Goal: Task Accomplishment & Management: Complete application form

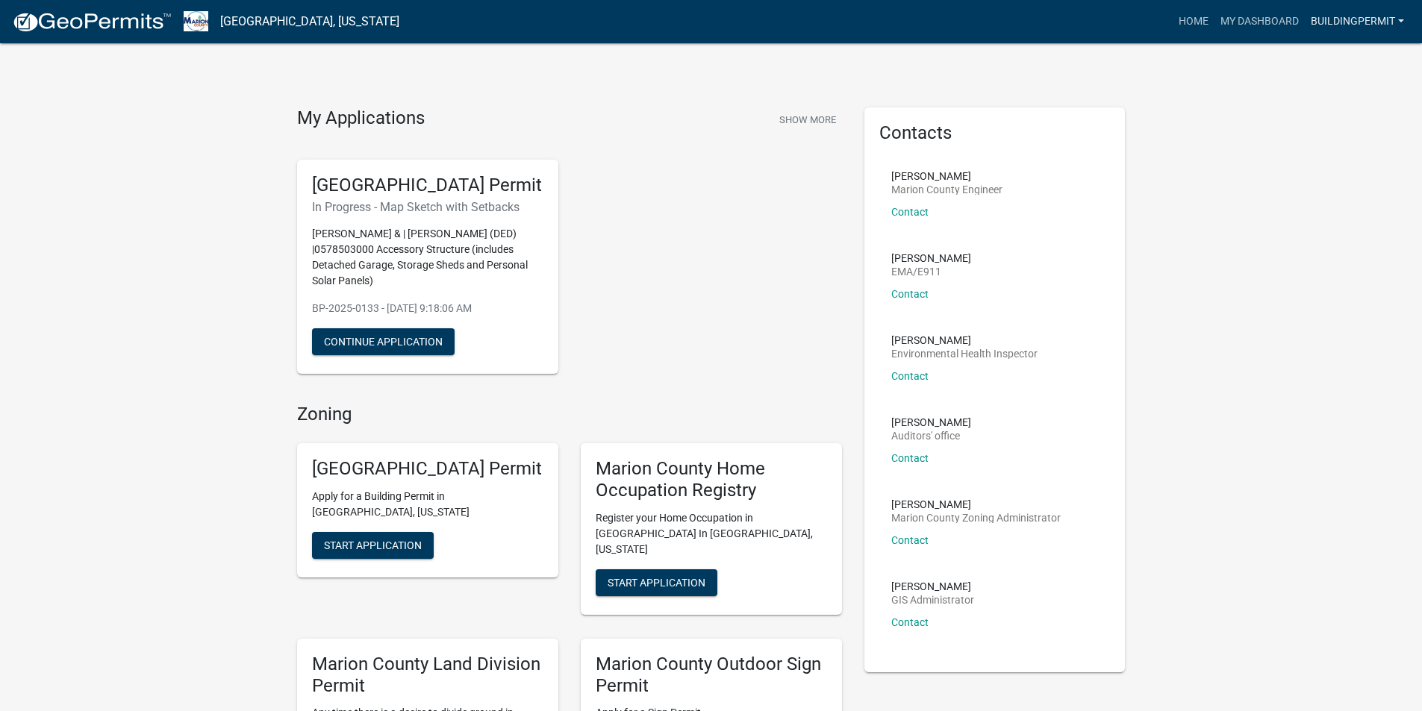
click at [1353, 22] on link "Buildingpermit" at bounding box center [1357, 21] width 105 height 28
click at [414, 355] on button "Continue Application" at bounding box center [383, 341] width 143 height 27
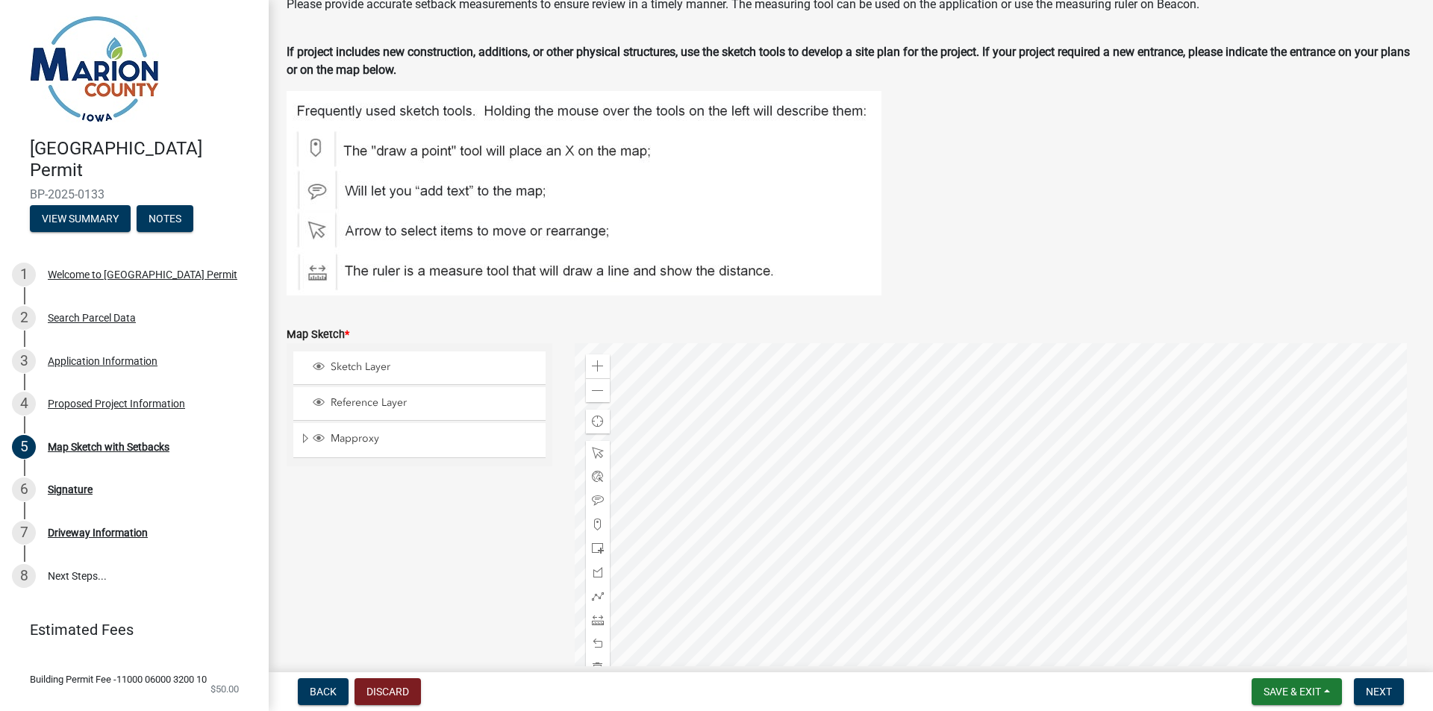
scroll to position [373, 0]
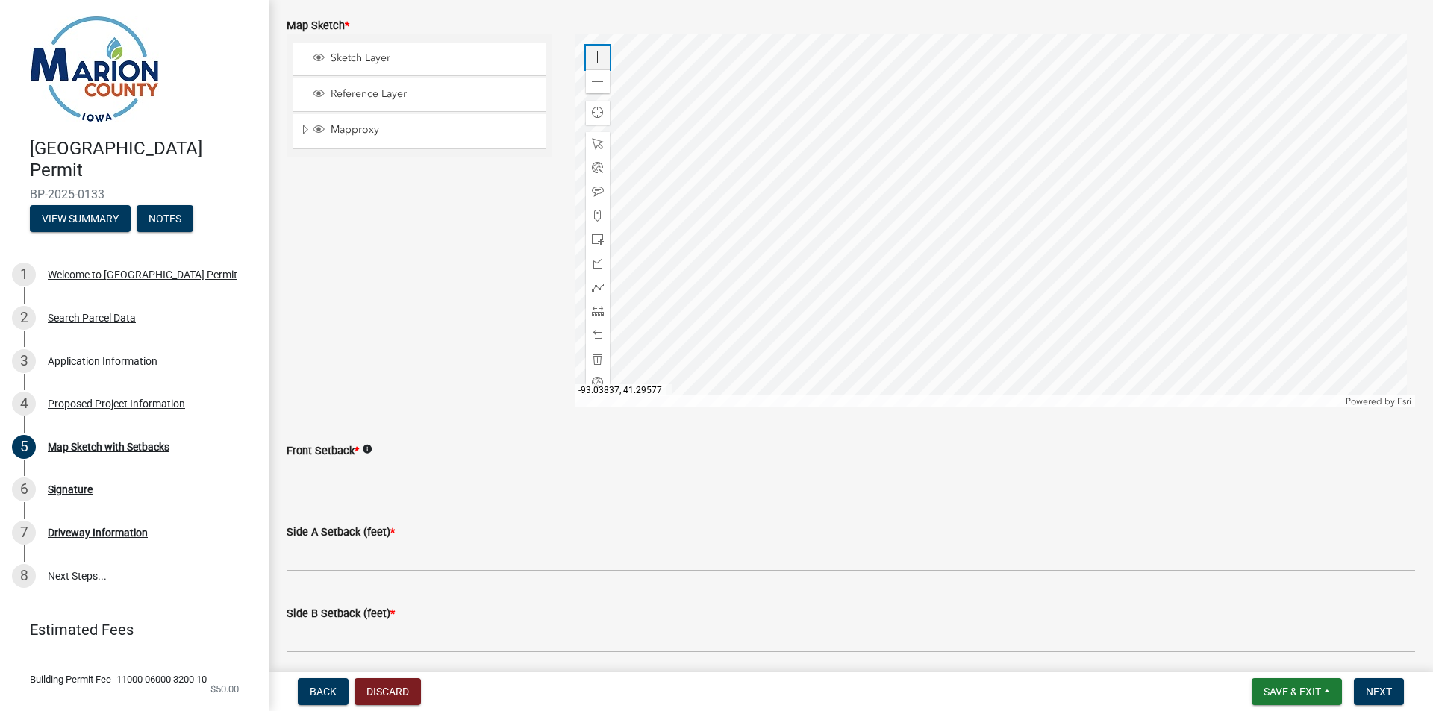
click at [587, 54] on div "Zoom in" at bounding box center [598, 58] width 24 height 24
click at [587, 53] on div "Zoom in" at bounding box center [598, 58] width 24 height 24
click at [776, 48] on div at bounding box center [995, 220] width 841 height 373
click at [595, 52] on span at bounding box center [598, 58] width 12 height 12
click at [917, 235] on div at bounding box center [995, 220] width 841 height 373
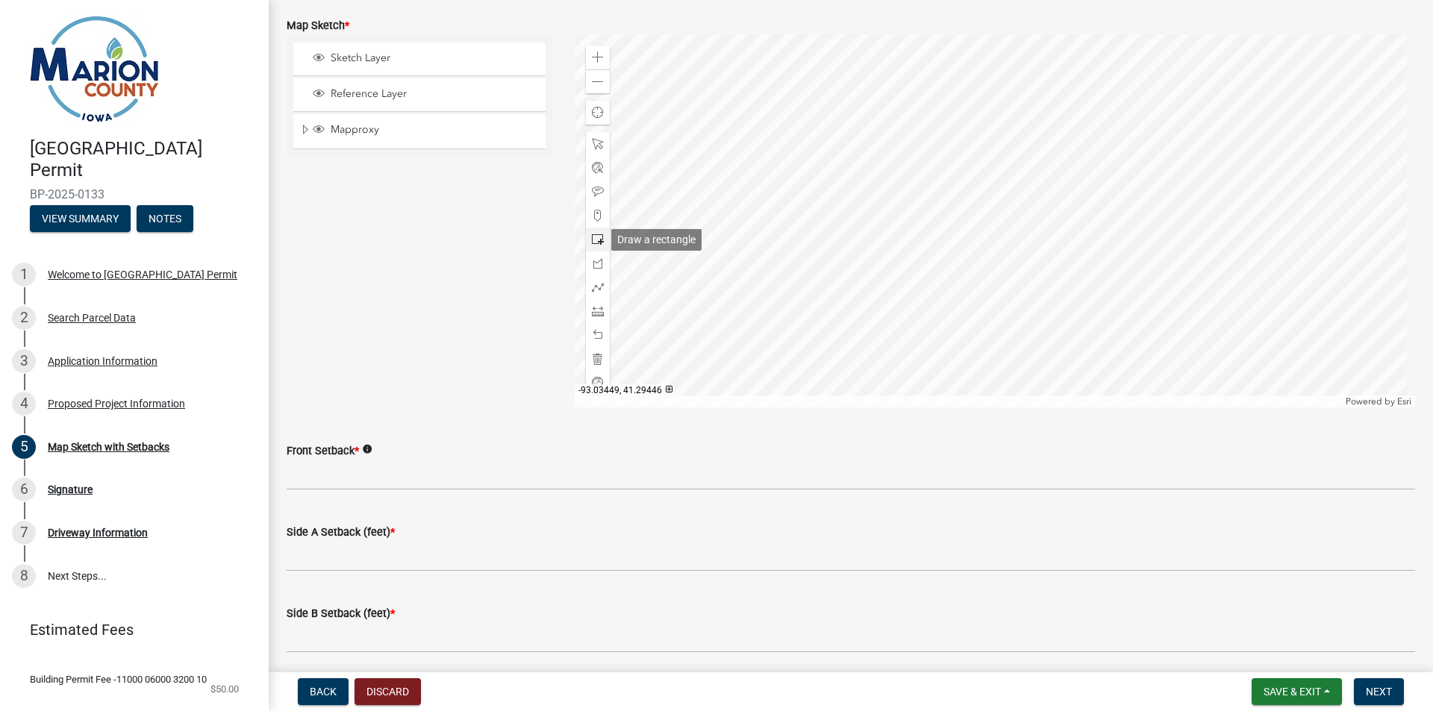
click at [595, 234] on span at bounding box center [598, 240] width 12 height 12
click at [596, 243] on span at bounding box center [598, 240] width 12 height 12
click at [911, 252] on div at bounding box center [995, 220] width 841 height 373
click at [591, 303] on div at bounding box center [598, 311] width 24 height 24
click at [811, 85] on div at bounding box center [995, 220] width 841 height 373
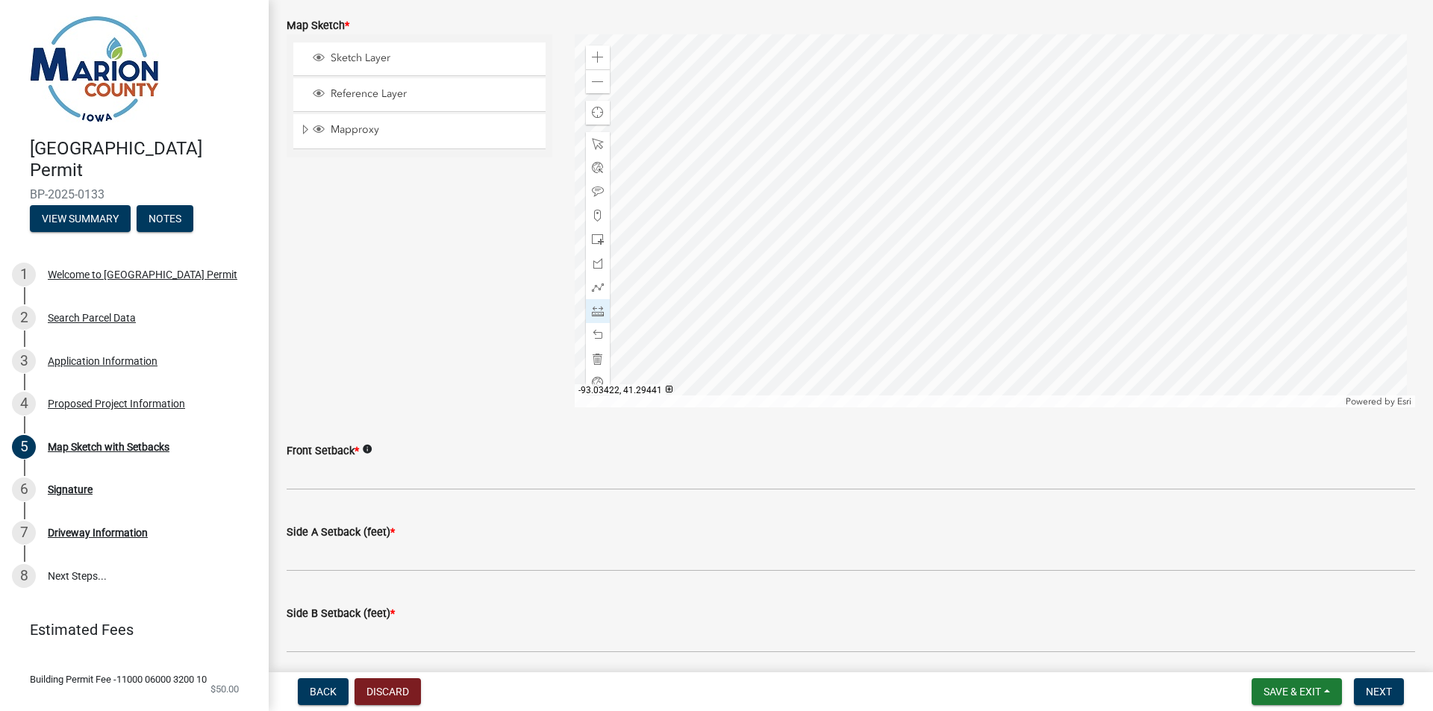
click at [811, 252] on div at bounding box center [995, 220] width 841 height 373
click at [597, 243] on span at bounding box center [598, 240] width 12 height 12
click at [599, 331] on span at bounding box center [598, 335] width 12 height 12
click at [913, 260] on div at bounding box center [995, 220] width 841 height 373
click at [596, 308] on span at bounding box center [598, 311] width 12 height 12
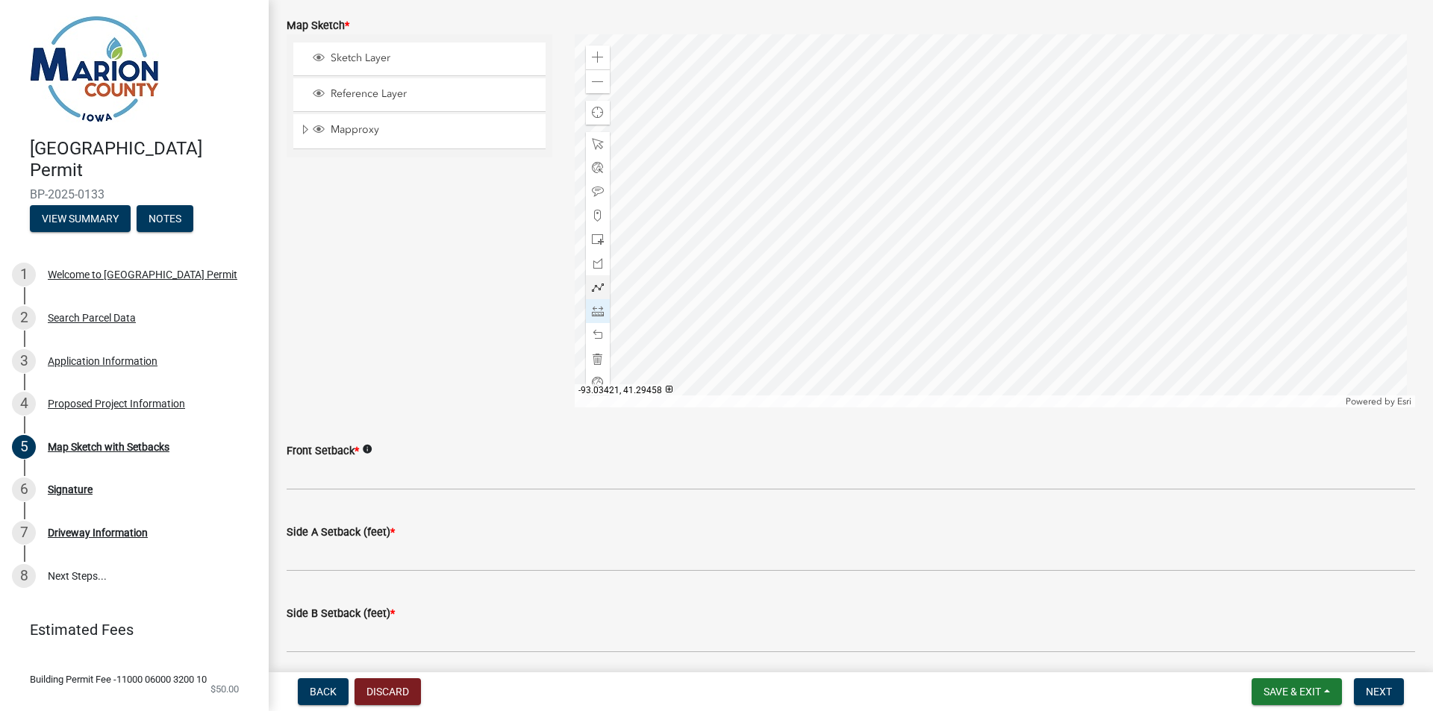
click at [814, 84] on div at bounding box center [995, 220] width 841 height 373
click at [814, 260] on div at bounding box center [995, 220] width 841 height 373
click at [924, 258] on div at bounding box center [995, 220] width 841 height 373
click at [925, 81] on div at bounding box center [995, 220] width 841 height 373
click at [740, 81] on div at bounding box center [995, 220] width 841 height 373
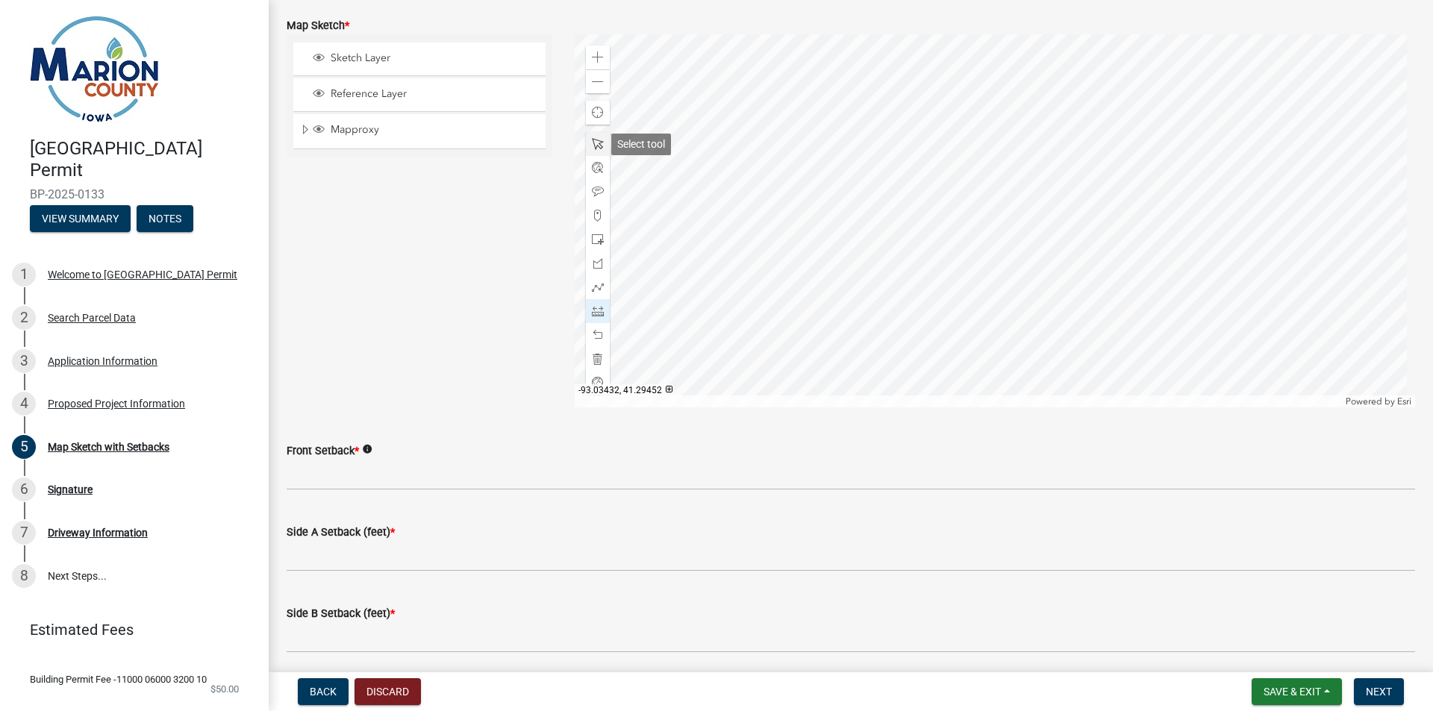
click at [597, 149] on span at bounding box center [598, 144] width 12 height 12
click at [735, 87] on div at bounding box center [995, 220] width 841 height 373
click at [693, 93] on div at bounding box center [995, 220] width 841 height 373
click at [670, 175] on div at bounding box center [995, 220] width 841 height 373
click at [750, 358] on div at bounding box center [995, 220] width 841 height 373
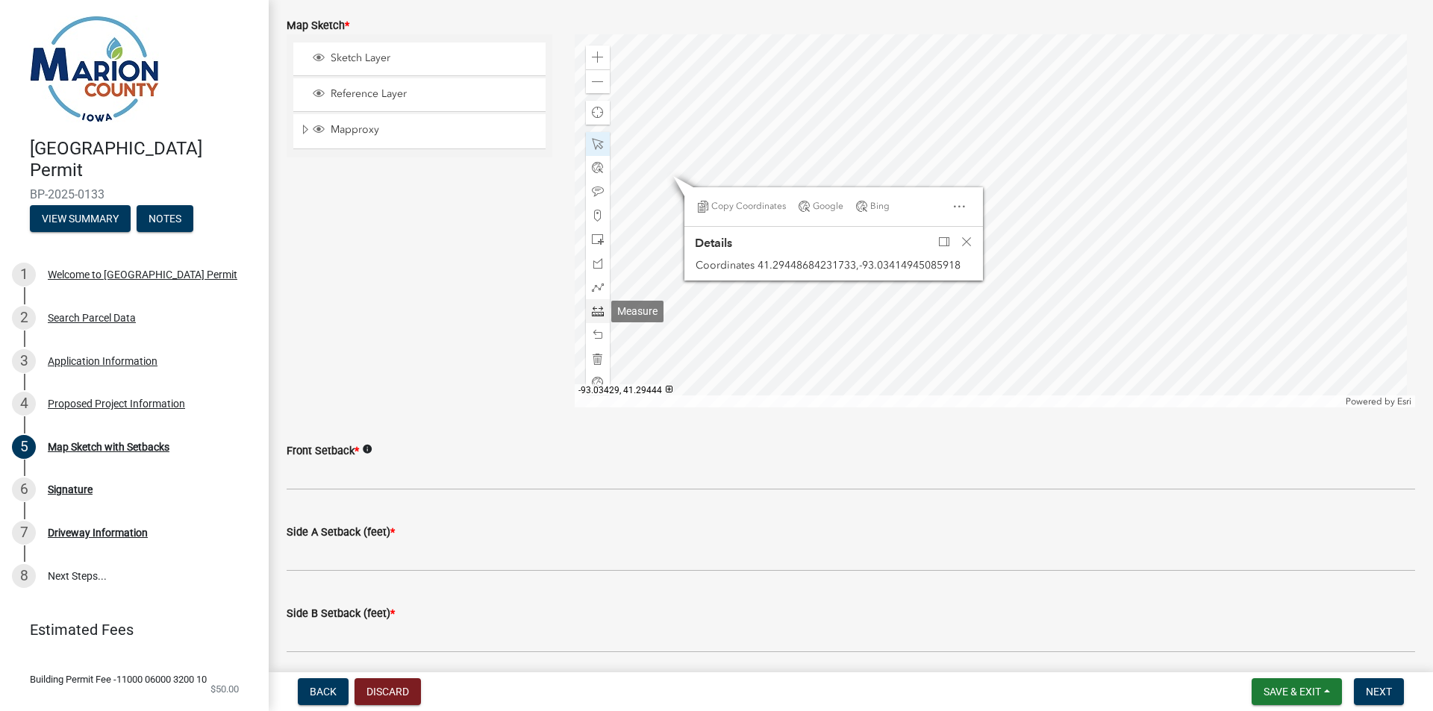
click at [593, 316] on span at bounding box center [598, 311] width 12 height 12
click at [963, 242] on span "Close" at bounding box center [967, 242] width 12 height 12
click at [669, 216] on div at bounding box center [995, 220] width 841 height 373
click at [840, 219] on div at bounding box center [995, 220] width 841 height 373
click at [752, 359] on div at bounding box center [995, 220] width 841 height 373
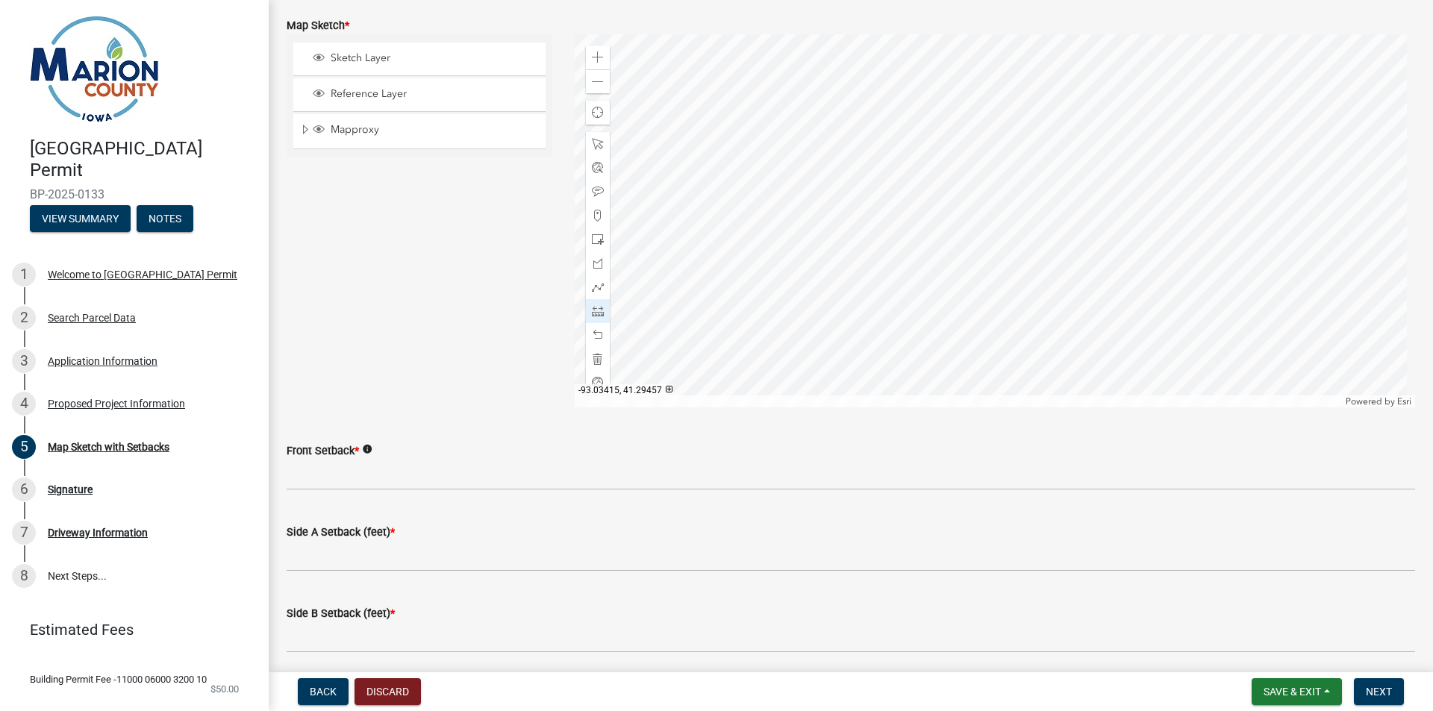
click at [754, 72] on div at bounding box center [995, 220] width 841 height 373
click at [593, 328] on div at bounding box center [598, 335] width 24 height 24
click at [594, 334] on span at bounding box center [598, 335] width 12 height 12
click at [601, 308] on div at bounding box center [598, 311] width 24 height 24
click at [596, 313] on span at bounding box center [598, 311] width 12 height 12
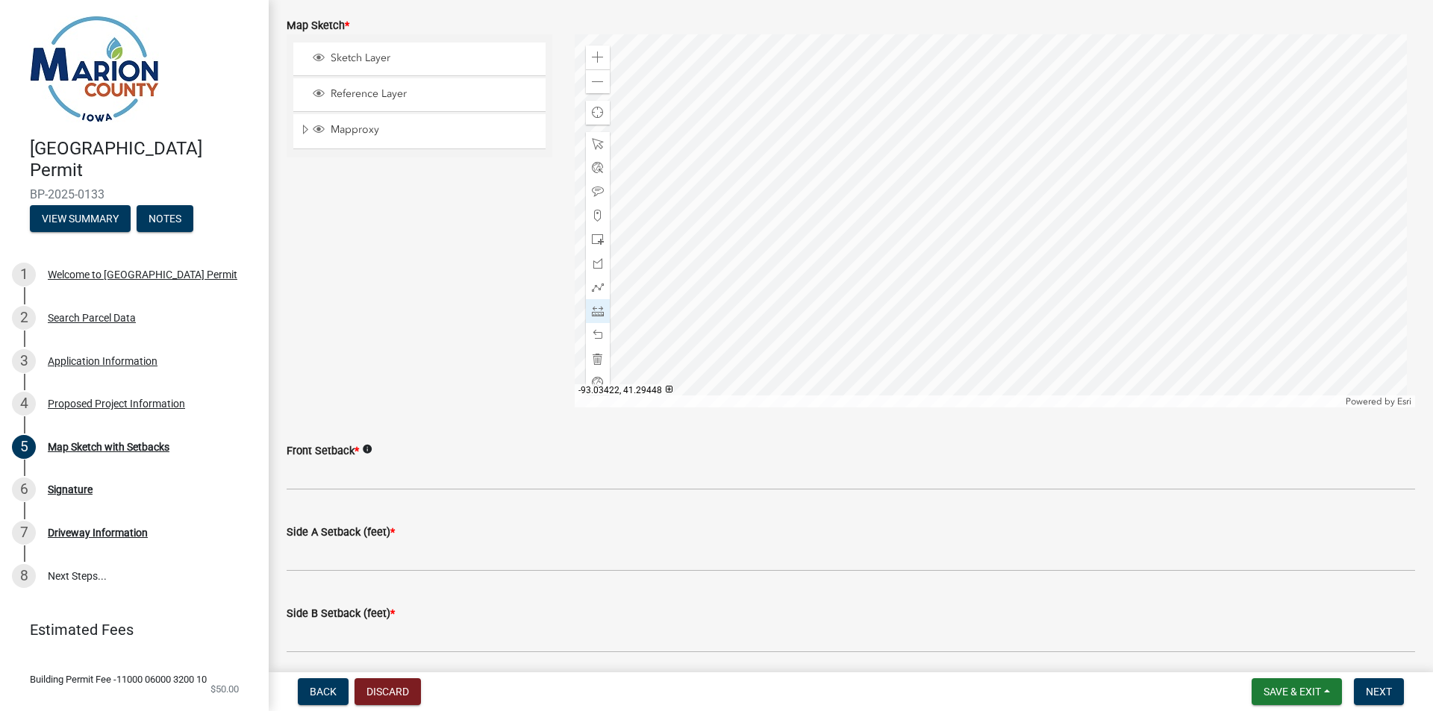
click at [669, 232] on div at bounding box center [995, 220] width 841 height 373
click at [839, 236] on div at bounding box center [995, 220] width 841 height 373
click at [840, 70] on div at bounding box center [995, 220] width 841 height 373
click at [840, 361] on div at bounding box center [995, 220] width 841 height 373
click at [597, 240] on span at bounding box center [598, 240] width 12 height 12
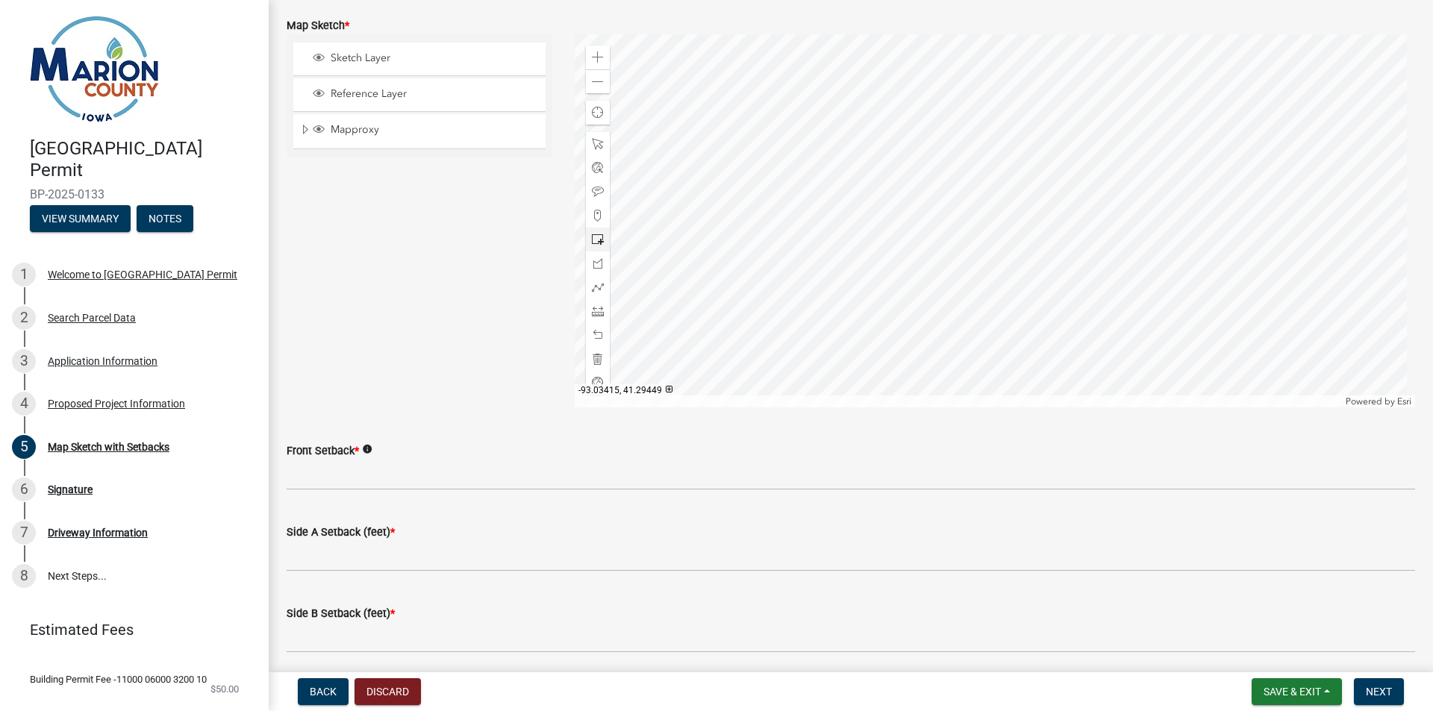
click at [749, 210] on div at bounding box center [995, 220] width 841 height 373
click at [593, 335] on span at bounding box center [598, 335] width 12 height 12
click at [592, 140] on span at bounding box center [598, 144] width 12 height 12
click at [667, 114] on div at bounding box center [995, 220] width 841 height 373
click at [670, 118] on div at bounding box center [995, 220] width 841 height 373
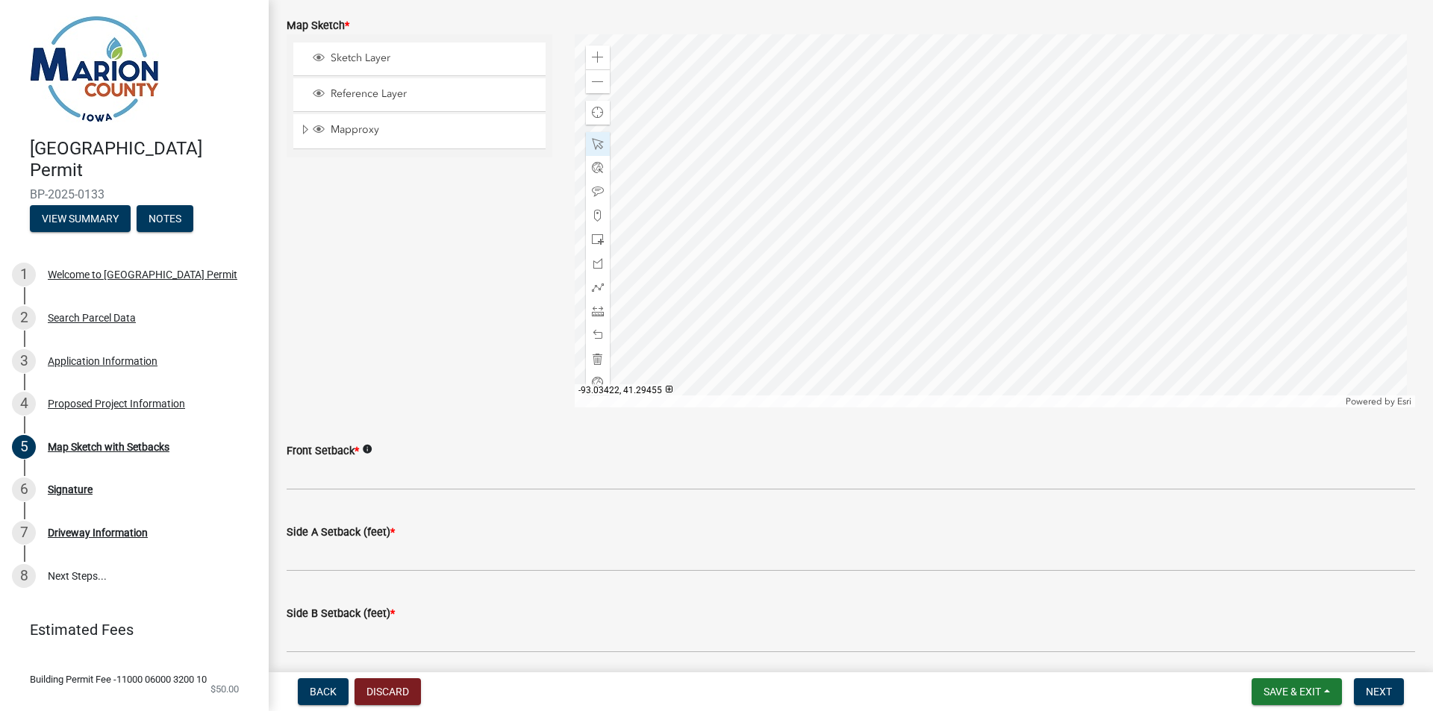
click at [670, 118] on div at bounding box center [995, 220] width 841 height 373
click at [593, 84] on span at bounding box center [598, 82] width 12 height 12
click at [910, 272] on div at bounding box center [995, 220] width 841 height 373
click at [599, 311] on span at bounding box center [598, 311] width 12 height 12
click at [893, 86] on div at bounding box center [995, 220] width 841 height 373
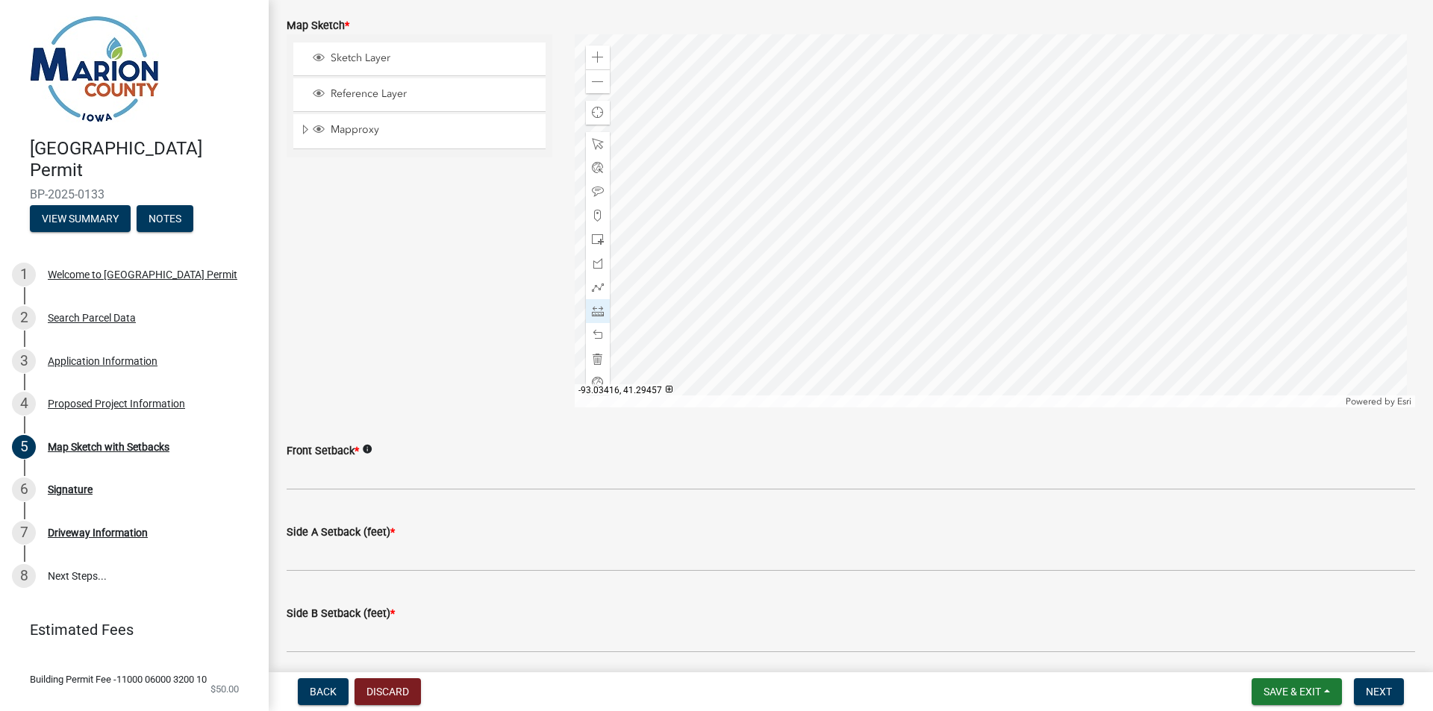
click at [894, 123] on div at bounding box center [995, 220] width 841 height 373
click at [599, 146] on span at bounding box center [598, 144] width 12 height 12
click at [911, 133] on div at bounding box center [995, 220] width 841 height 373
click at [912, 266] on div at bounding box center [995, 220] width 841 height 373
click at [593, 302] on div at bounding box center [598, 311] width 24 height 24
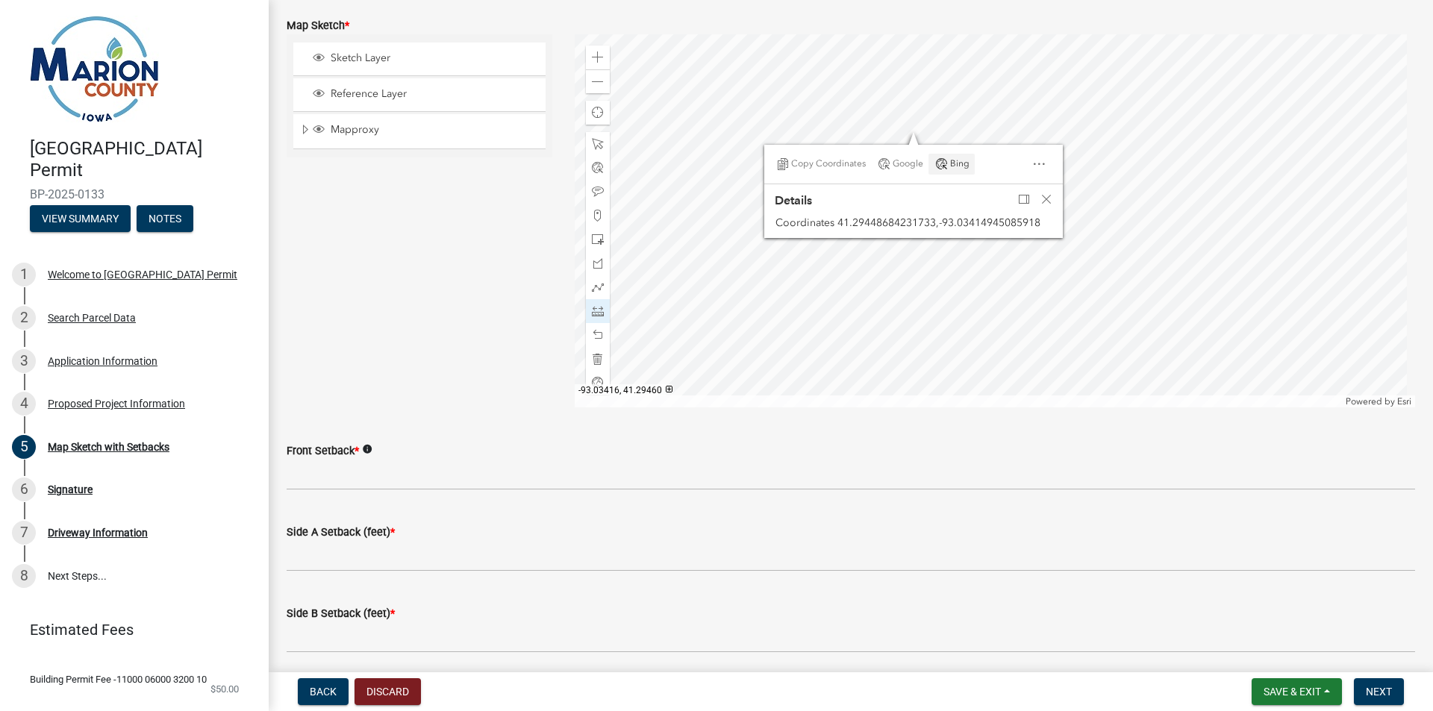
click at [903, 86] on div at bounding box center [995, 220] width 841 height 373
click at [904, 124] on div at bounding box center [995, 220] width 841 height 373
click at [599, 312] on span at bounding box center [598, 311] width 12 height 12
click at [1042, 201] on span "Close" at bounding box center [1047, 199] width 12 height 12
click at [914, 157] on div at bounding box center [995, 220] width 841 height 373
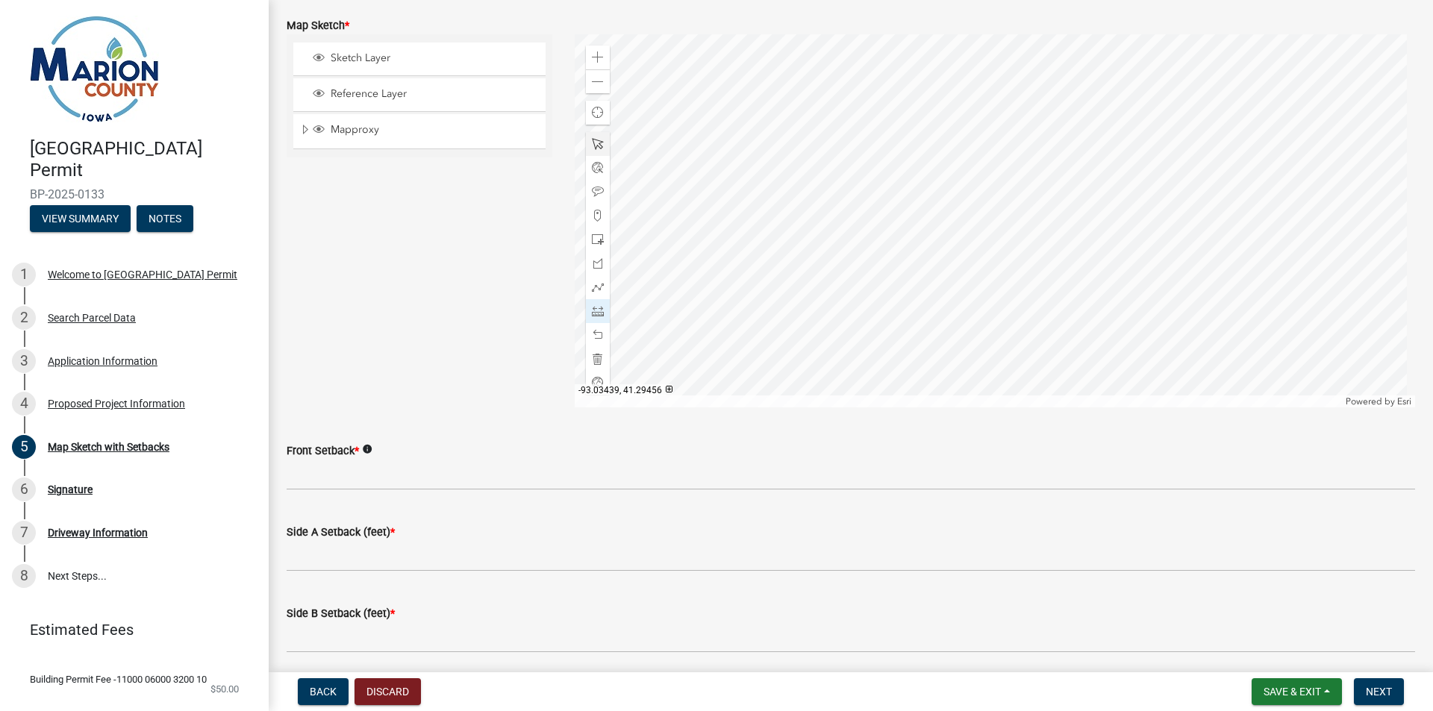
click at [599, 139] on span at bounding box center [598, 144] width 12 height 12
click at [920, 152] on div at bounding box center [995, 220] width 841 height 373
click at [909, 210] on div at bounding box center [995, 220] width 841 height 373
click at [1053, 142] on div at bounding box center [1033, 130] width 55 height 30
click at [1035, 134] on div "Close" at bounding box center [1045, 129] width 22 height 21
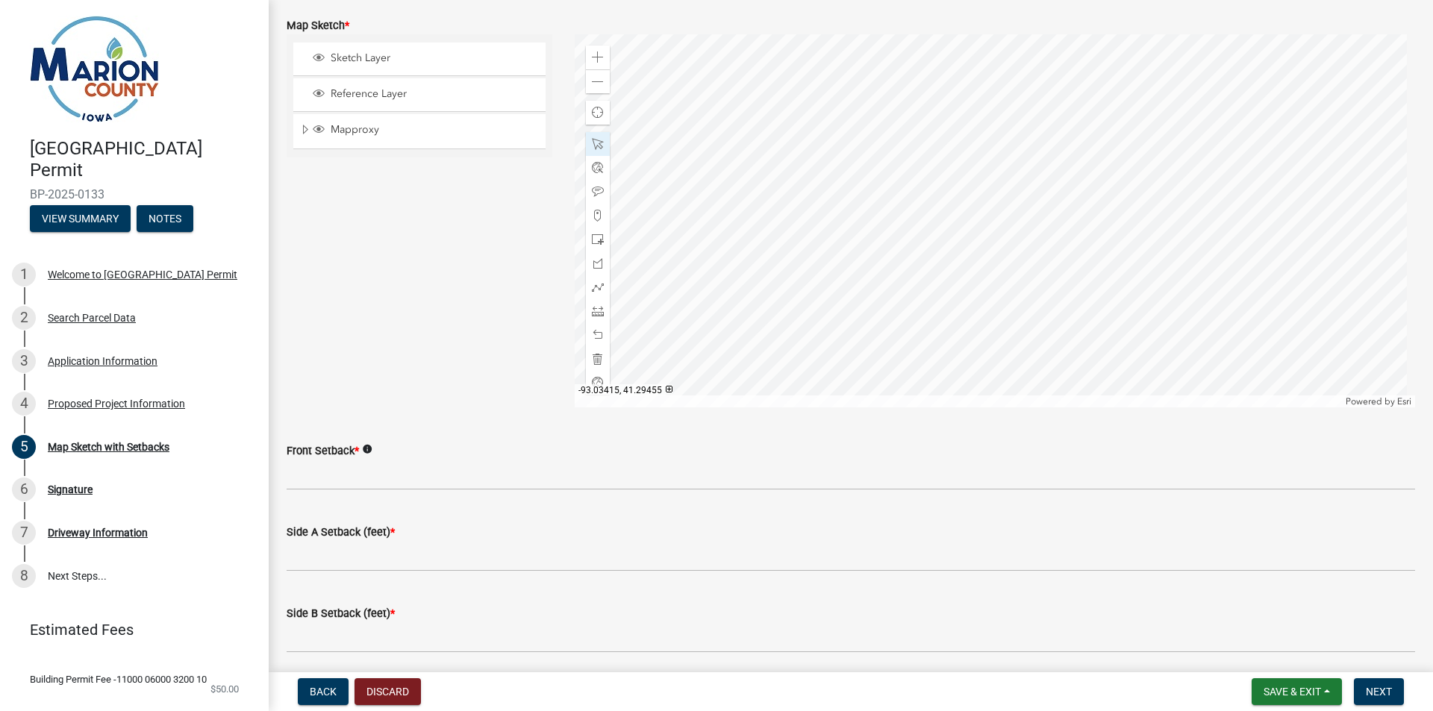
click at [909, 172] on div at bounding box center [995, 220] width 841 height 373
click at [595, 310] on span at bounding box center [598, 311] width 12 height 12
click at [917, 92] on div at bounding box center [995, 220] width 841 height 373
click at [917, 129] on div at bounding box center [995, 220] width 841 height 373
click at [593, 146] on span at bounding box center [598, 144] width 12 height 12
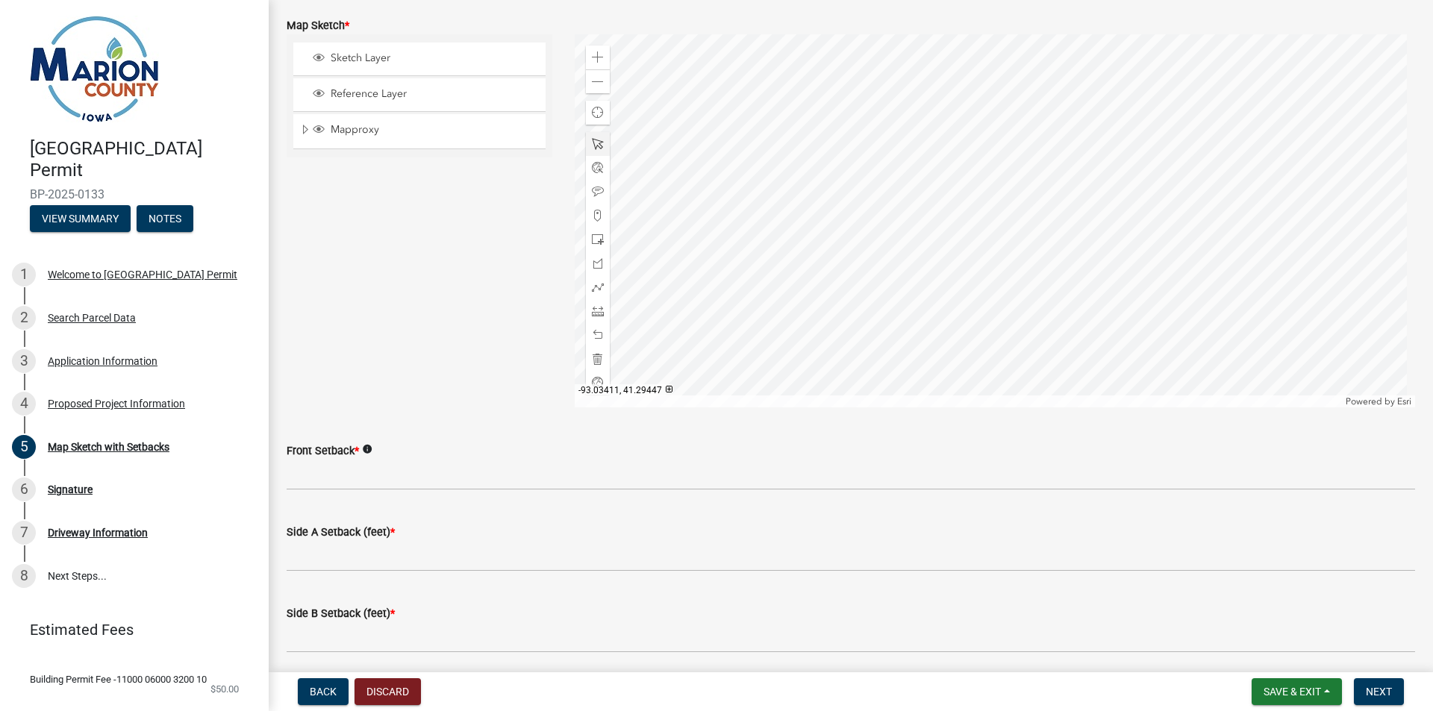
click at [964, 301] on div at bounding box center [995, 220] width 841 height 373
click at [1104, 219] on div "Close" at bounding box center [1100, 220] width 22 height 21
click at [1005, 272] on div at bounding box center [995, 220] width 841 height 373
click at [593, 84] on span at bounding box center [598, 82] width 12 height 12
click at [970, 305] on div at bounding box center [995, 220] width 841 height 373
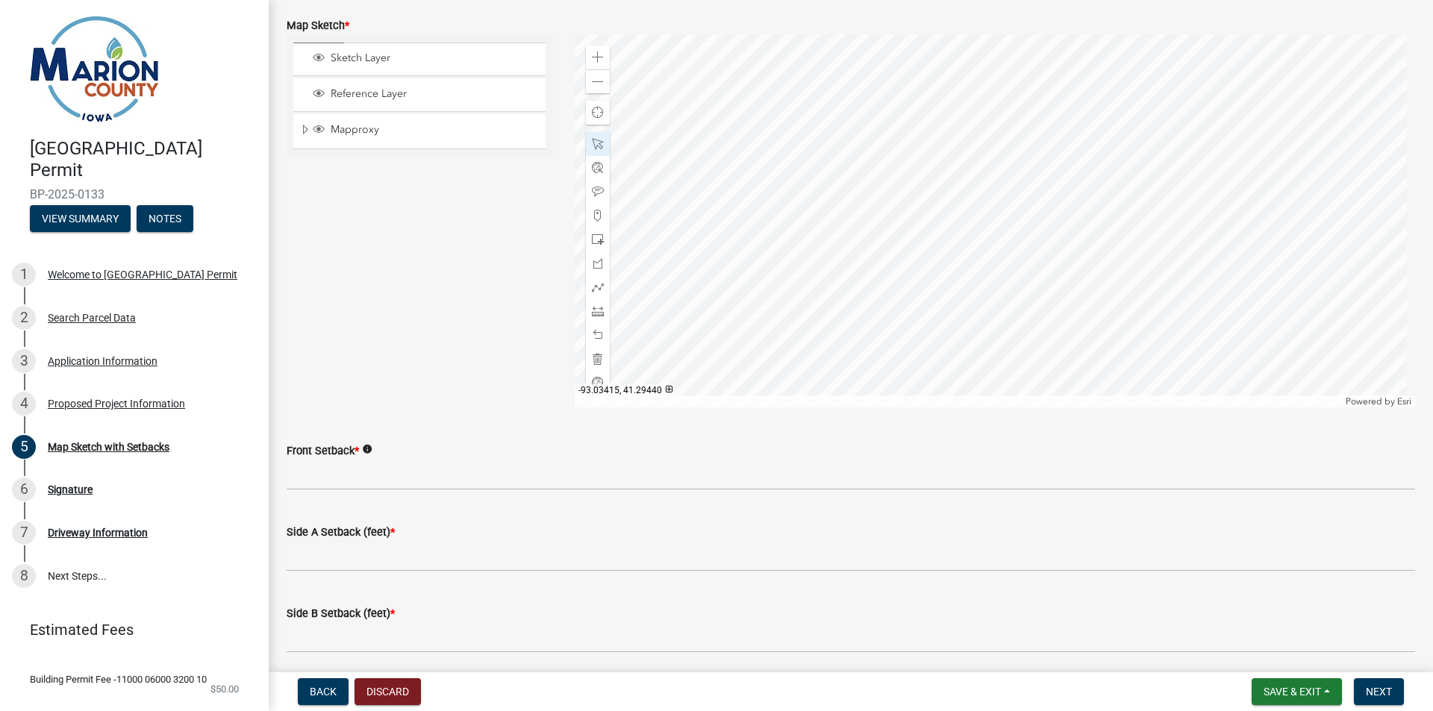
click at [952, 322] on div at bounding box center [995, 220] width 841 height 373
click at [594, 328] on div at bounding box center [598, 335] width 24 height 24
click at [594, 238] on span at bounding box center [598, 240] width 12 height 12
click at [933, 228] on div at bounding box center [995, 220] width 841 height 373
click at [596, 340] on span at bounding box center [598, 335] width 12 height 12
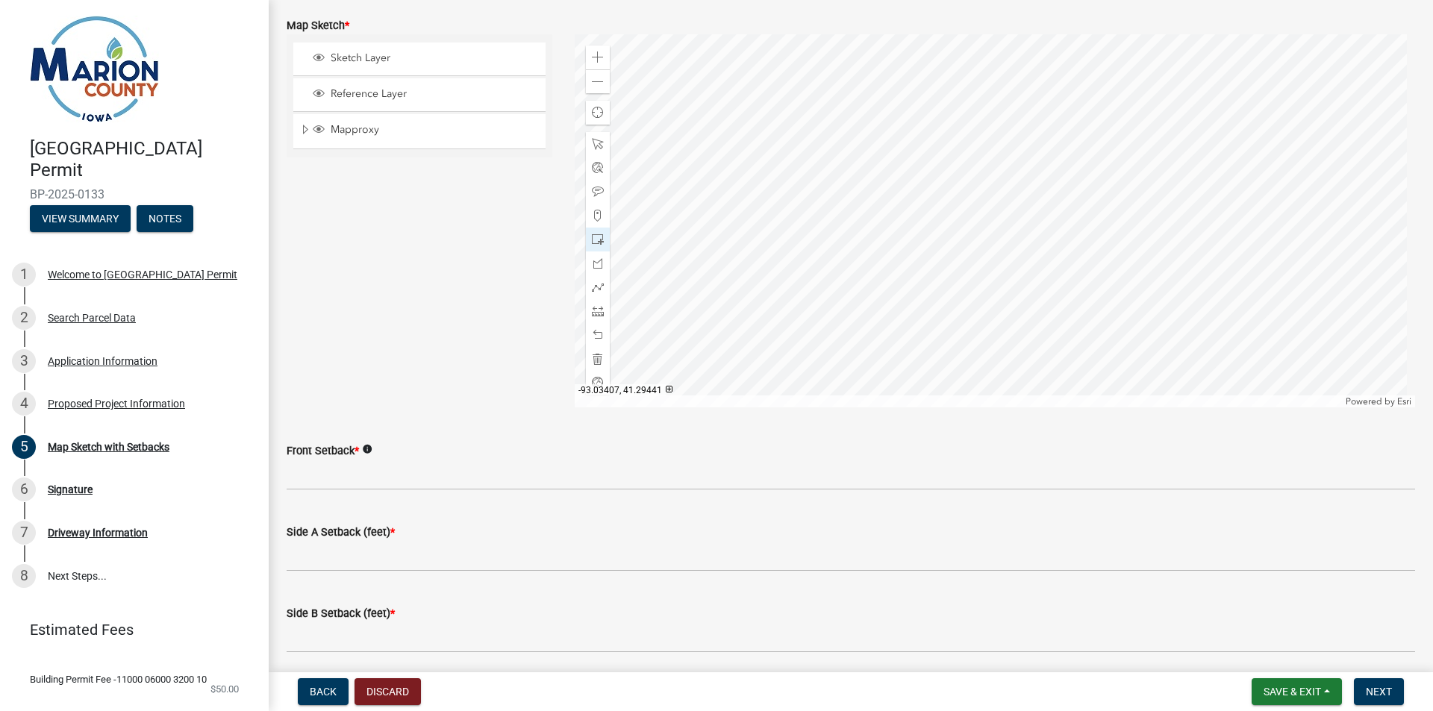
click at [999, 316] on div at bounding box center [995, 220] width 841 height 373
click at [586, 308] on div at bounding box center [598, 311] width 24 height 24
click at [946, 156] on div at bounding box center [995, 220] width 841 height 373
click at [594, 145] on span at bounding box center [598, 144] width 12 height 12
click at [594, 311] on span at bounding box center [598, 311] width 12 height 12
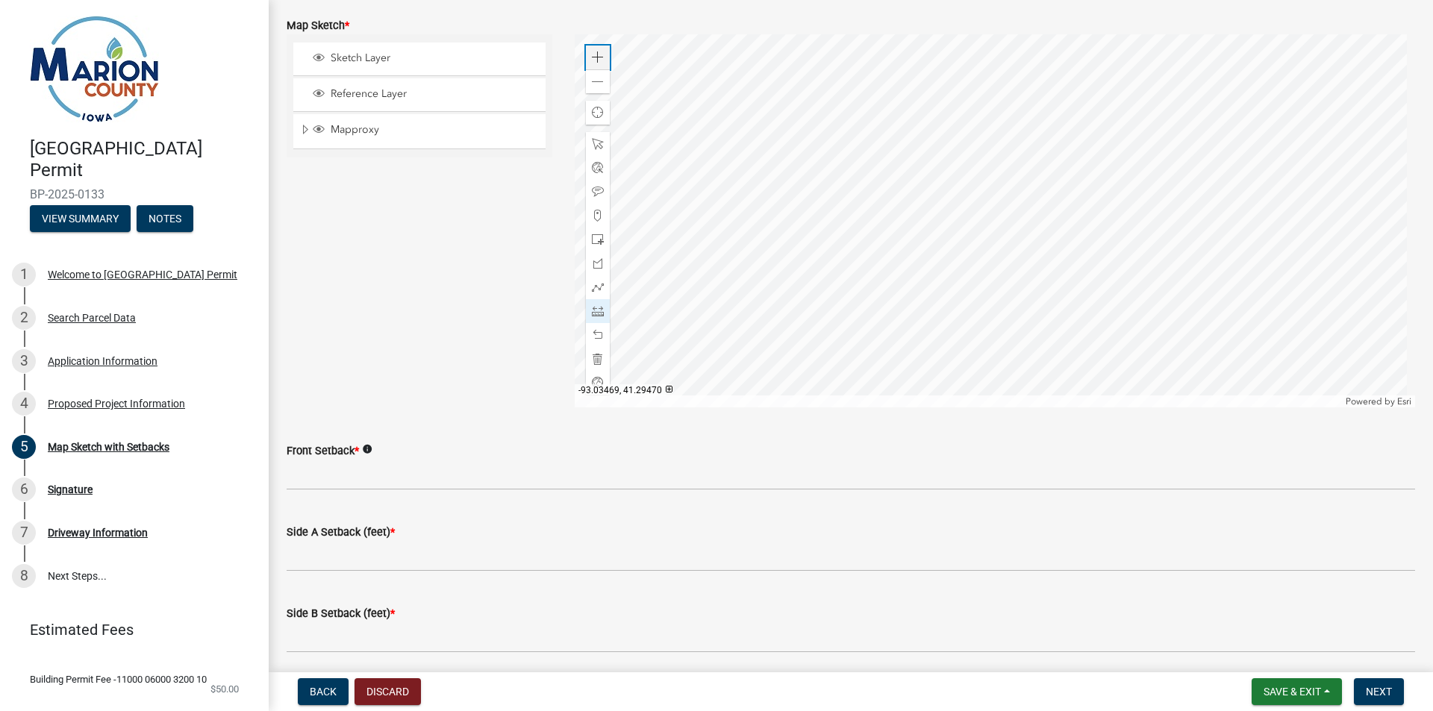
click at [597, 55] on span at bounding box center [598, 58] width 12 height 12
click at [681, 49] on div at bounding box center [995, 220] width 841 height 373
click at [1030, 50] on div at bounding box center [995, 220] width 841 height 373
click at [596, 145] on span at bounding box center [598, 144] width 12 height 12
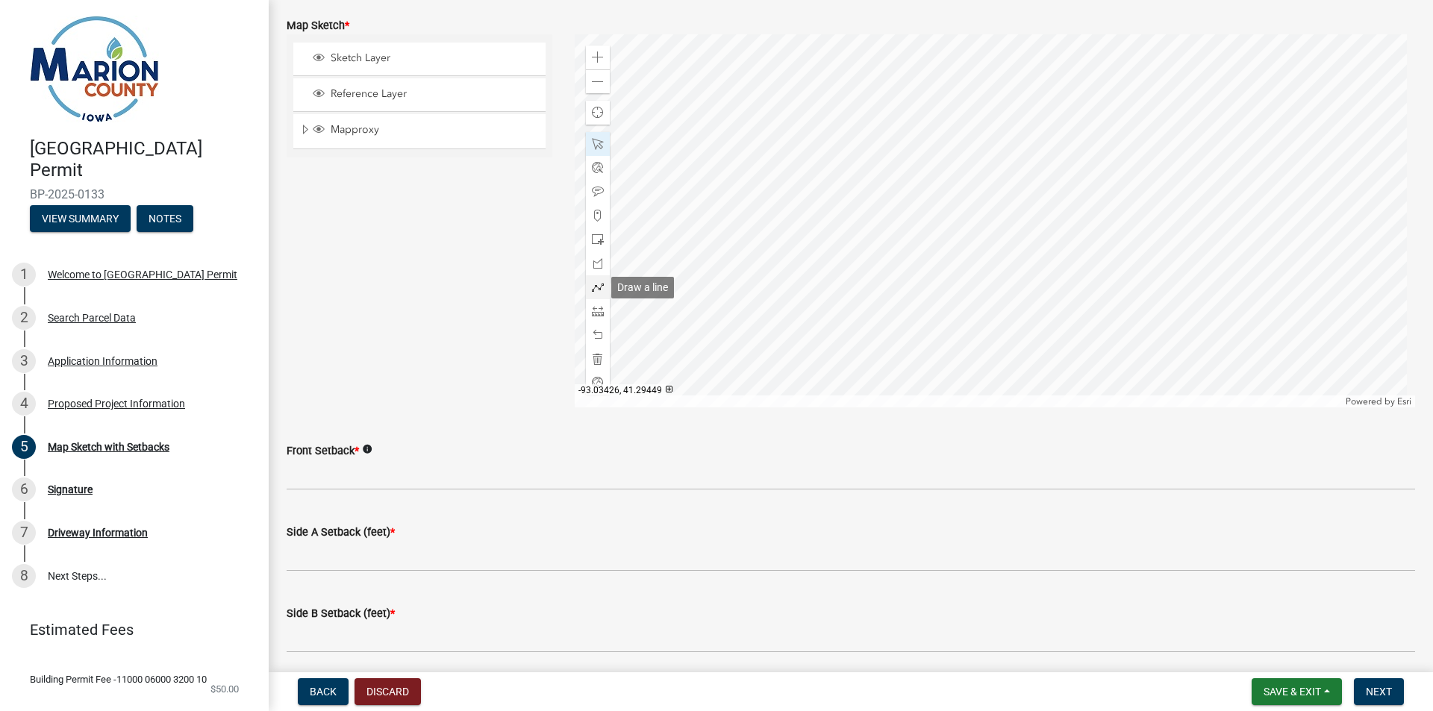
click at [592, 287] on span at bounding box center [598, 287] width 12 height 12
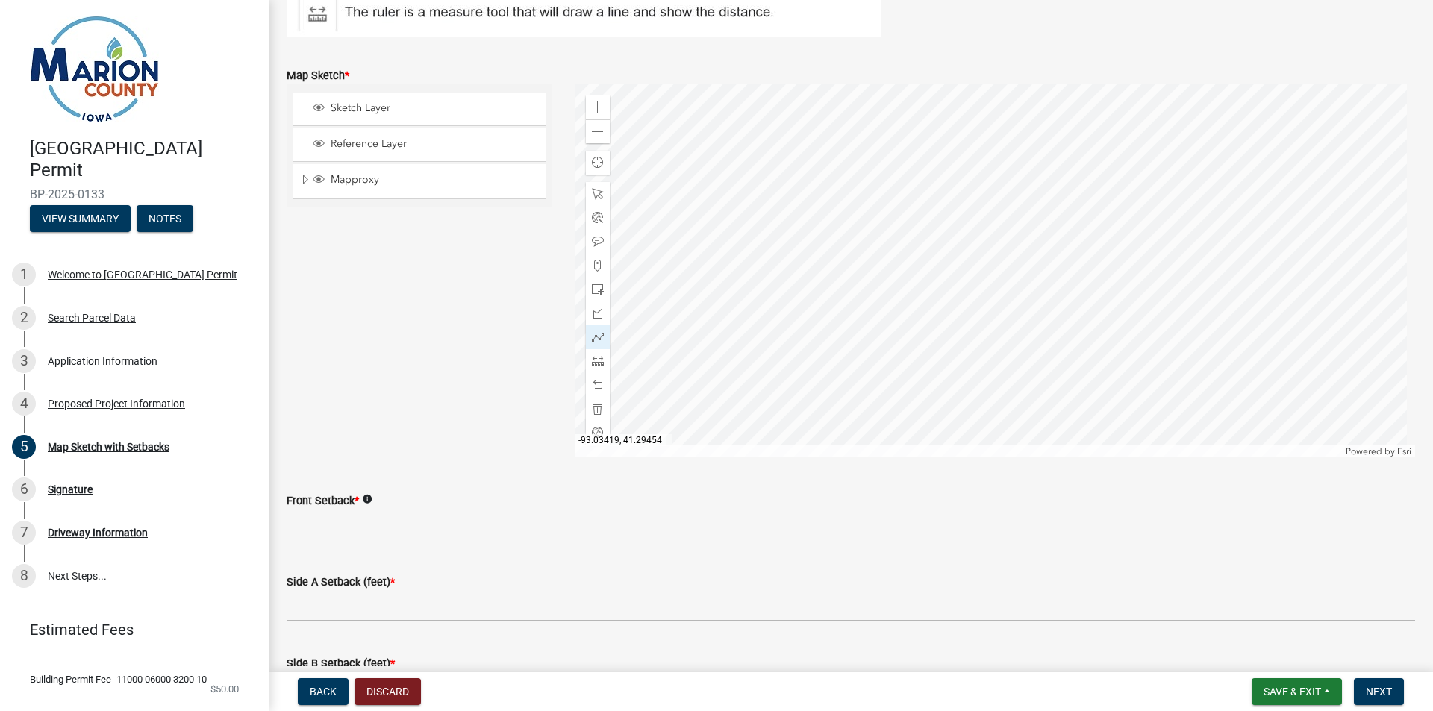
scroll to position [299, 0]
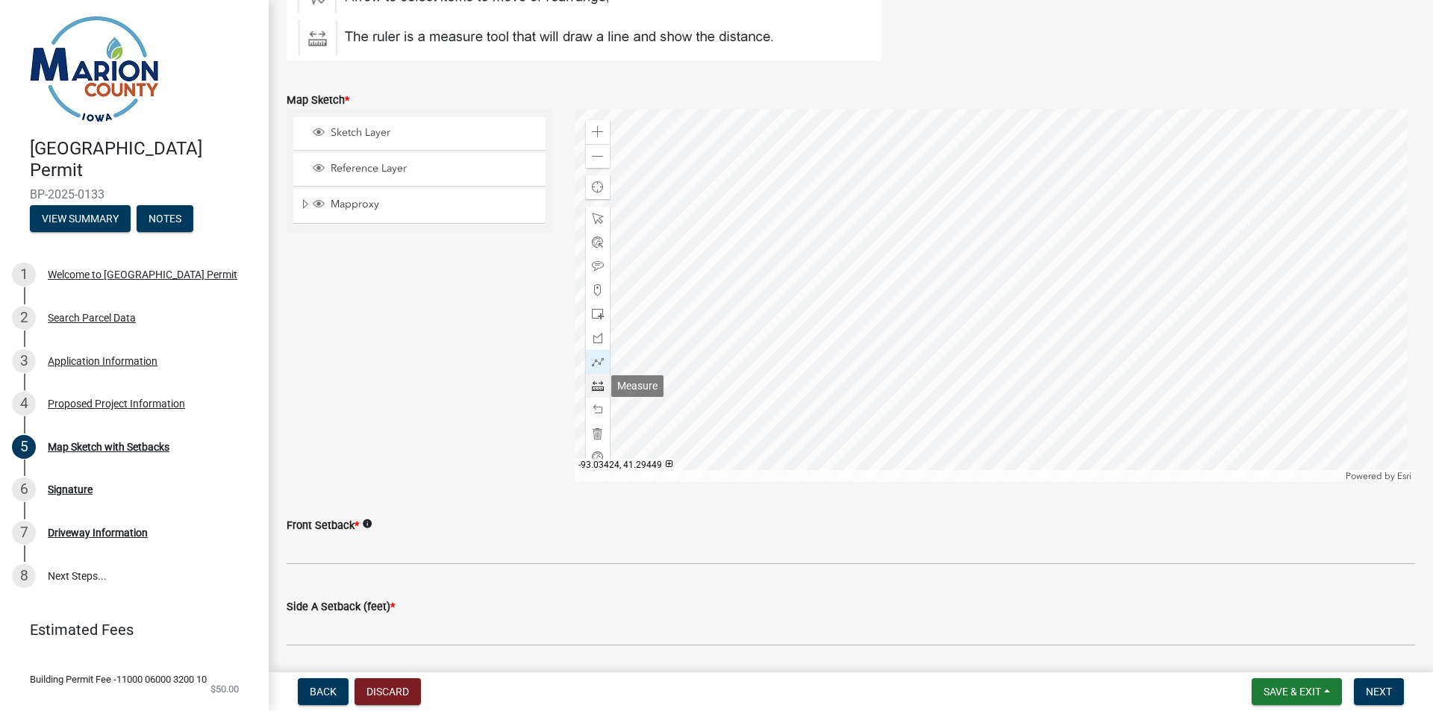
click at [592, 381] on span at bounding box center [598, 386] width 12 height 12
click at [581, 157] on div at bounding box center [995, 295] width 841 height 373
click at [598, 155] on span at bounding box center [598, 157] width 12 height 12
click at [587, 215] on div at bounding box center [598, 219] width 24 height 24
click at [1192, 264] on div at bounding box center [995, 295] width 841 height 373
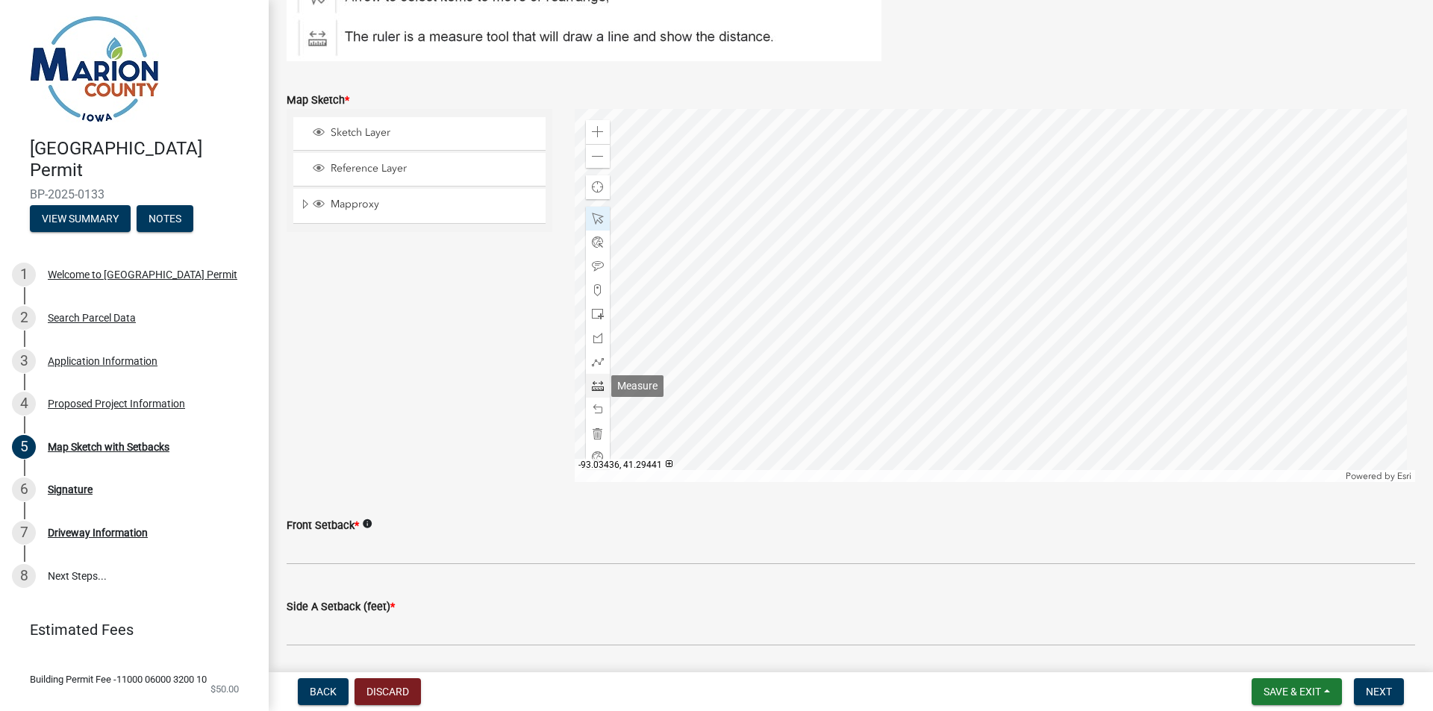
click at [590, 378] on div at bounding box center [598, 386] width 24 height 24
click at [788, 116] on div at bounding box center [995, 295] width 841 height 373
click at [600, 216] on span at bounding box center [598, 219] width 12 height 12
click at [879, 255] on div at bounding box center [995, 295] width 841 height 373
click at [967, 396] on div at bounding box center [995, 295] width 841 height 373
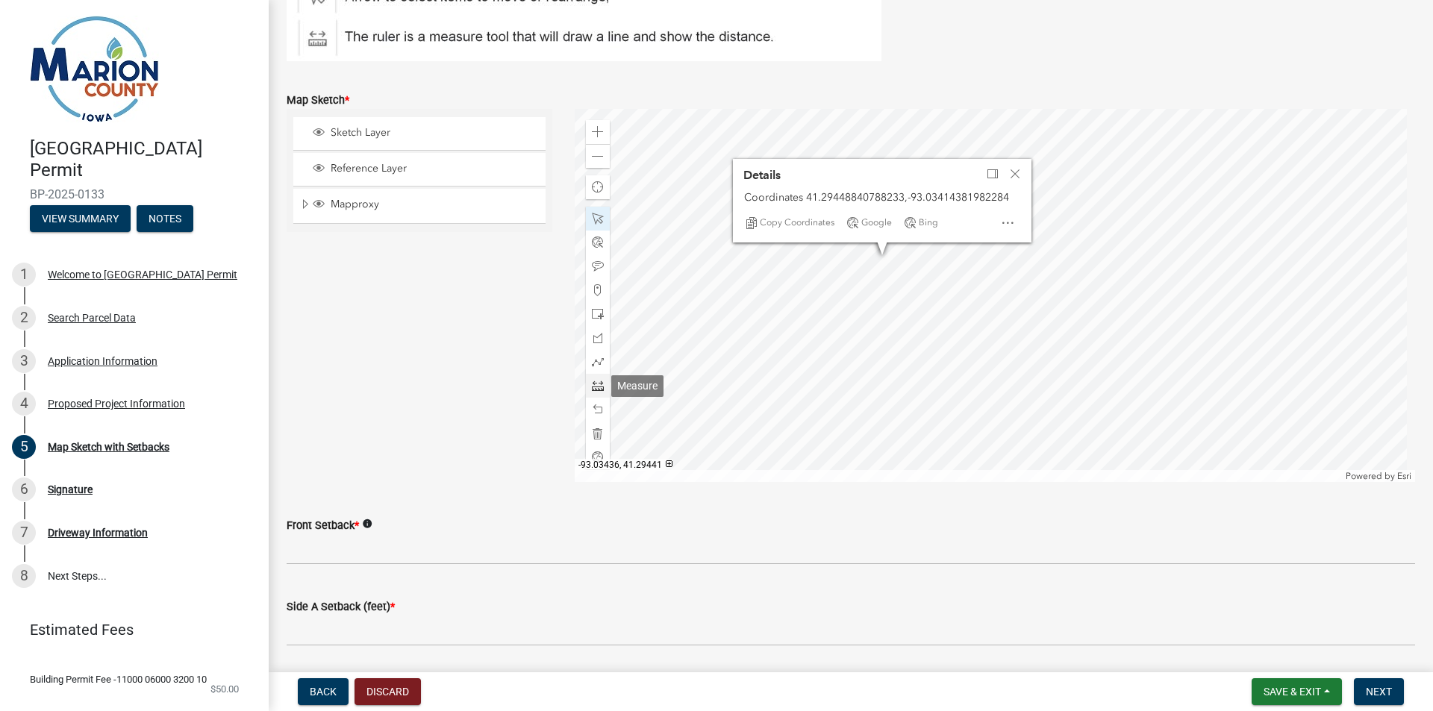
click at [593, 383] on span at bounding box center [598, 386] width 12 height 12
click at [1009, 177] on span "Close" at bounding box center [1015, 174] width 12 height 12
click at [787, 118] on div at bounding box center [995, 295] width 841 height 373
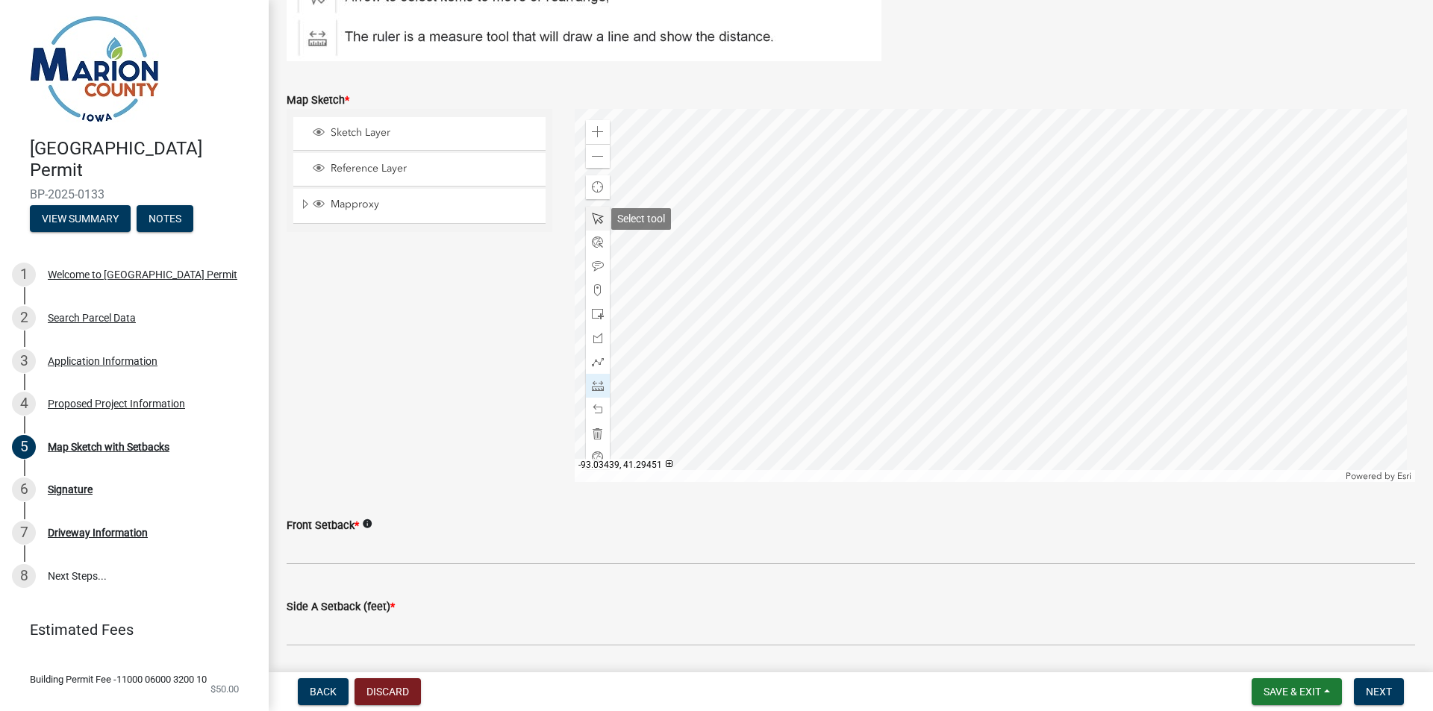
click at [589, 212] on div at bounding box center [598, 219] width 24 height 24
click at [884, 253] on div at bounding box center [995, 295] width 841 height 373
click at [961, 403] on div at bounding box center [995, 295] width 841 height 373
click at [1016, 170] on span "Close" at bounding box center [1020, 172] width 12 height 12
click at [601, 387] on div at bounding box center [598, 386] width 24 height 24
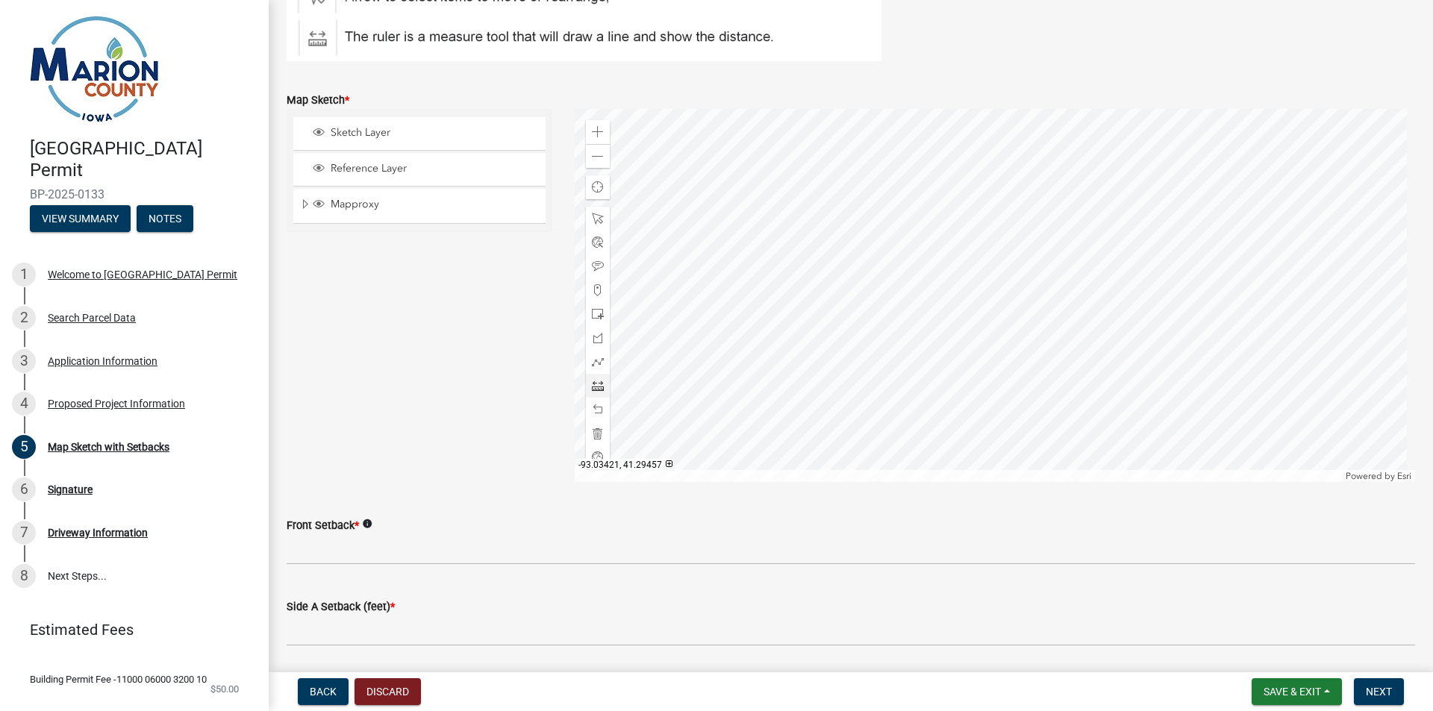
click at [787, 119] on div at bounding box center [995, 295] width 841 height 373
click at [599, 217] on span at bounding box center [598, 219] width 12 height 12
click at [594, 384] on span at bounding box center [598, 386] width 12 height 12
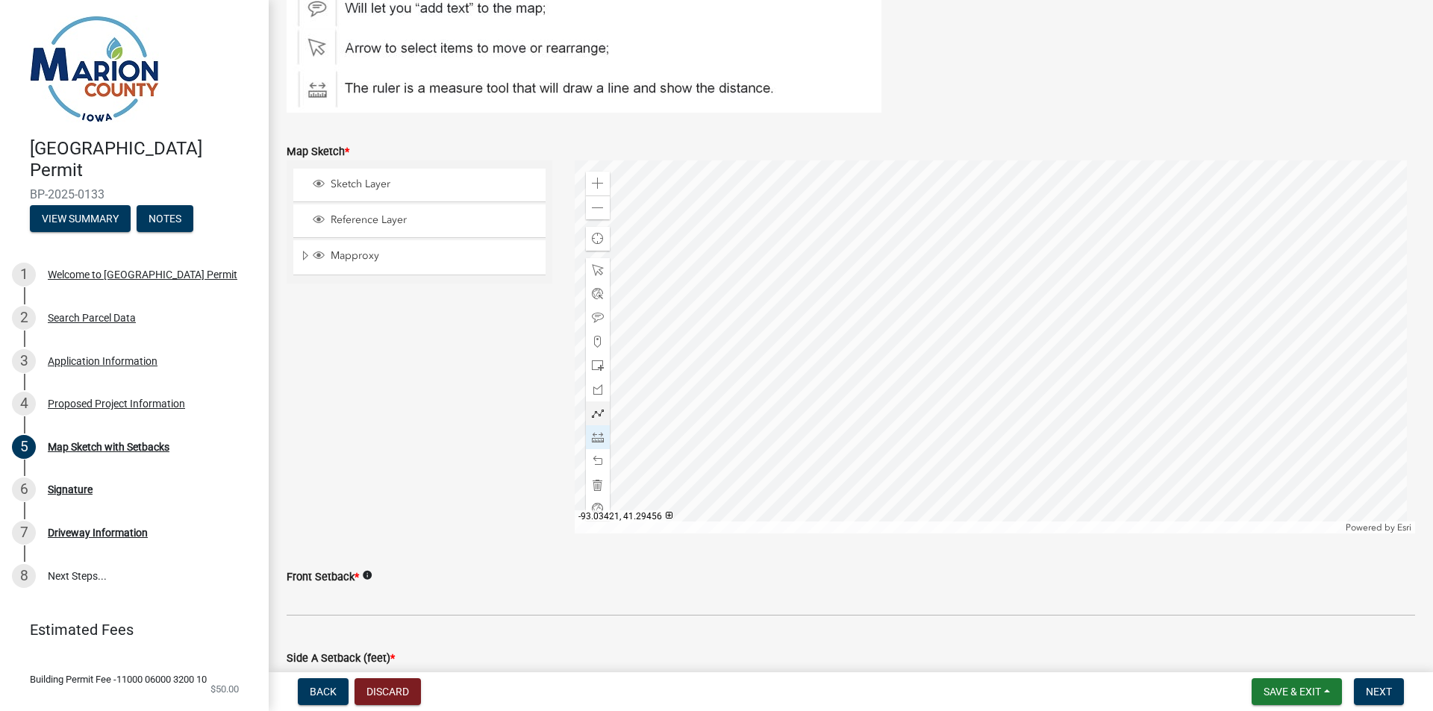
scroll to position [224, 0]
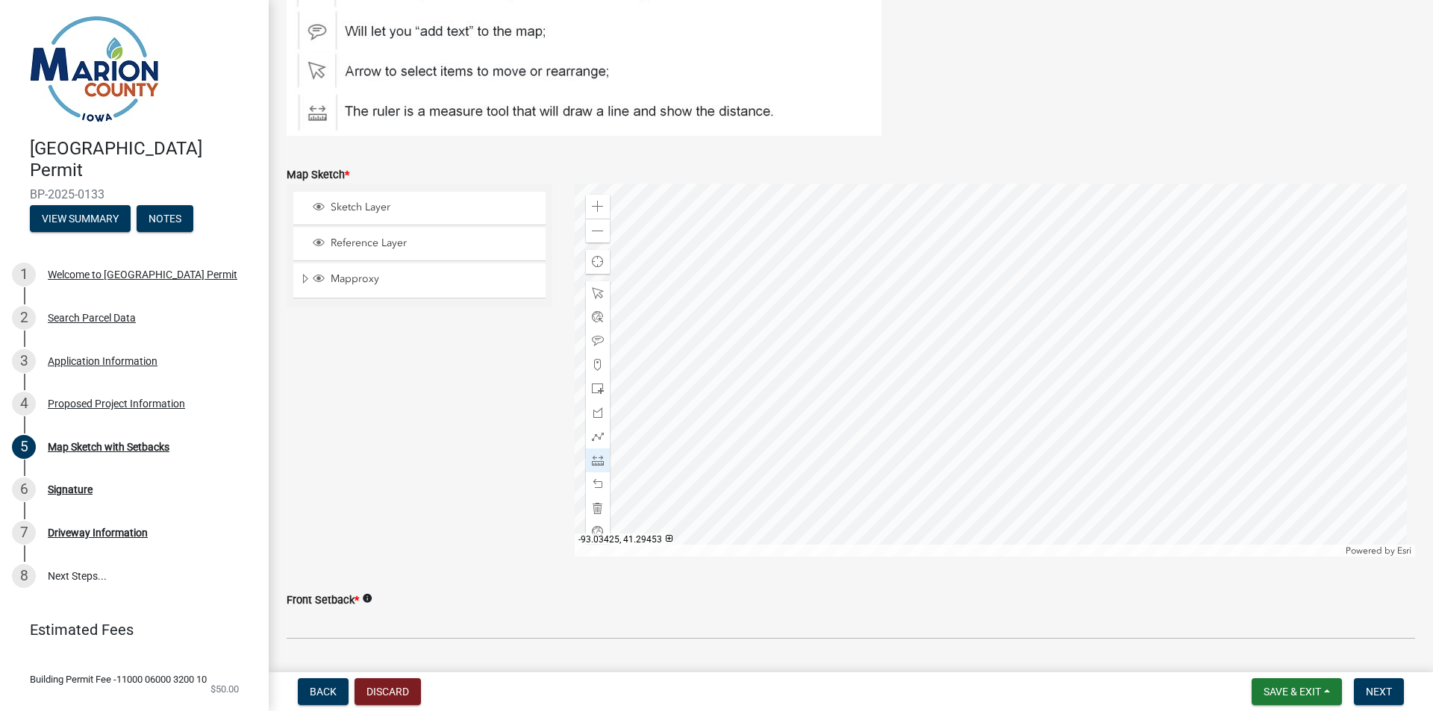
click at [749, 330] on div at bounding box center [995, 370] width 841 height 373
click at [861, 219] on div at bounding box center [995, 370] width 841 height 373
click at [861, 218] on div at bounding box center [995, 370] width 841 height 373
click at [593, 291] on span at bounding box center [598, 293] width 12 height 12
click at [881, 366] on div at bounding box center [995, 370] width 841 height 373
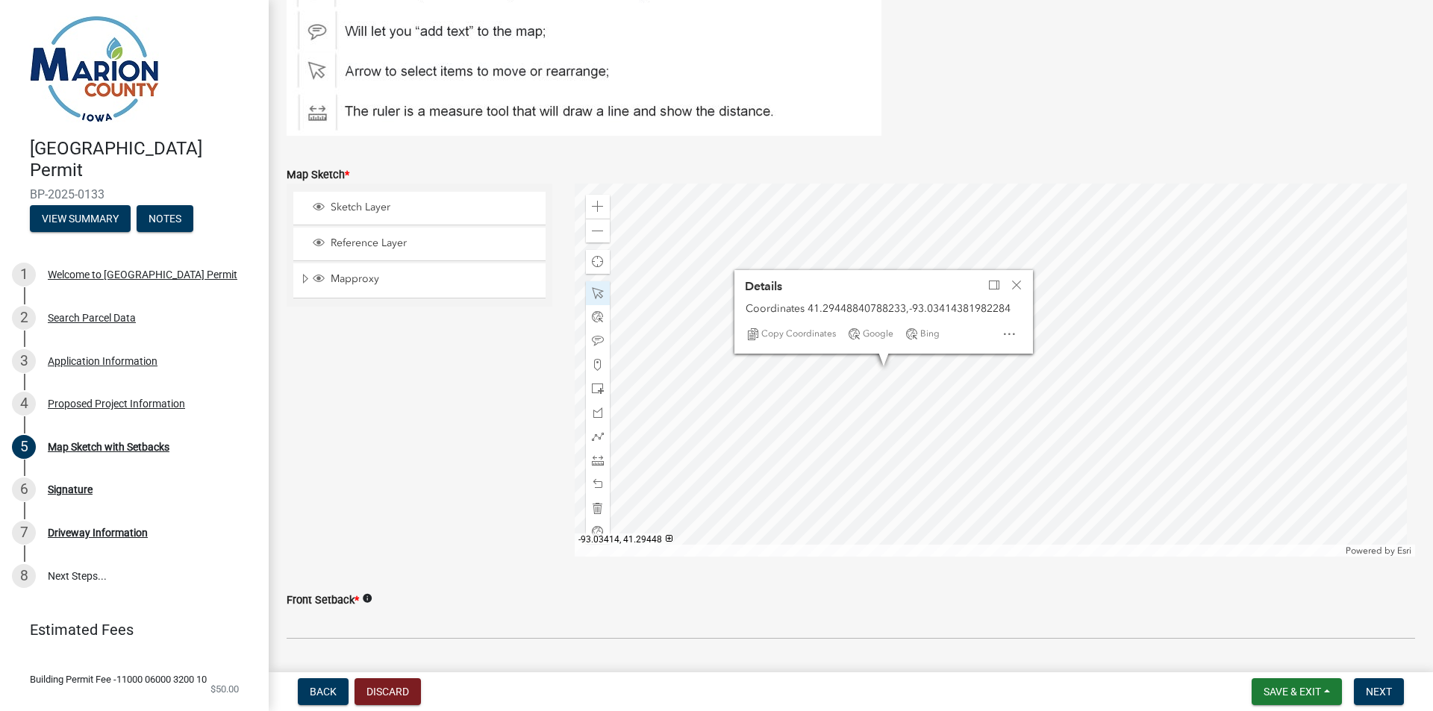
click at [879, 414] on div at bounding box center [995, 370] width 841 height 373
click at [860, 437] on div at bounding box center [995, 370] width 841 height 373
click at [597, 462] on span at bounding box center [598, 461] width 12 height 12
click at [872, 219] on div at bounding box center [995, 370] width 841 height 373
click at [600, 293] on span at bounding box center [598, 293] width 12 height 12
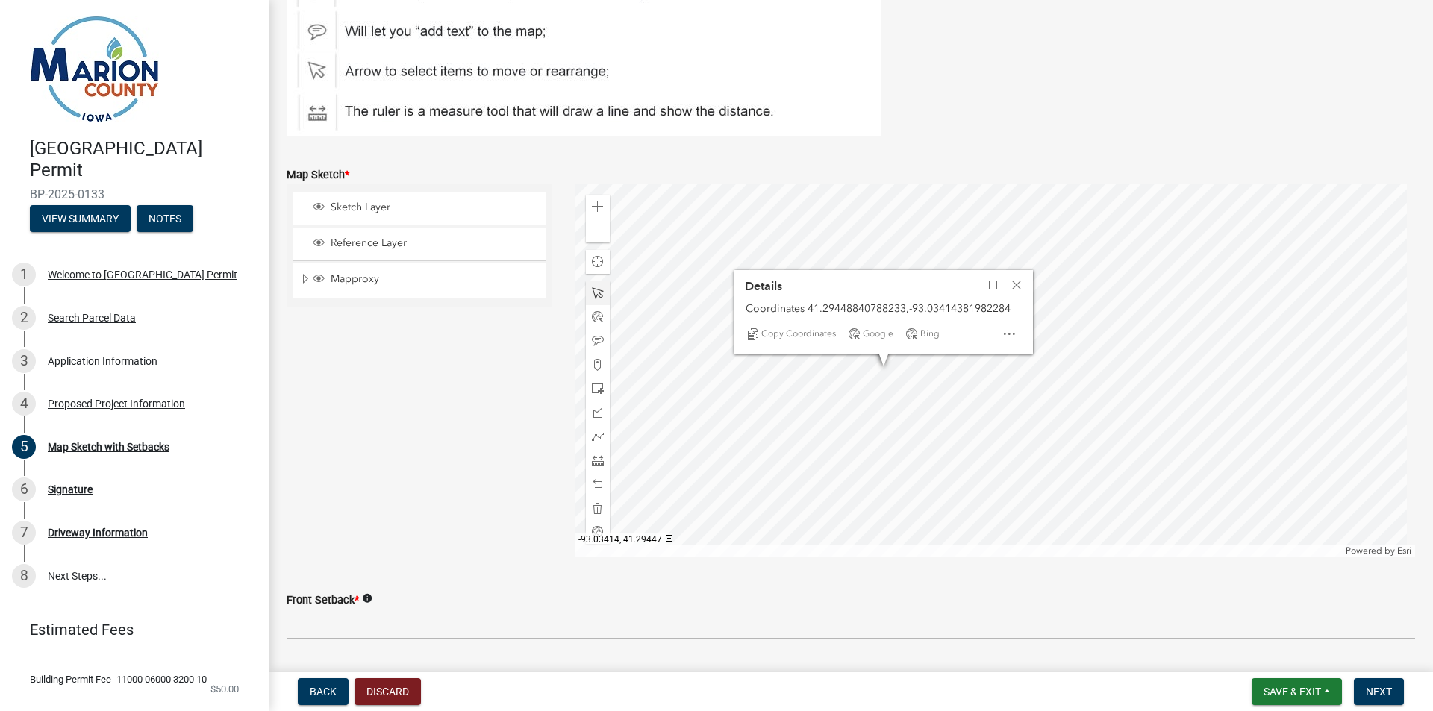
click at [875, 428] on div at bounding box center [995, 370] width 841 height 373
click at [882, 306] on div at bounding box center [995, 370] width 841 height 373
click at [595, 461] on span at bounding box center [598, 461] width 12 height 12
click at [873, 218] on div at bounding box center [995, 370] width 841 height 373
click at [843, 284] on div at bounding box center [995, 370] width 841 height 373
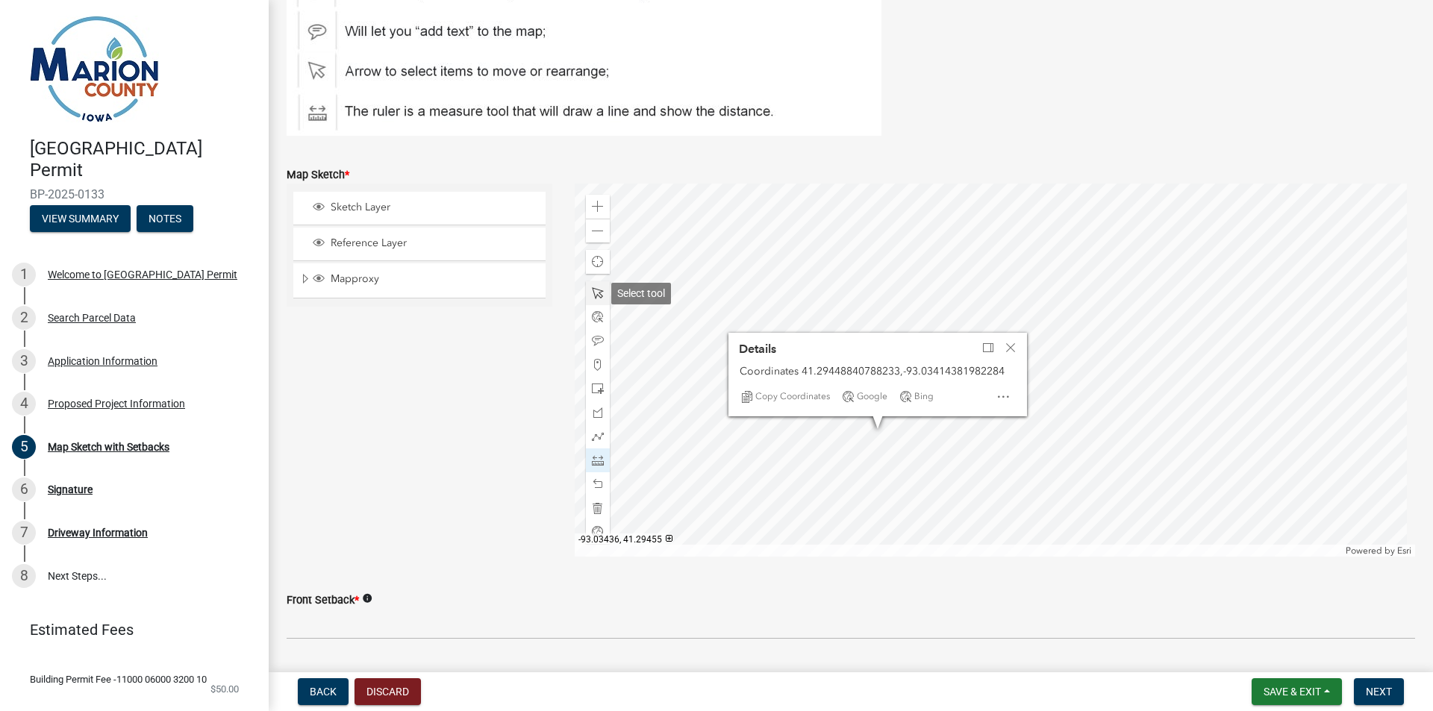
click at [598, 290] on span at bounding box center [598, 293] width 12 height 12
click at [874, 269] on div at bounding box center [995, 370] width 841 height 373
click at [882, 272] on div at bounding box center [995, 370] width 841 height 373
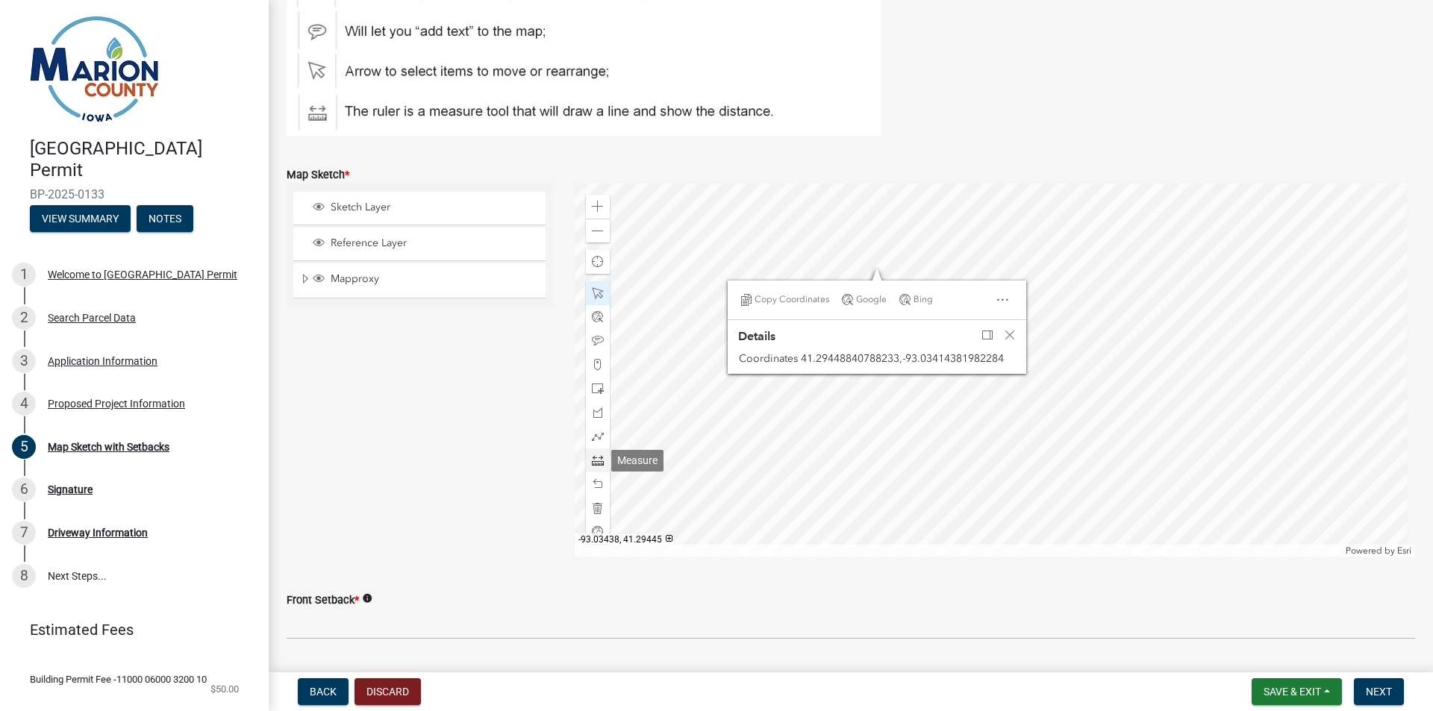
click at [596, 465] on span at bounding box center [598, 461] width 12 height 12
click at [872, 218] on div at bounding box center [995, 370] width 841 height 373
click at [602, 295] on div at bounding box center [598, 293] width 24 height 24
click at [594, 461] on span at bounding box center [598, 461] width 12 height 12
click at [1008, 328] on div "Close" at bounding box center [1010, 335] width 22 height 21
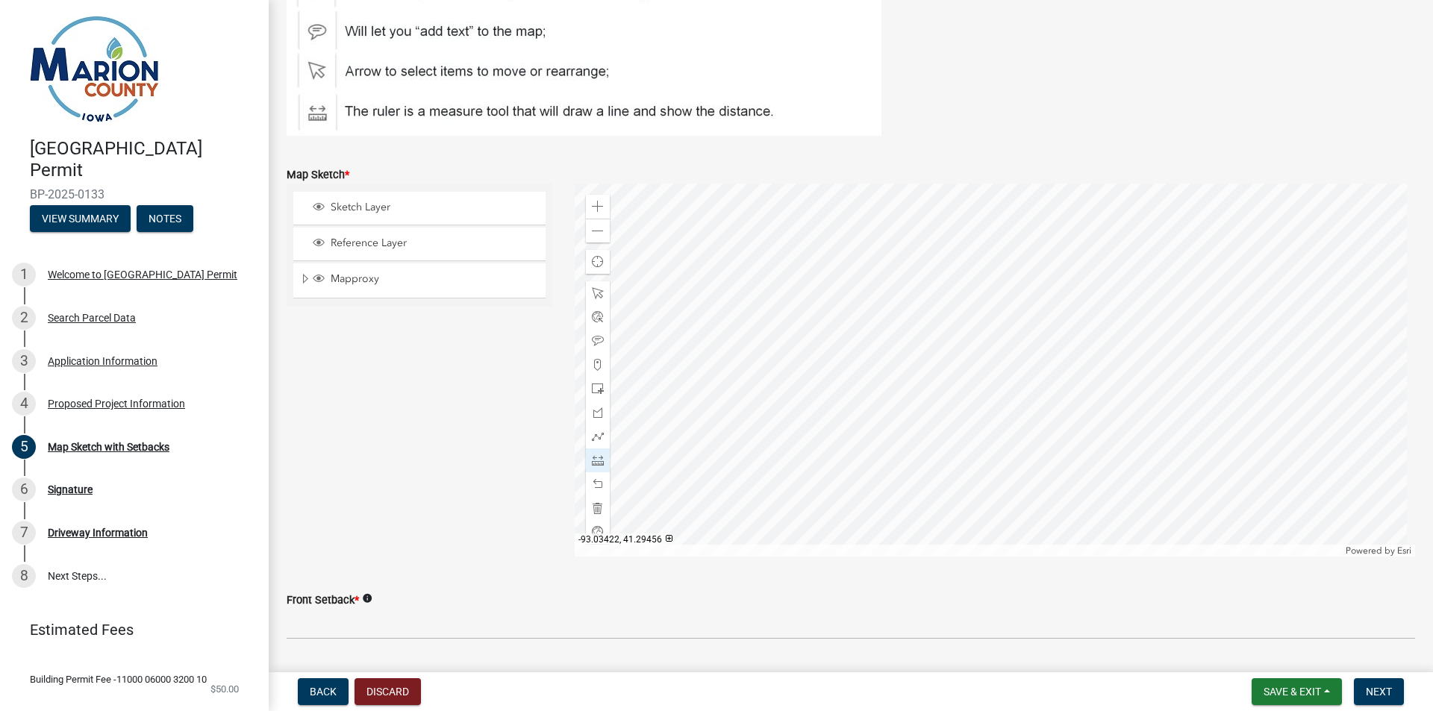
click at [784, 284] on div at bounding box center [995, 370] width 841 height 373
click at [600, 284] on div at bounding box center [598, 293] width 24 height 24
click at [593, 462] on span at bounding box center [598, 461] width 12 height 12
click at [598, 206] on span at bounding box center [598, 207] width 12 height 12
click at [592, 228] on span at bounding box center [598, 231] width 12 height 12
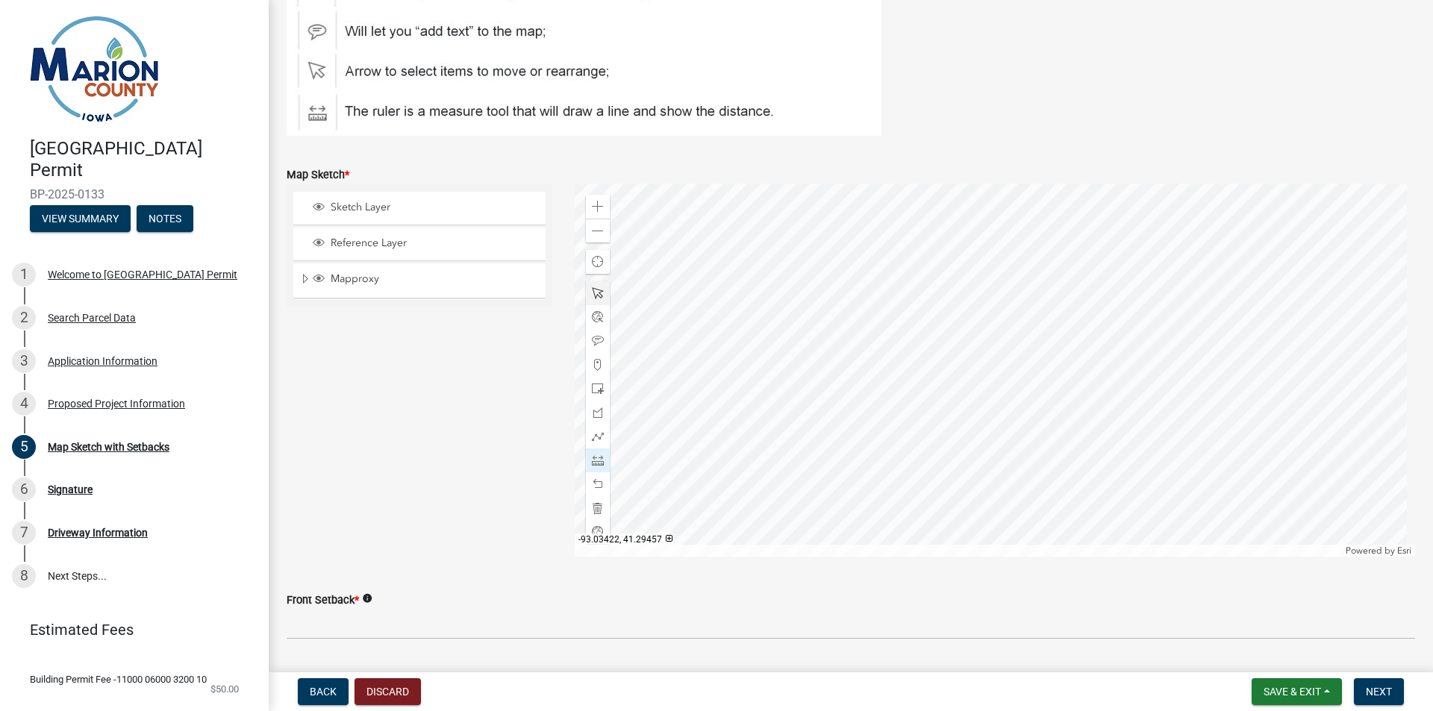
click at [785, 255] on div at bounding box center [995, 370] width 841 height 373
click at [597, 290] on span at bounding box center [598, 293] width 12 height 12
click at [932, 474] on div at bounding box center [995, 370] width 841 height 373
click at [964, 545] on div at bounding box center [995, 370] width 841 height 373
click at [592, 464] on span at bounding box center [598, 461] width 12 height 12
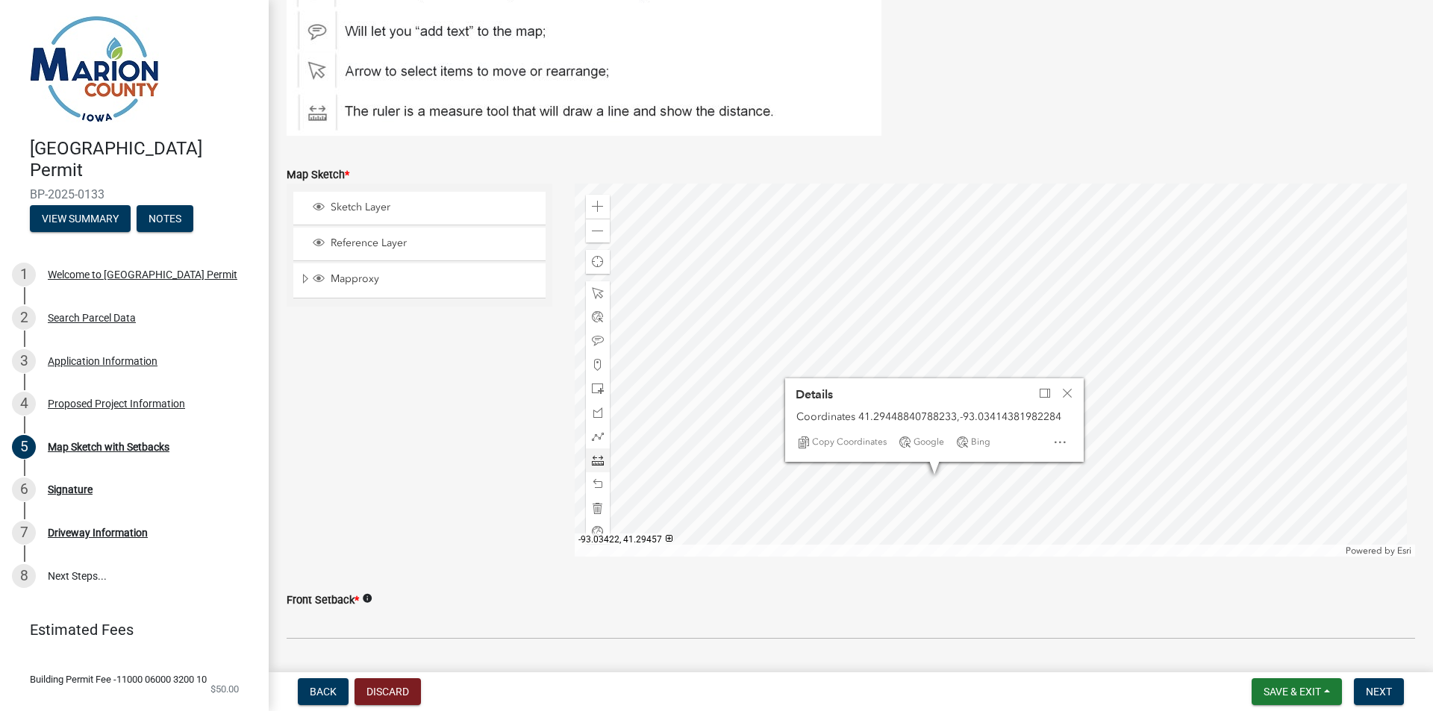
click at [785, 254] on div at bounding box center [995, 370] width 841 height 373
click at [785, 544] on div at bounding box center [995, 370] width 841 height 373
click at [1063, 397] on span "Close" at bounding box center [1067, 393] width 12 height 12
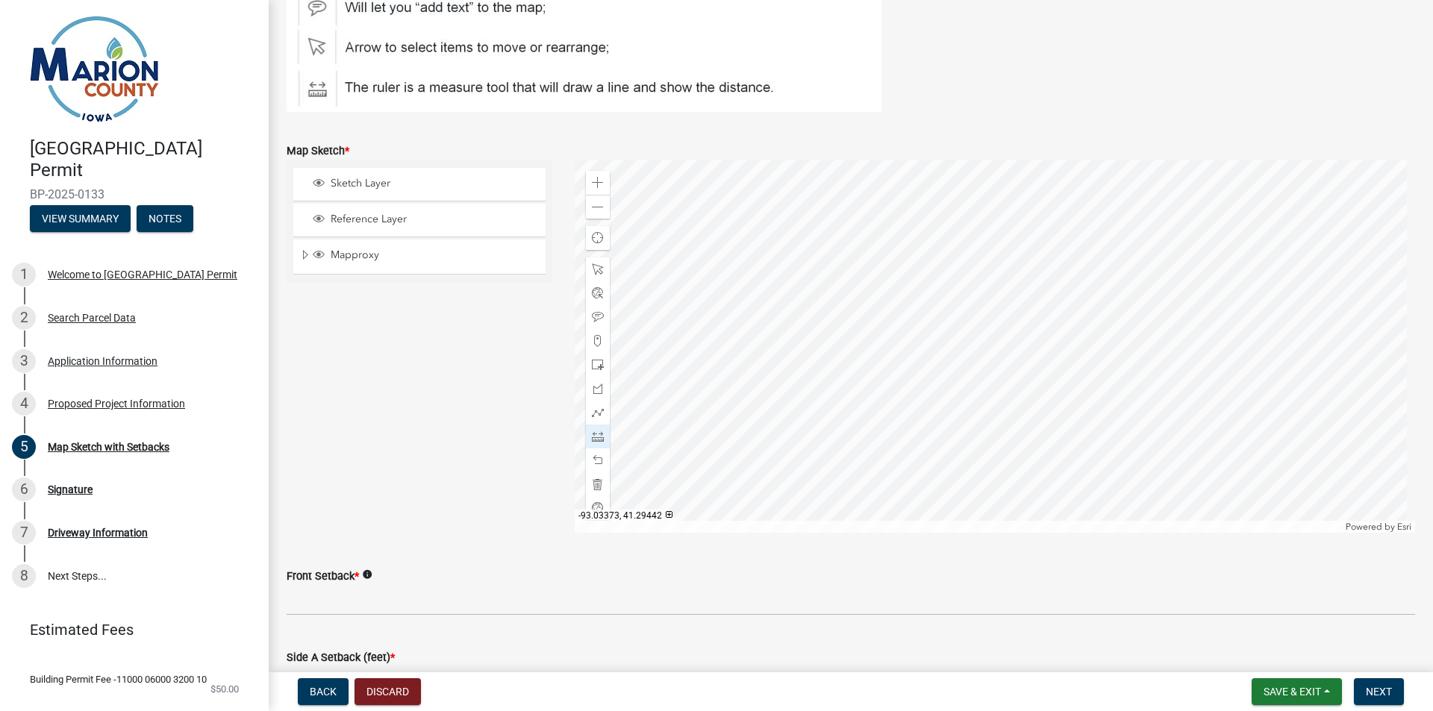
scroll to position [249, 0]
click at [968, 518] on div at bounding box center [995, 344] width 841 height 373
click at [593, 264] on span at bounding box center [598, 268] width 12 height 12
click at [911, 466] on div at bounding box center [995, 344] width 841 height 373
click at [949, 494] on div at bounding box center [995, 344] width 841 height 373
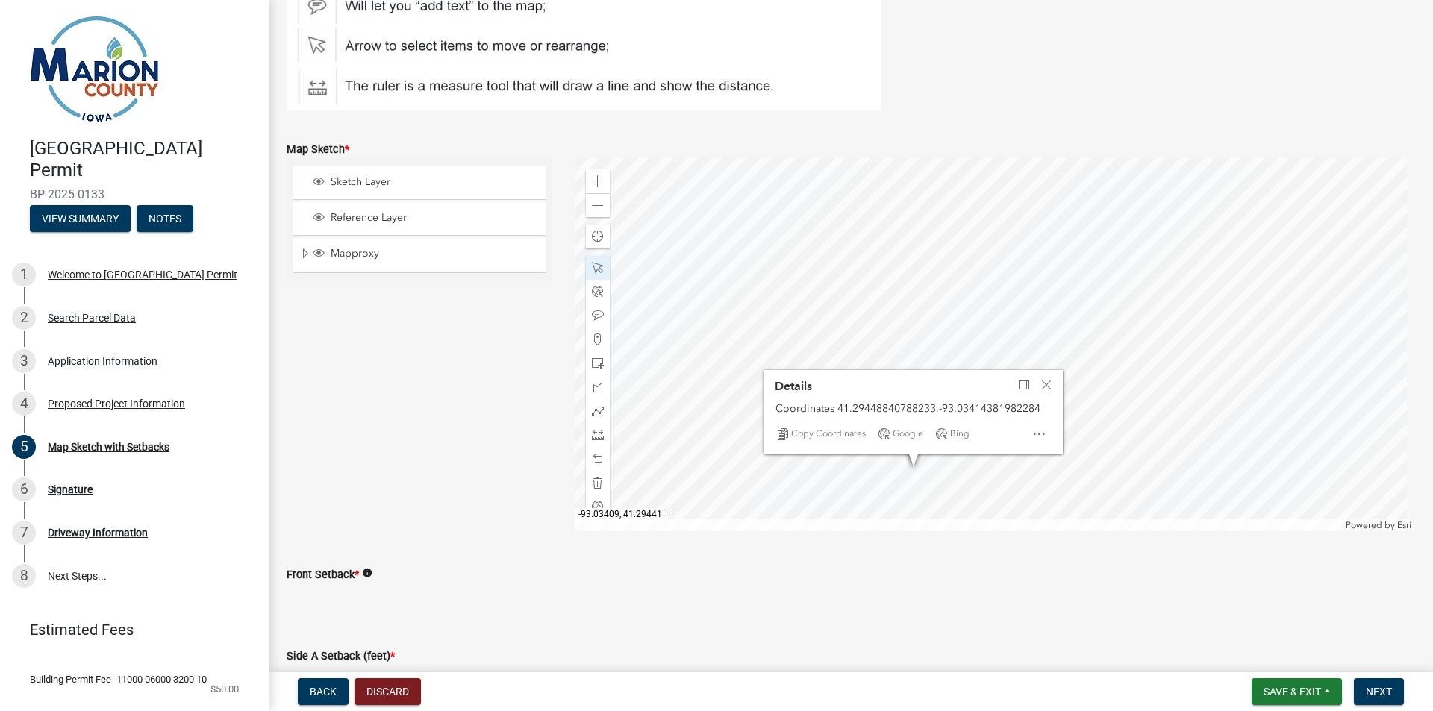
click at [935, 494] on div at bounding box center [995, 344] width 841 height 373
click at [1042, 385] on span "Close" at bounding box center [1047, 385] width 12 height 12
click at [893, 401] on div at bounding box center [995, 344] width 841 height 373
click at [592, 439] on span at bounding box center [598, 435] width 12 height 12
click at [867, 193] on div at bounding box center [995, 344] width 841 height 373
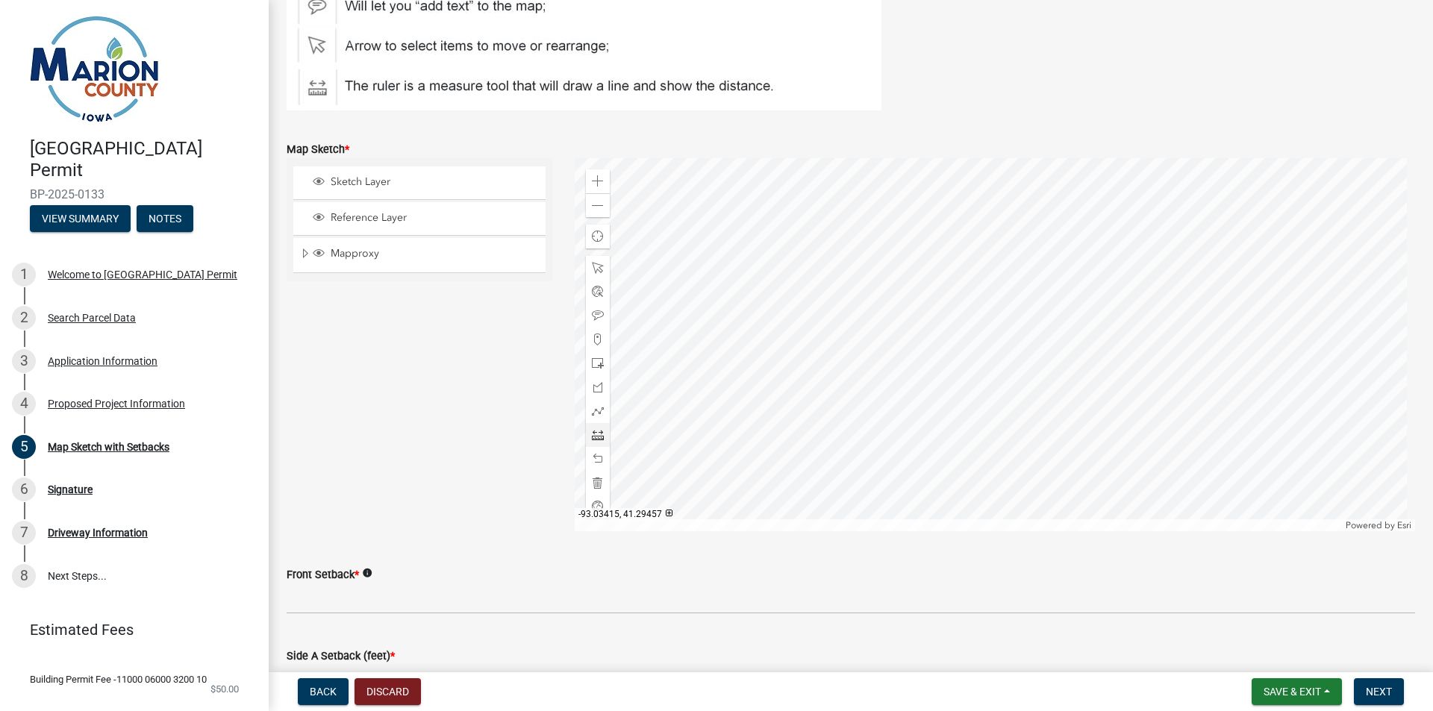
click at [867, 230] on div at bounding box center [995, 344] width 841 height 373
click at [1285, 691] on span "Save & Exit" at bounding box center [1292, 692] width 57 height 12
click at [1273, 655] on button "Save & Exit" at bounding box center [1282, 653] width 119 height 36
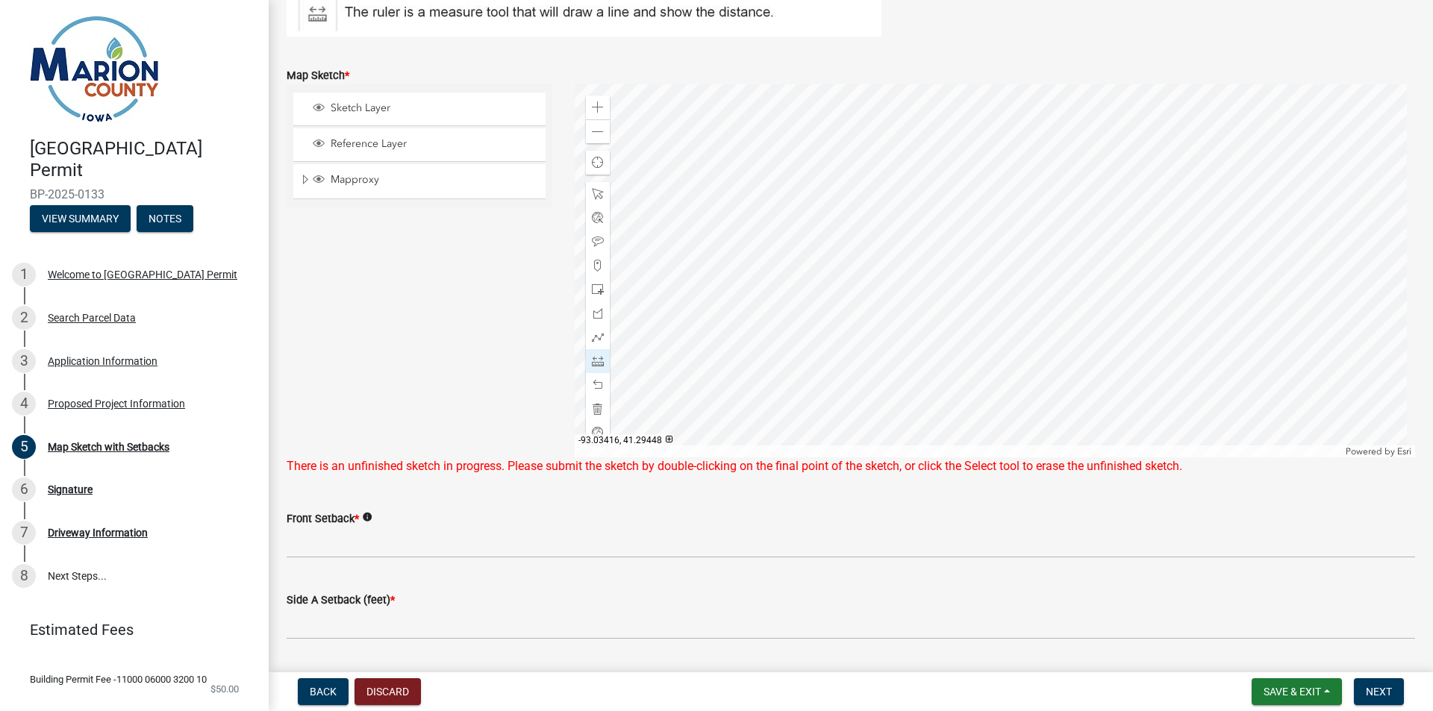
scroll to position [334, 0]
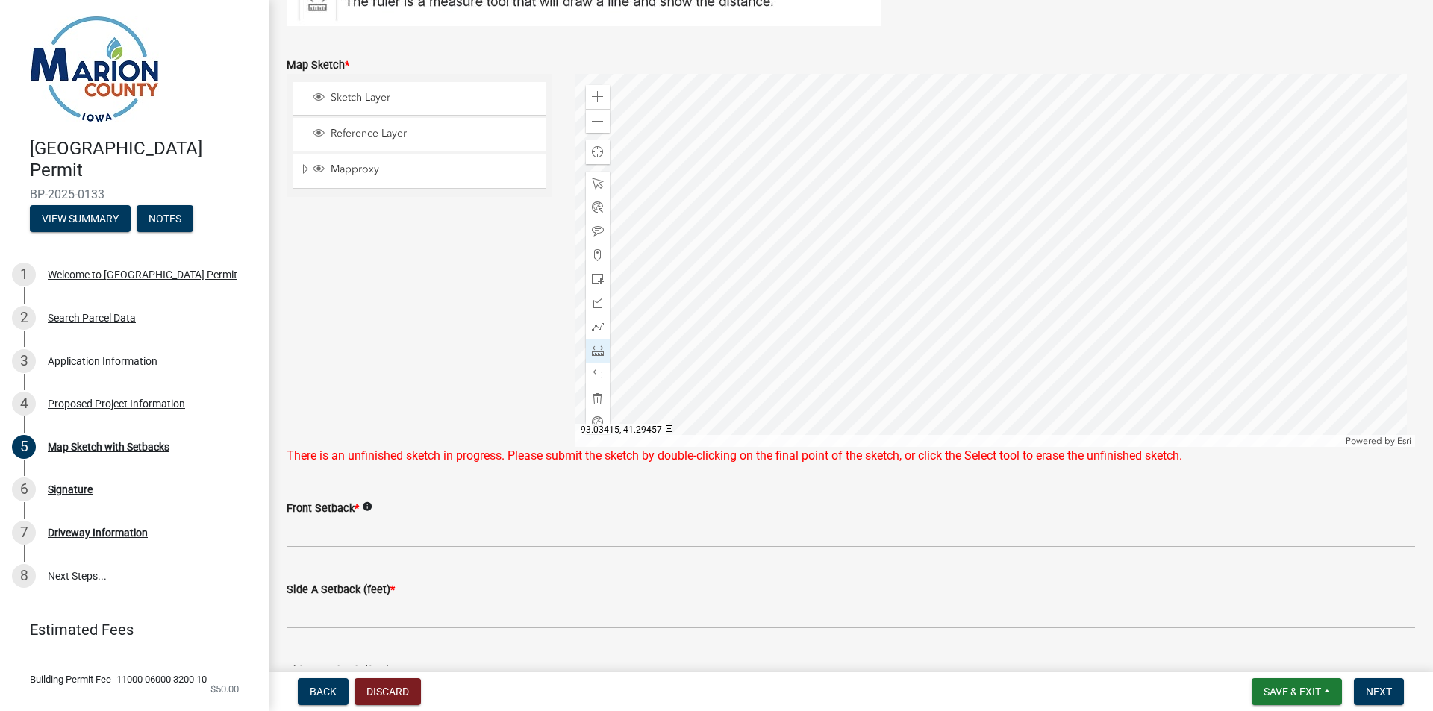
click at [867, 146] on div at bounding box center [995, 260] width 841 height 373
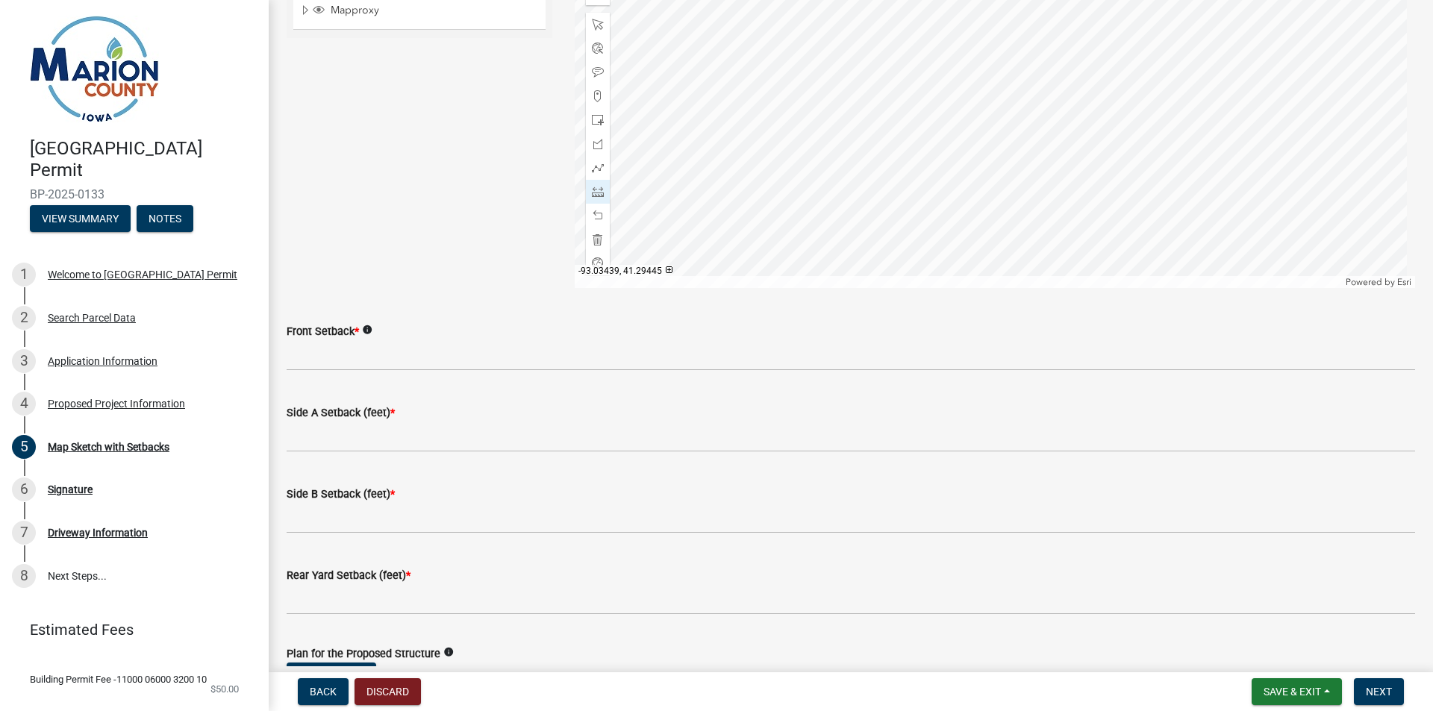
scroll to position [546, 0]
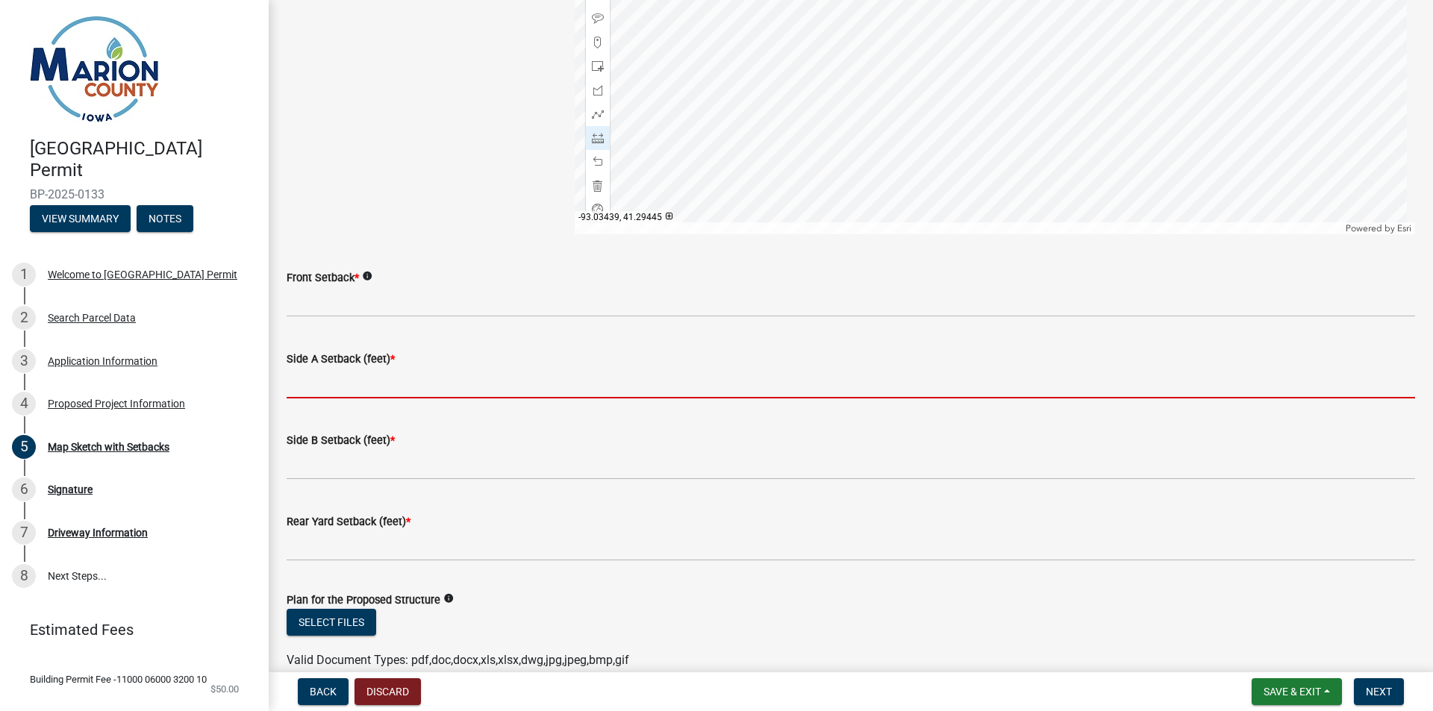
click at [363, 377] on input "Side A Setback (feet) *" at bounding box center [851, 383] width 1129 height 31
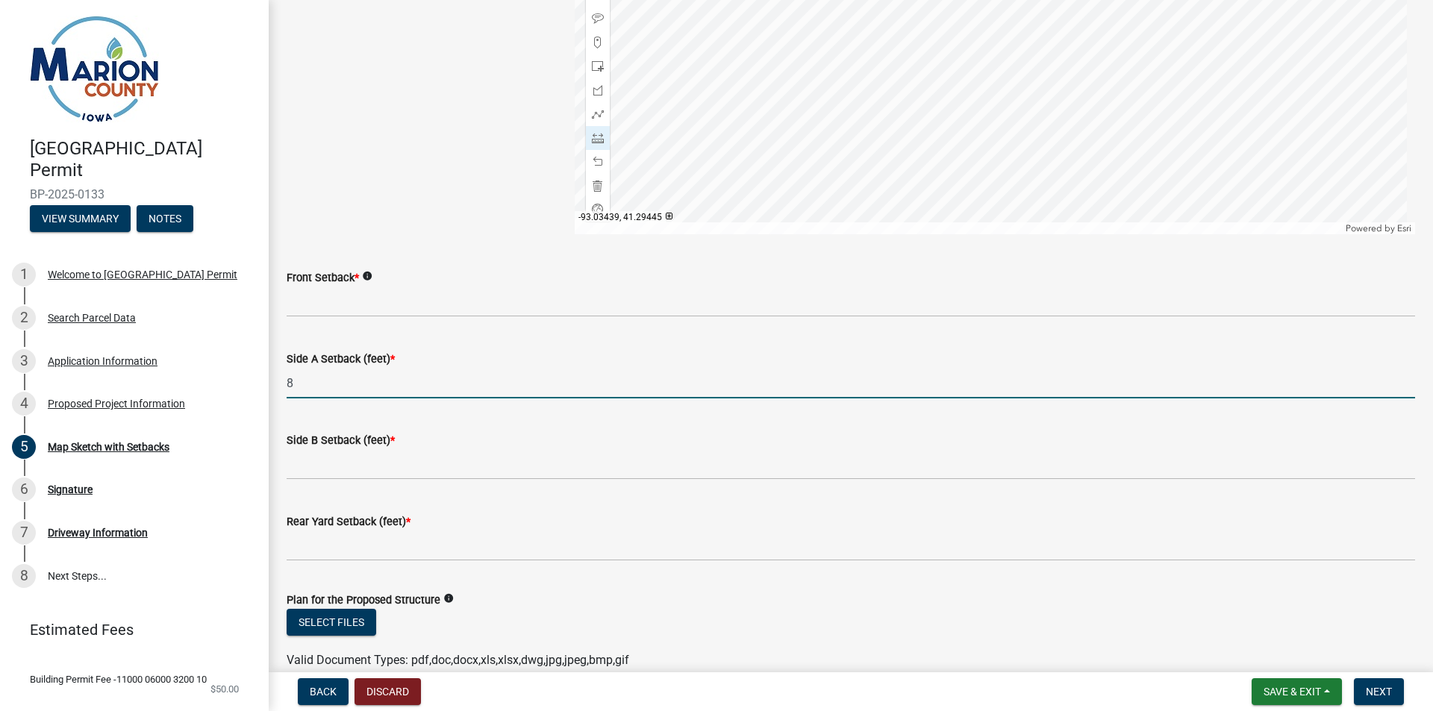
type input "8"
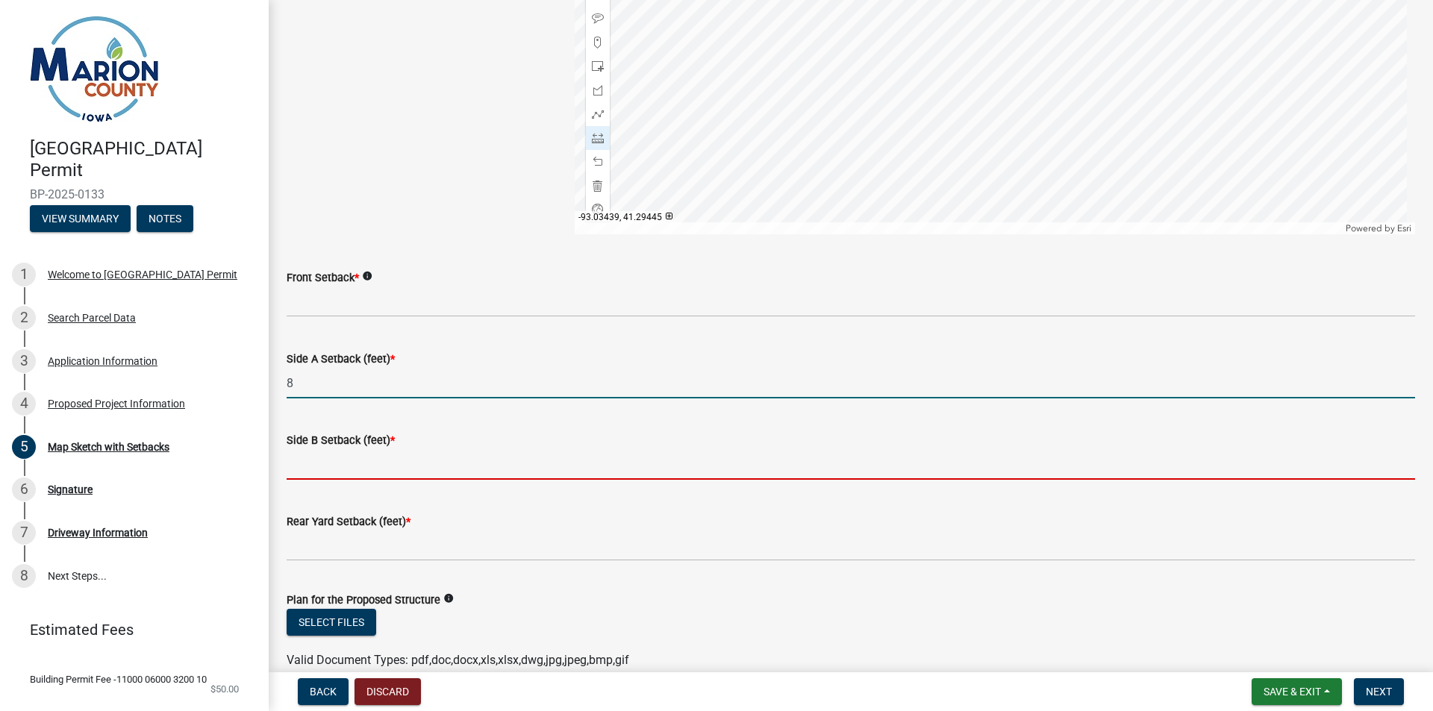
click at [320, 470] on input "Side B Setback (feet) *" at bounding box center [851, 464] width 1129 height 31
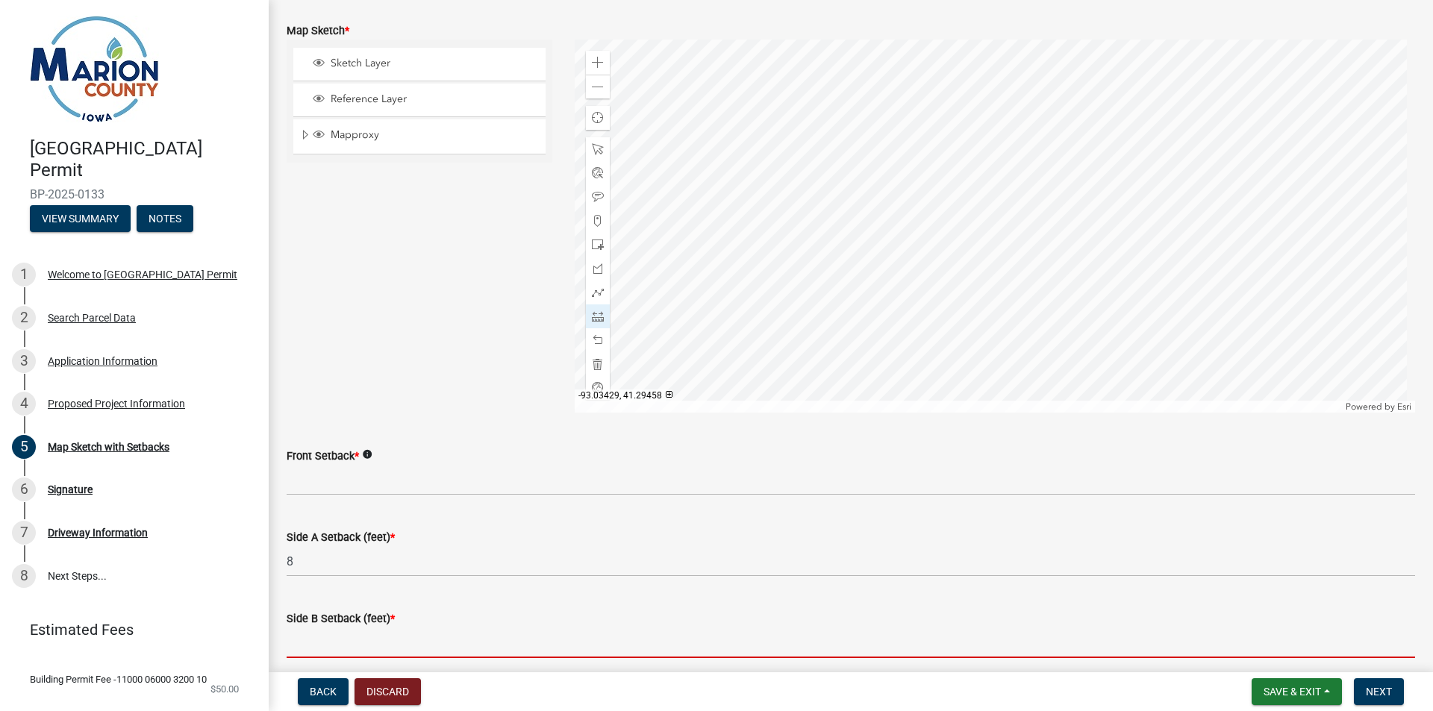
scroll to position [322, 0]
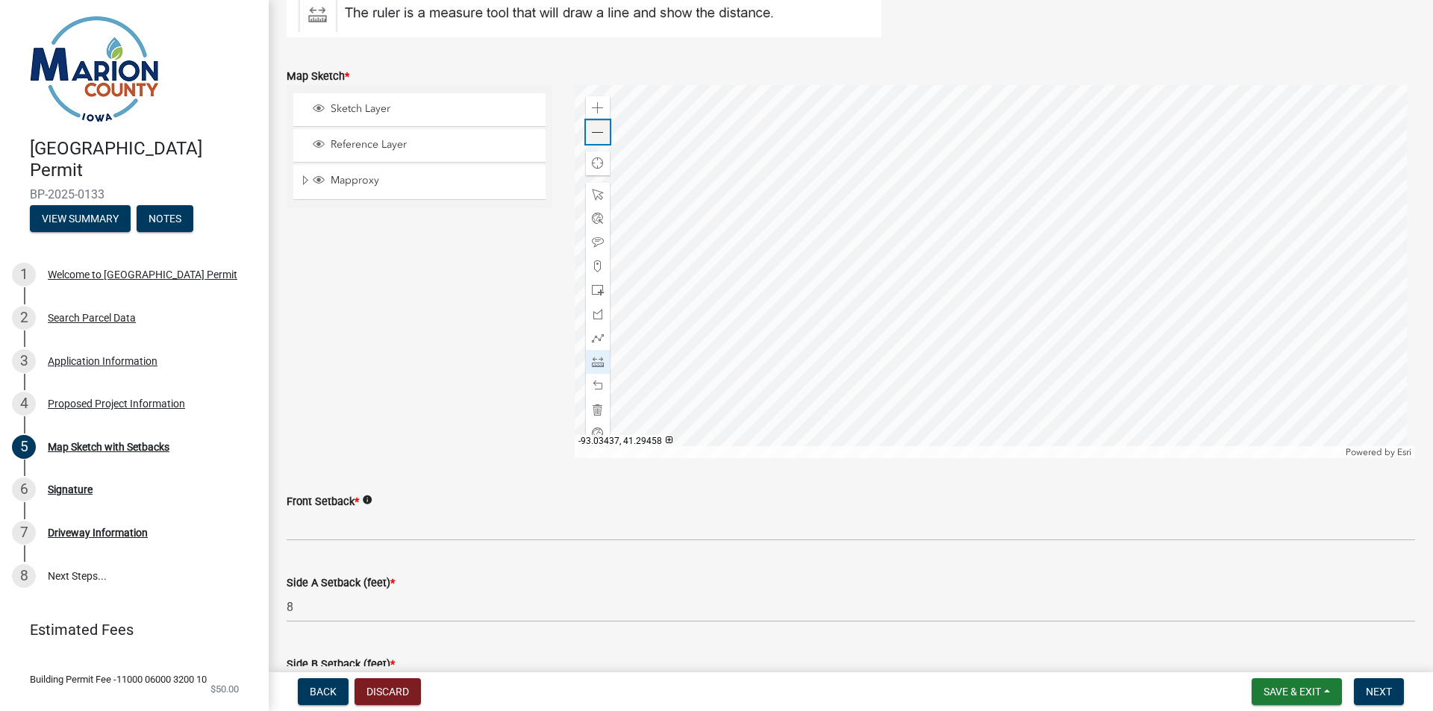
click at [592, 134] on span at bounding box center [598, 133] width 12 height 12
click at [960, 316] on div at bounding box center [995, 271] width 841 height 373
click at [961, 440] on div at bounding box center [995, 271] width 841 height 373
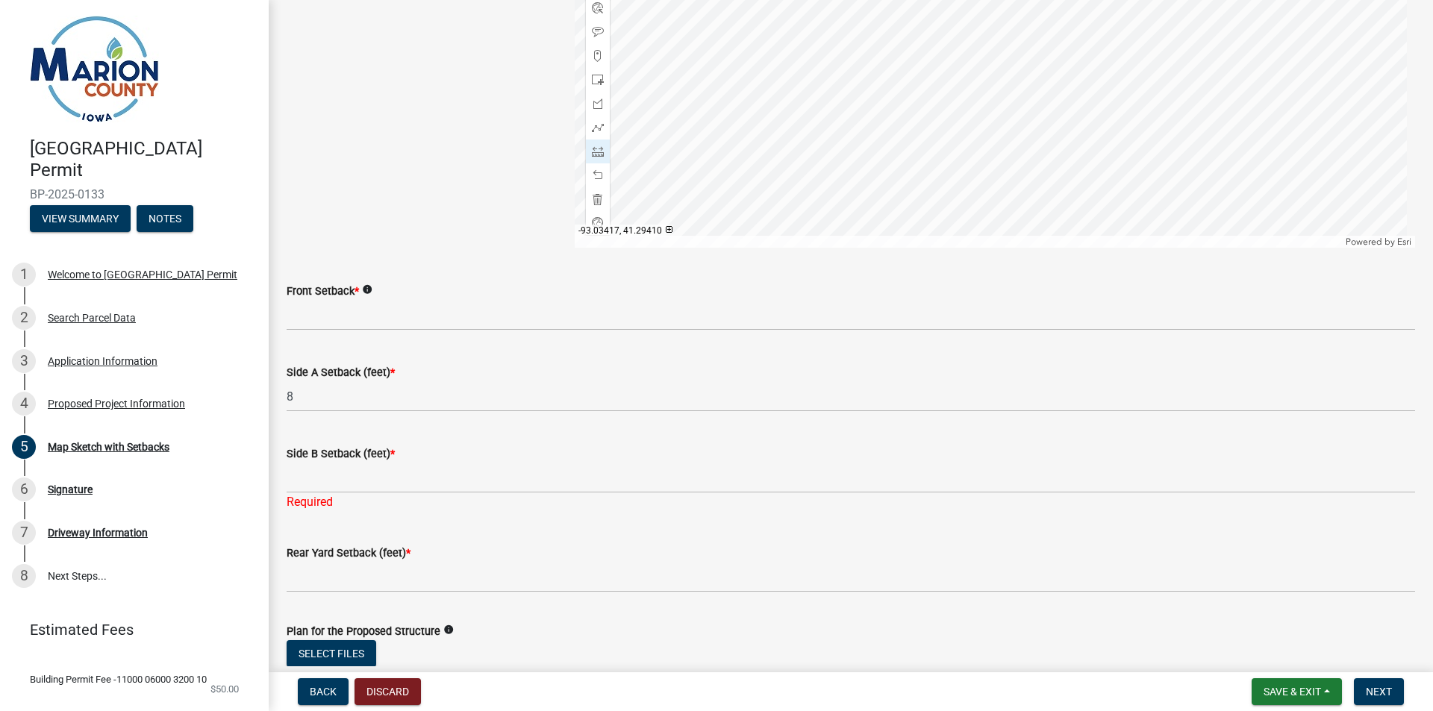
scroll to position [546, 0]
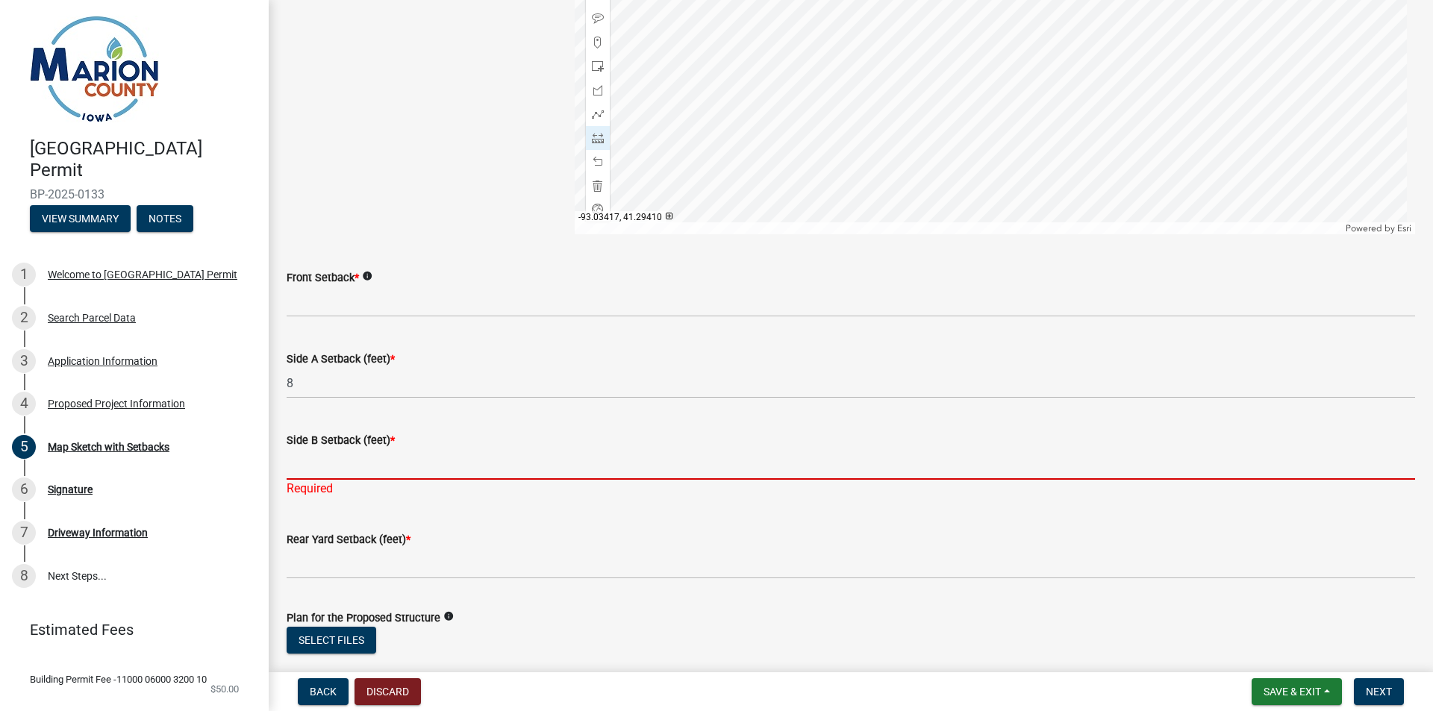
click at [402, 464] on input "Side B Setback (feet) *" at bounding box center [851, 464] width 1129 height 31
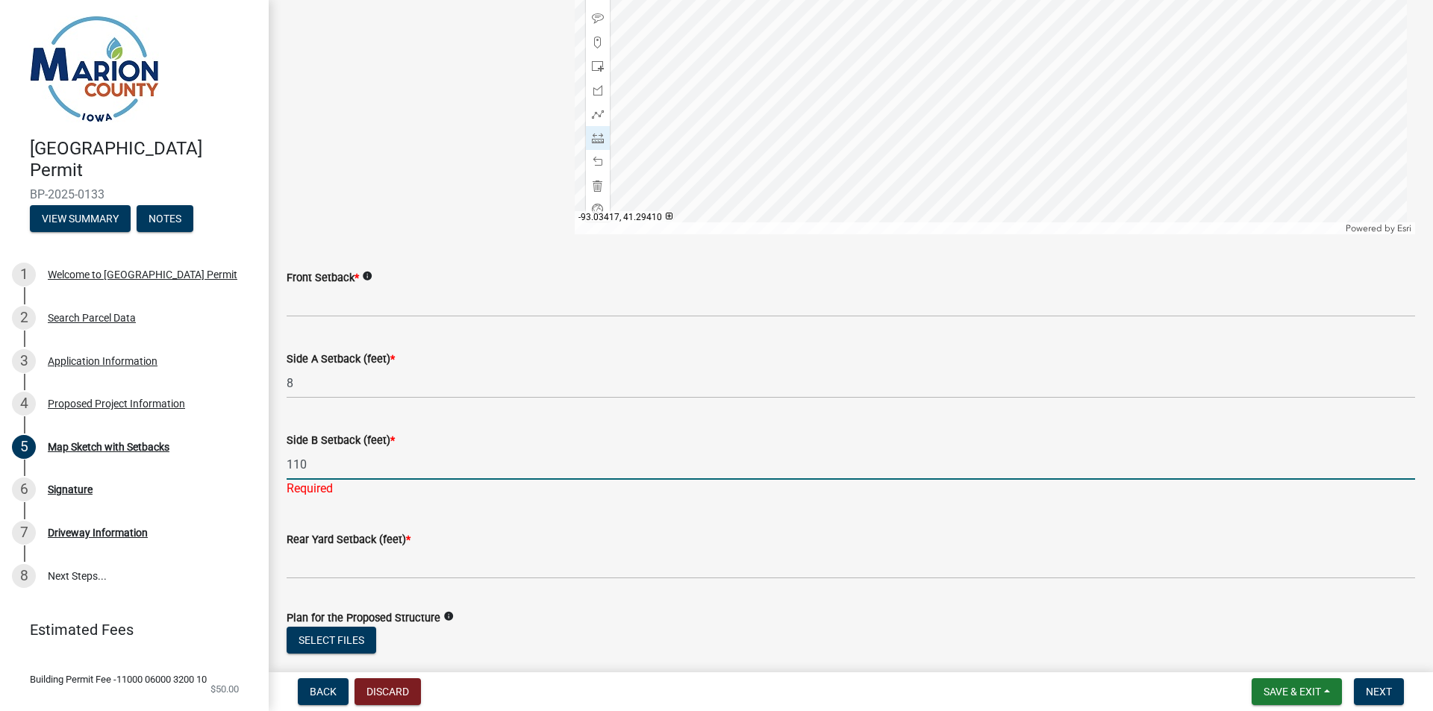
type input "110"
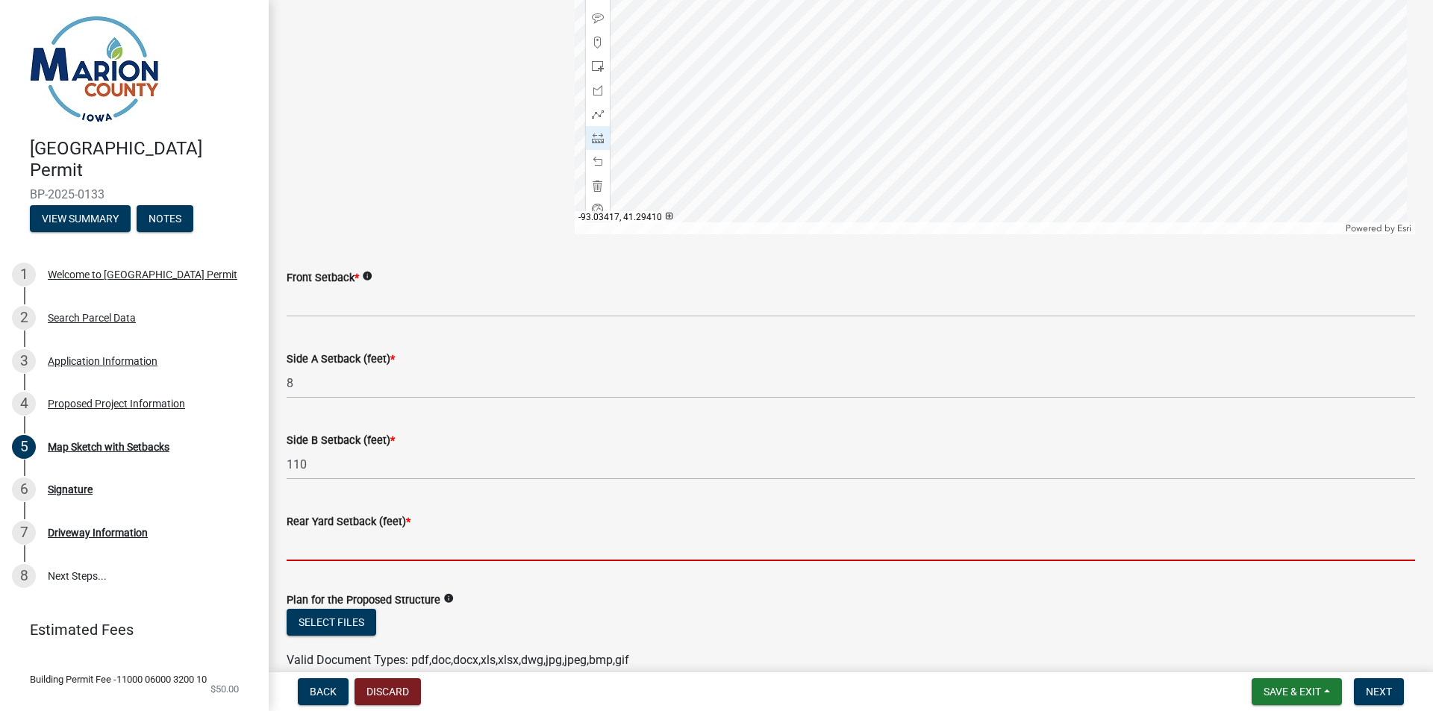
click at [350, 564] on wm-data-entity-input "Rear Yard Setback (feet) *" at bounding box center [851, 532] width 1129 height 81
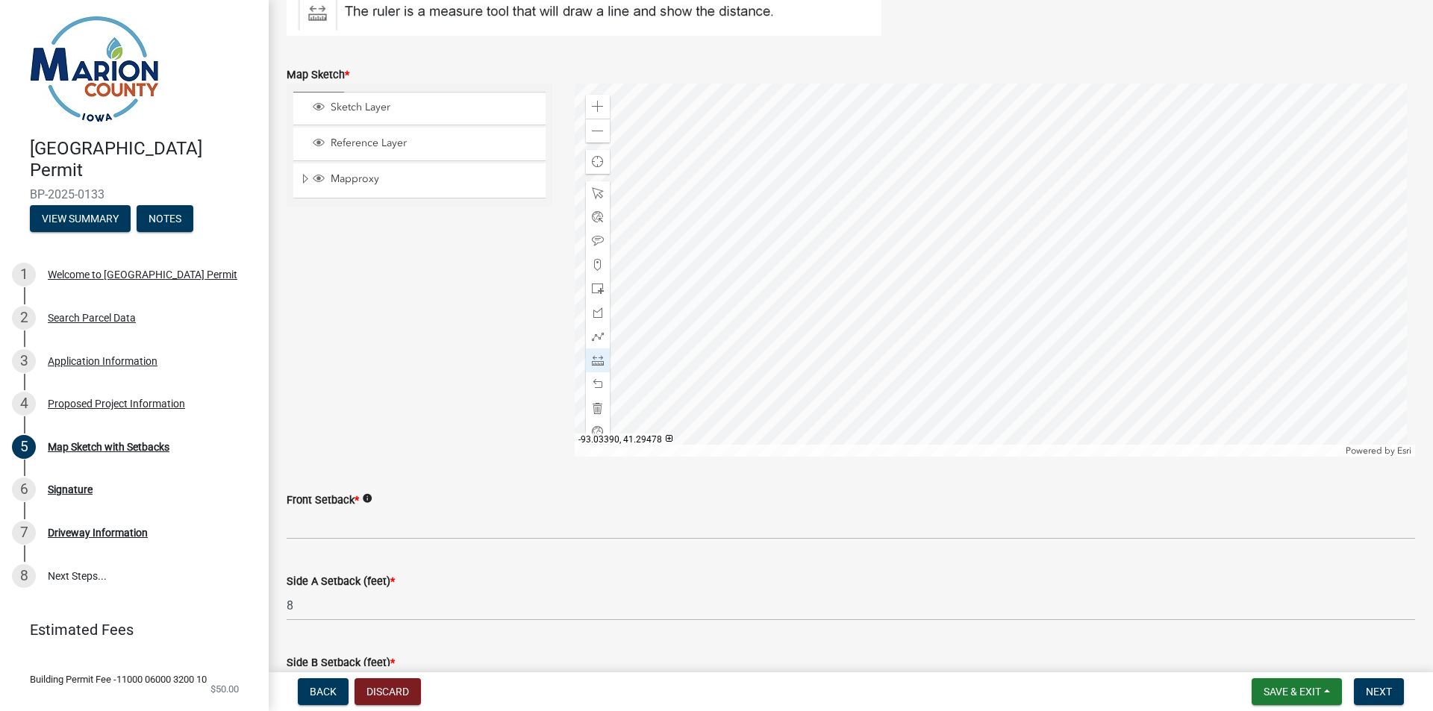
scroll to position [322, 0]
click at [597, 196] on span at bounding box center [598, 195] width 12 height 12
click at [596, 137] on span at bounding box center [598, 133] width 12 height 12
click at [592, 358] on span at bounding box center [598, 362] width 12 height 12
click at [962, 281] on div at bounding box center [995, 271] width 841 height 373
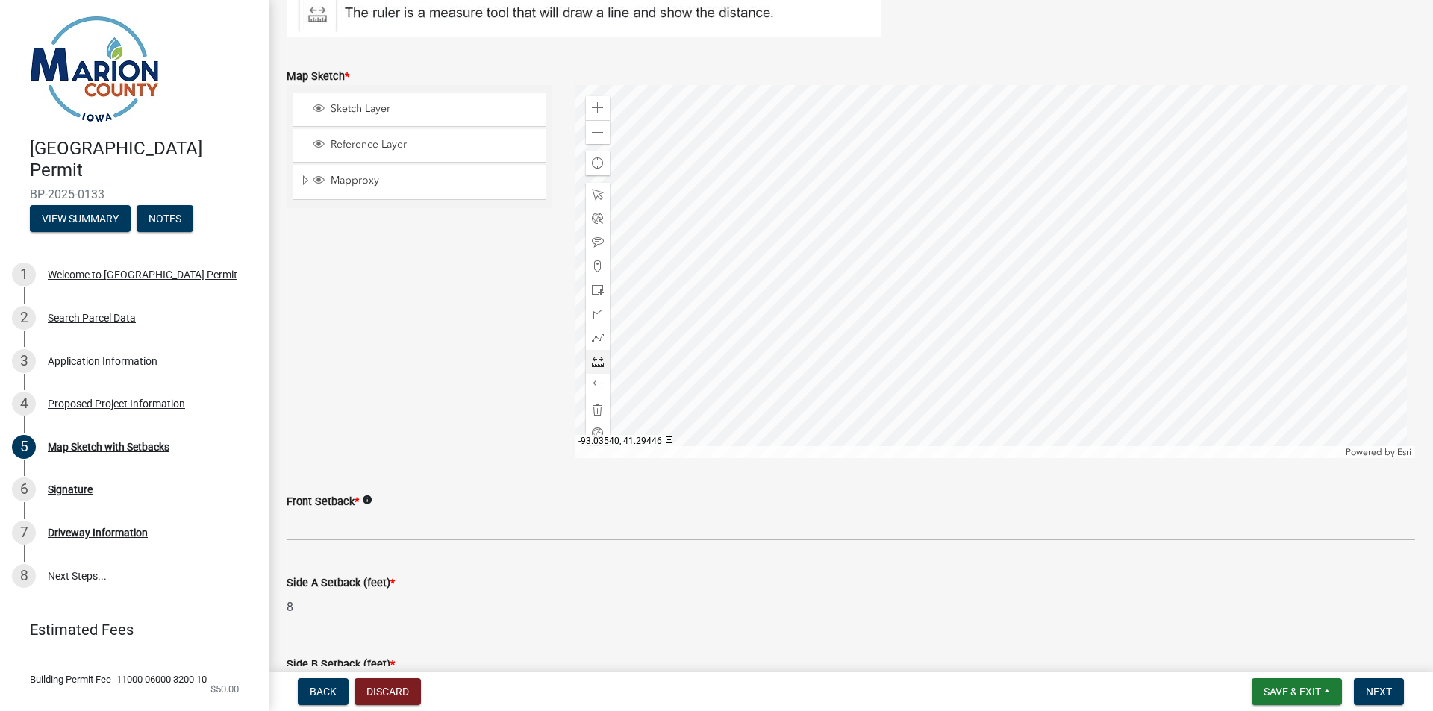
click at [780, 281] on div at bounding box center [995, 271] width 841 height 373
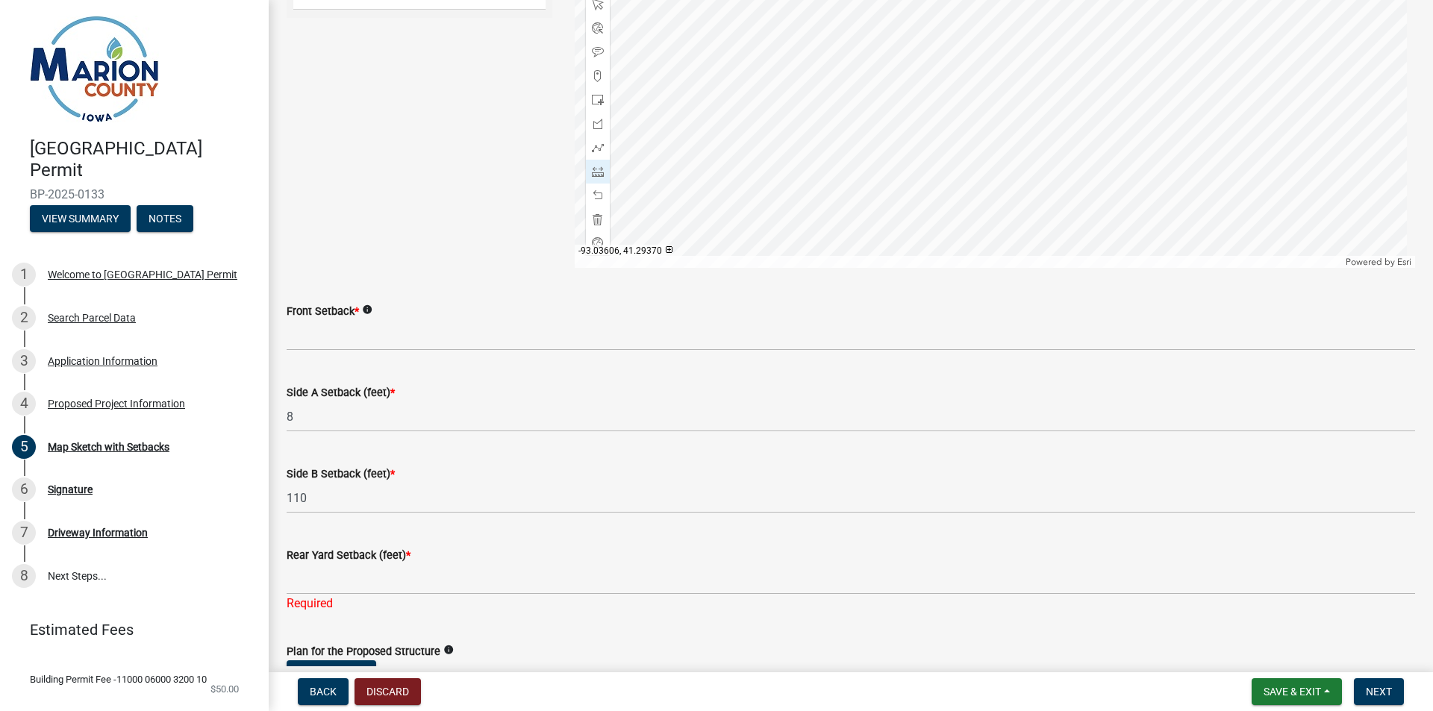
scroll to position [546, 0]
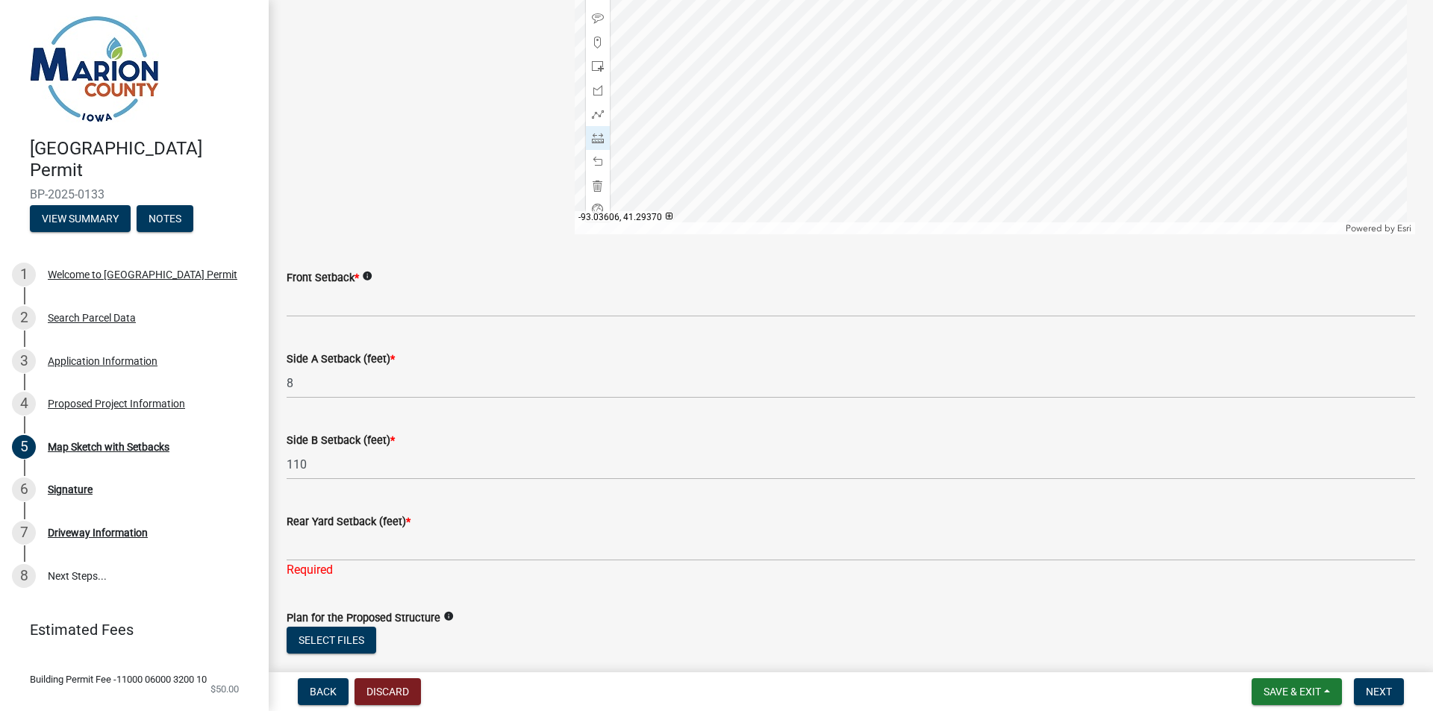
click at [366, 522] on label "Rear Yard Setback (feet) *" at bounding box center [349, 522] width 124 height 10
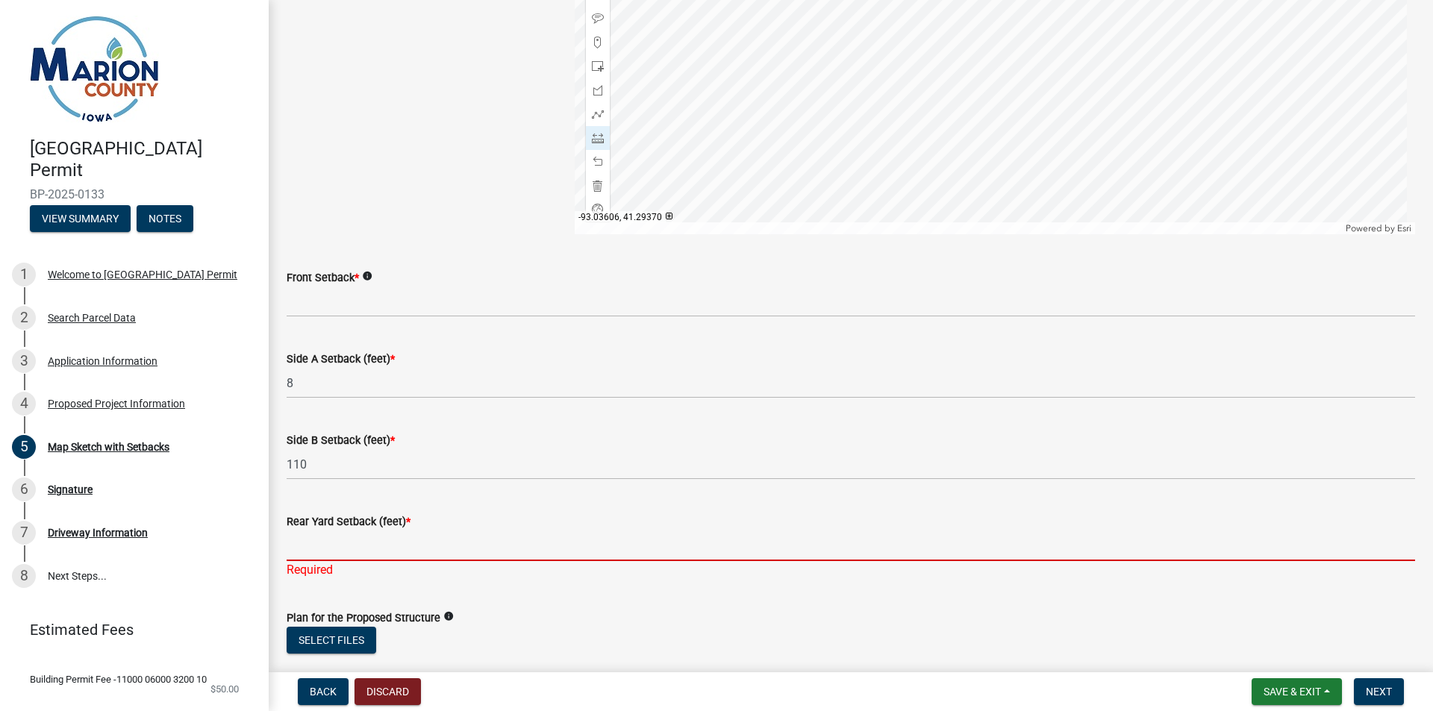
click at [366, 531] on input "Rear Yard Setback (feet) *" at bounding box center [851, 546] width 1129 height 31
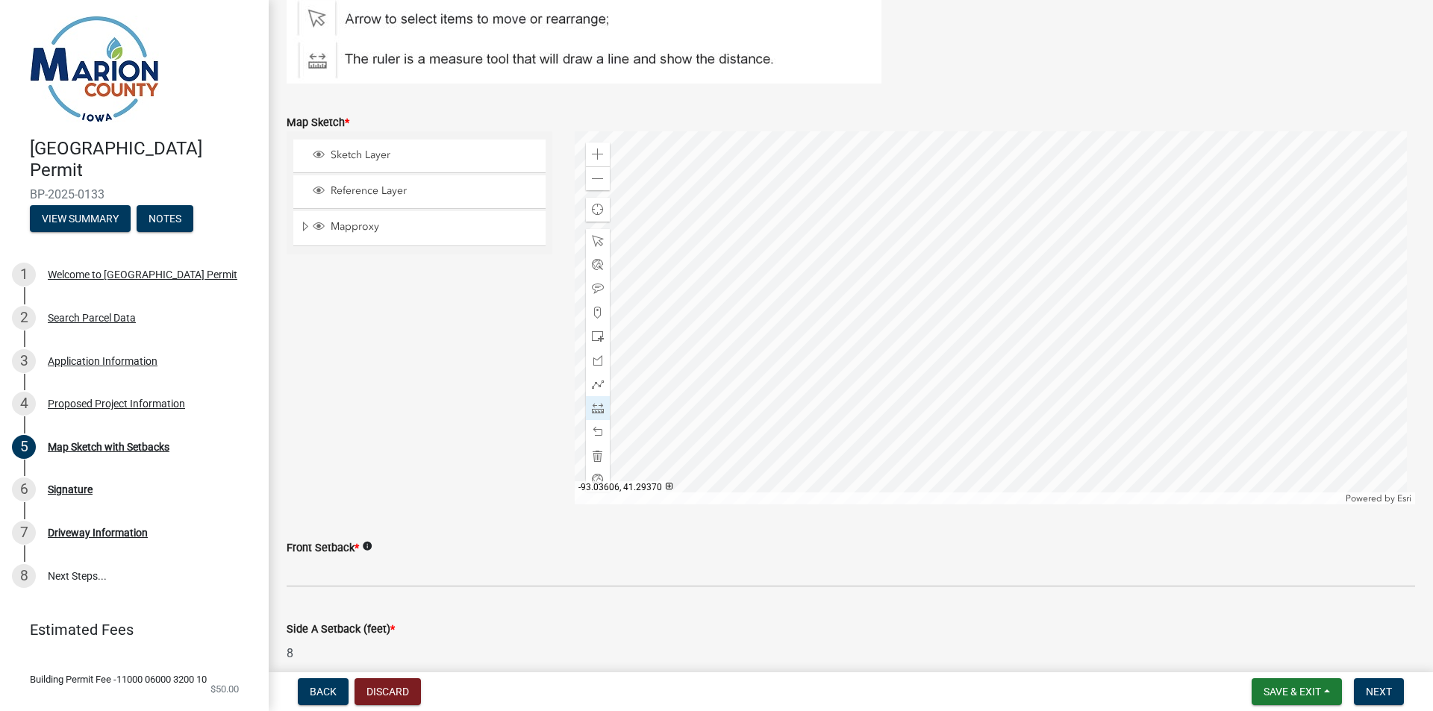
scroll to position [266, 0]
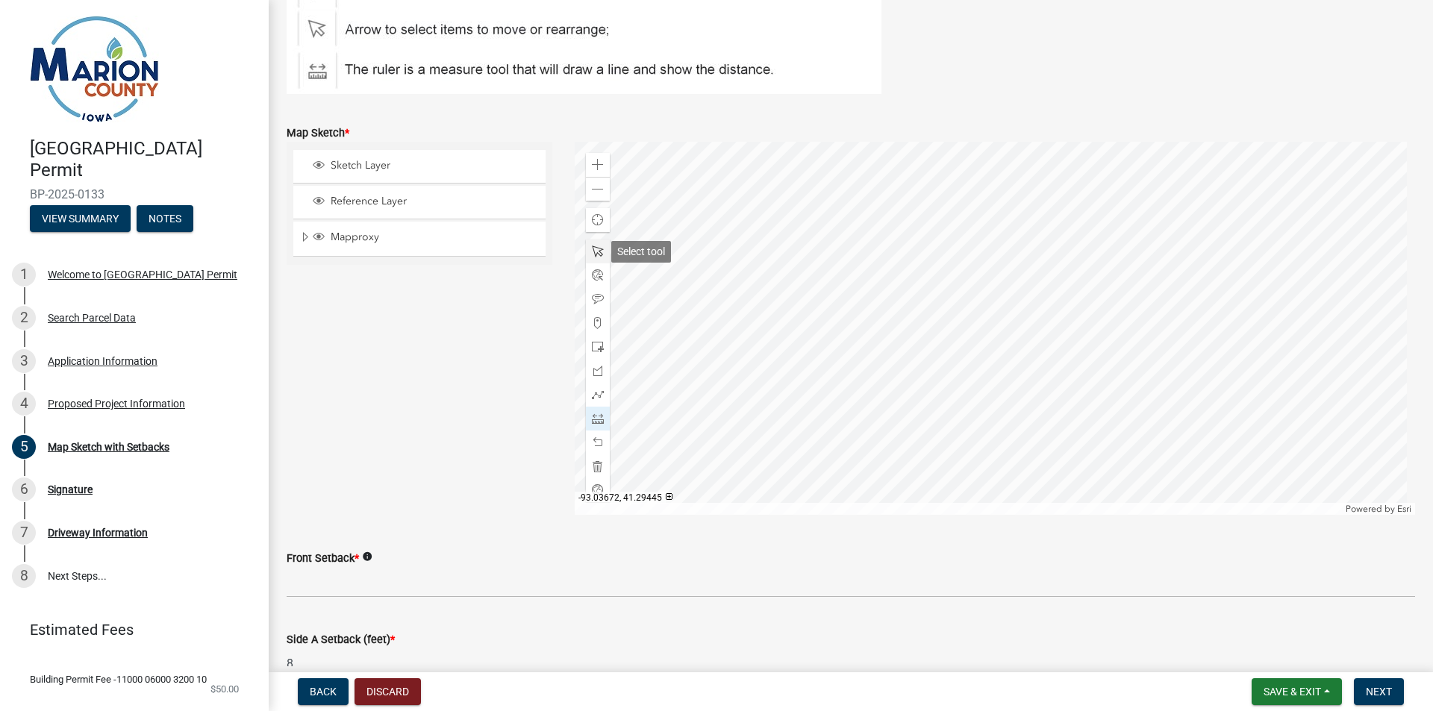
type input "325"
click at [592, 252] on span at bounding box center [598, 252] width 12 height 12
click at [596, 421] on span at bounding box center [598, 419] width 12 height 12
click at [985, 324] on div at bounding box center [995, 328] width 841 height 373
click at [1066, 324] on div at bounding box center [995, 328] width 841 height 373
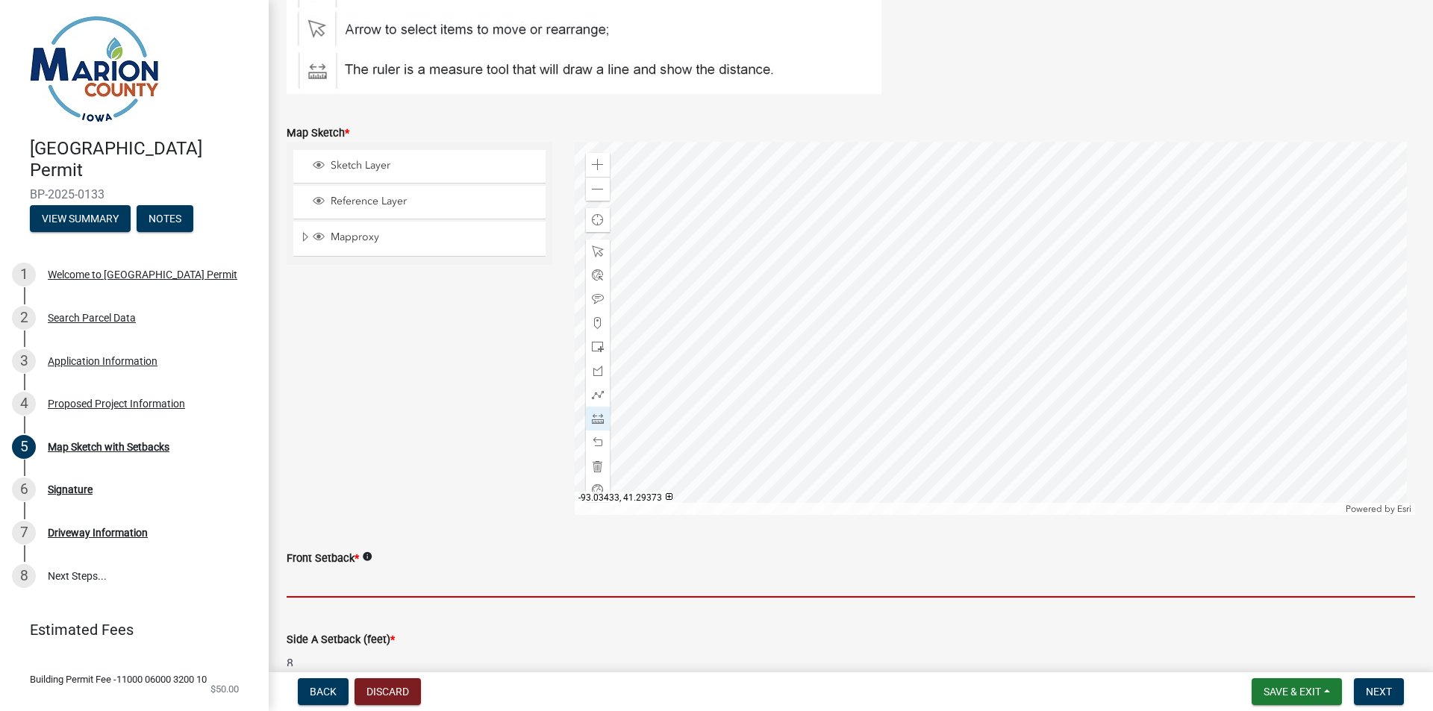
click at [356, 581] on input "Front Setback *" at bounding box center [851, 582] width 1129 height 31
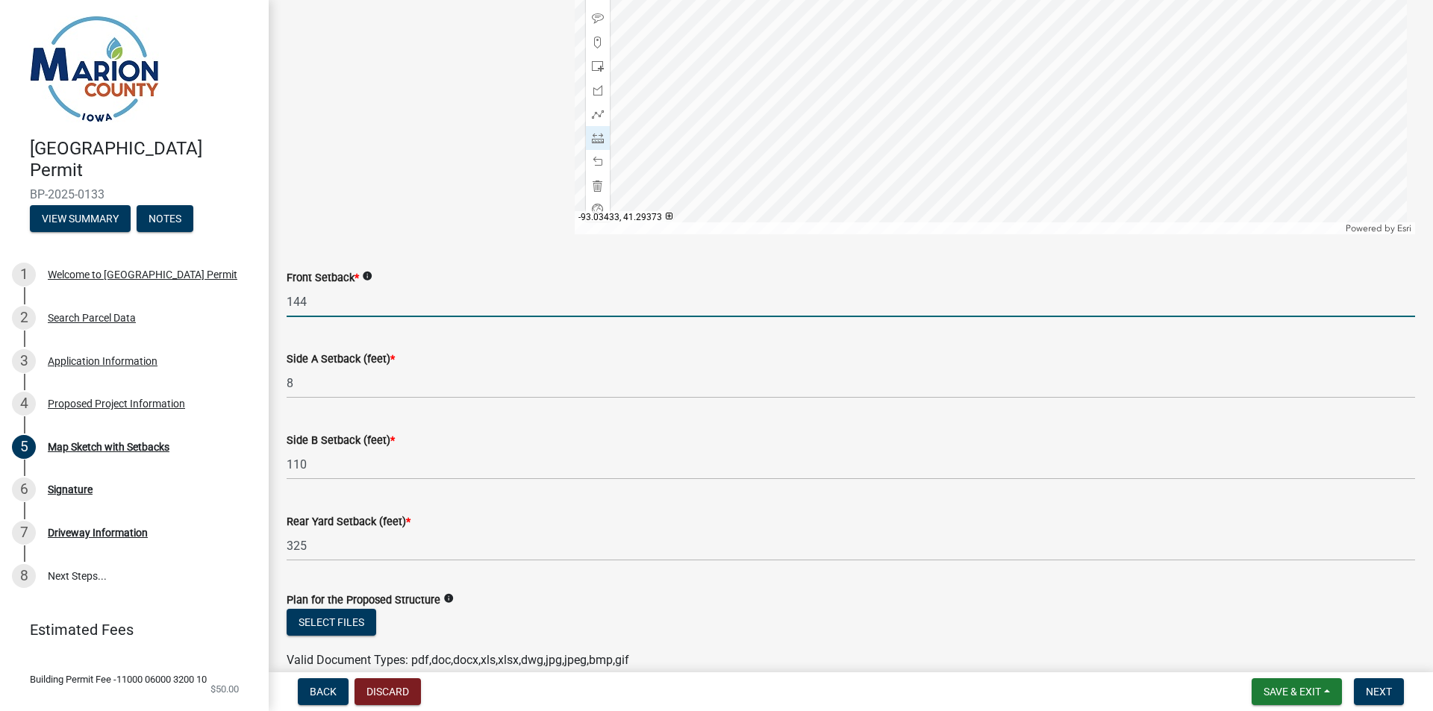
scroll to position [621, 0]
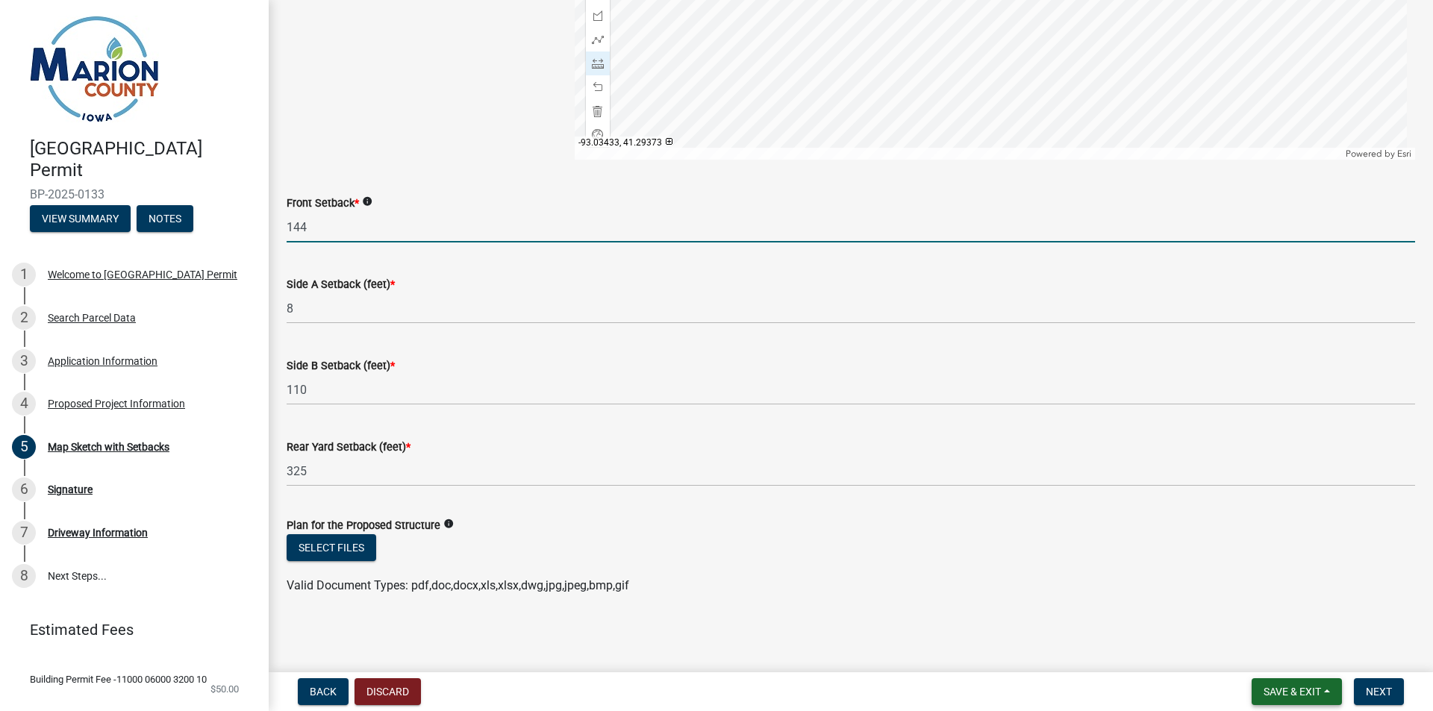
type input "144"
click at [1279, 694] on span "Save & Exit" at bounding box center [1292, 692] width 57 height 12
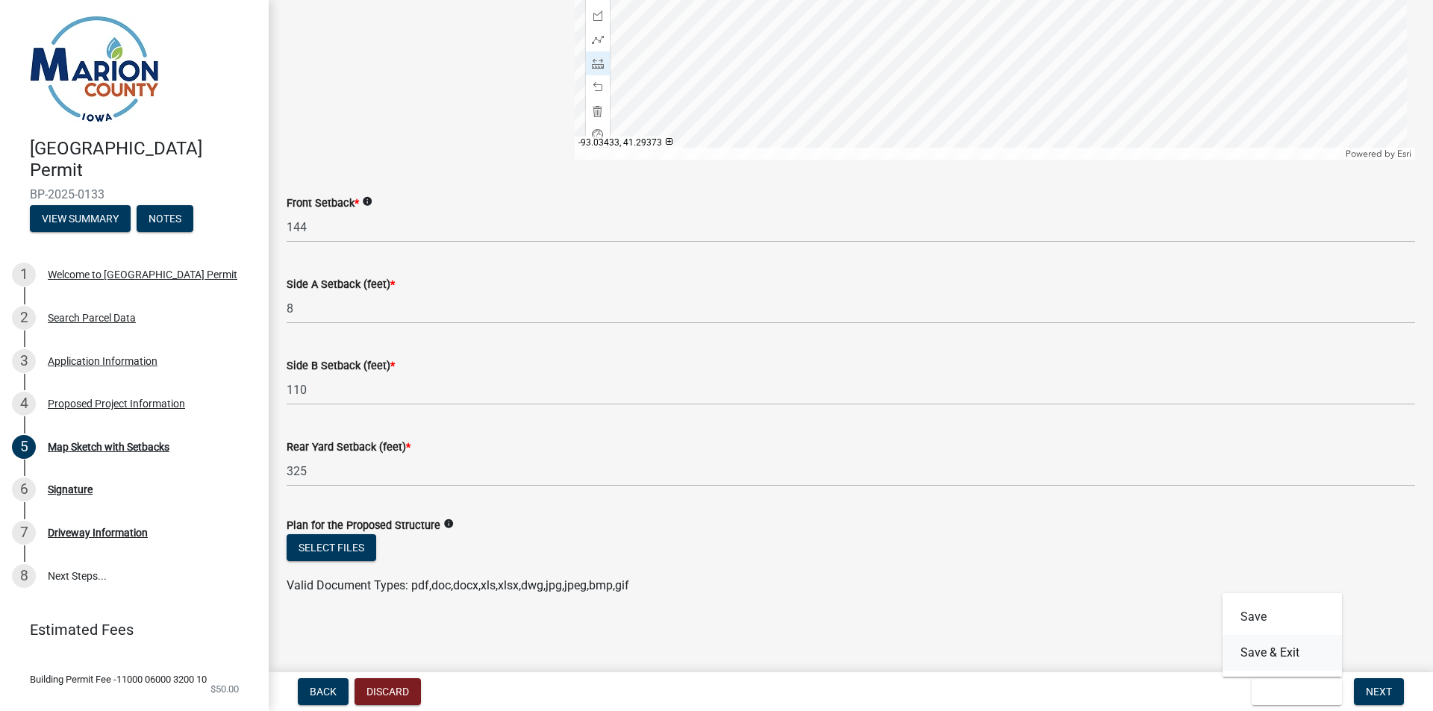
click at [1277, 652] on button "Save & Exit" at bounding box center [1282, 653] width 119 height 36
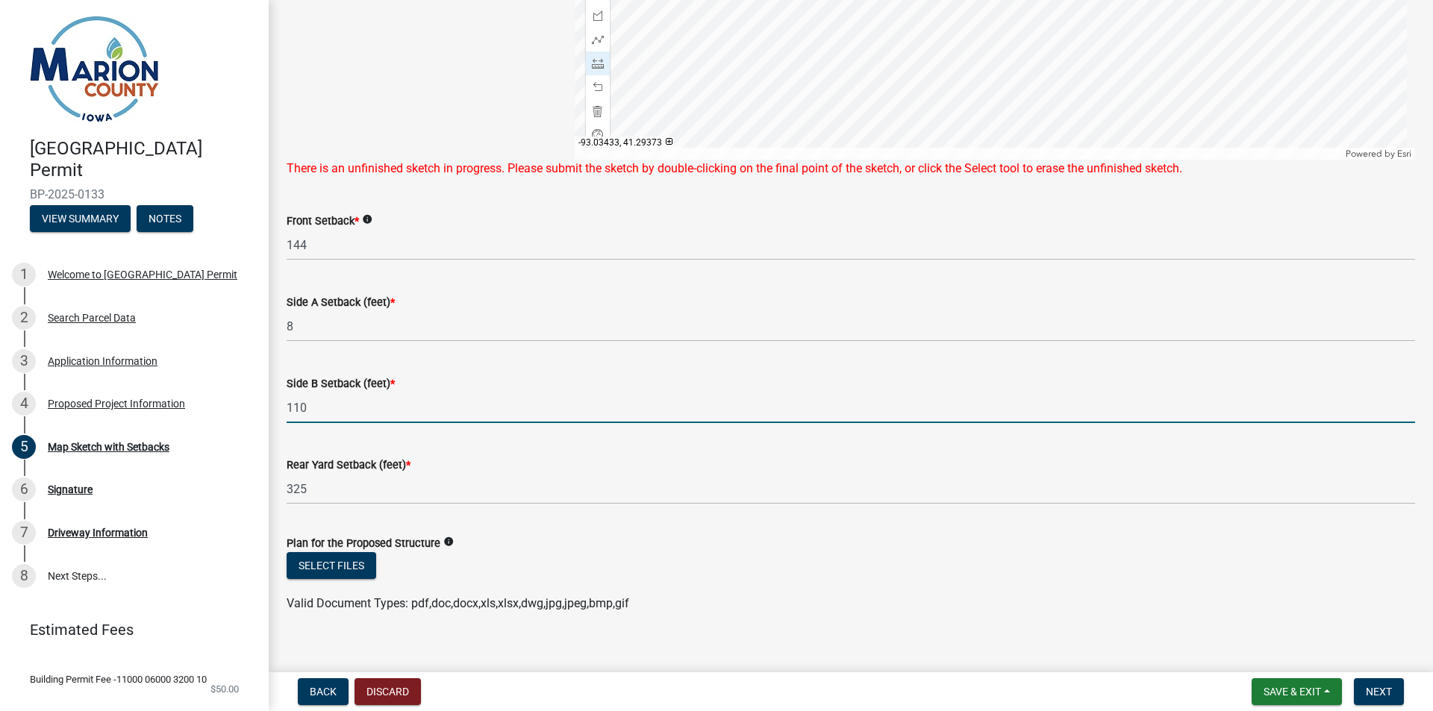
drag, startPoint x: 919, startPoint y: 416, endPoint x: 903, endPoint y: 556, distance: 140.5
click at [903, 556] on wm-data-entity-input-list "If project includes new construction, additions, or other physical structures, …" at bounding box center [851, 56] width 1129 height 1140
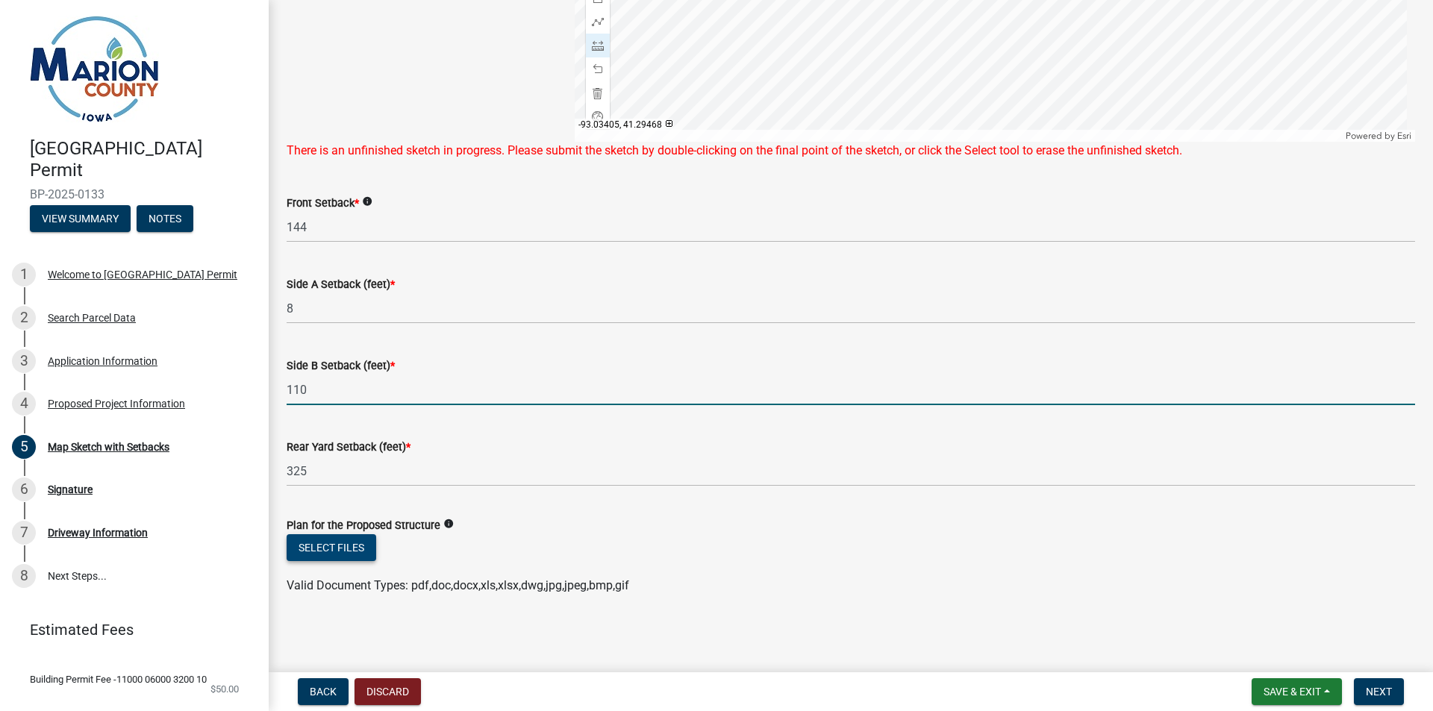
click at [340, 552] on button "Select files" at bounding box center [332, 547] width 90 height 27
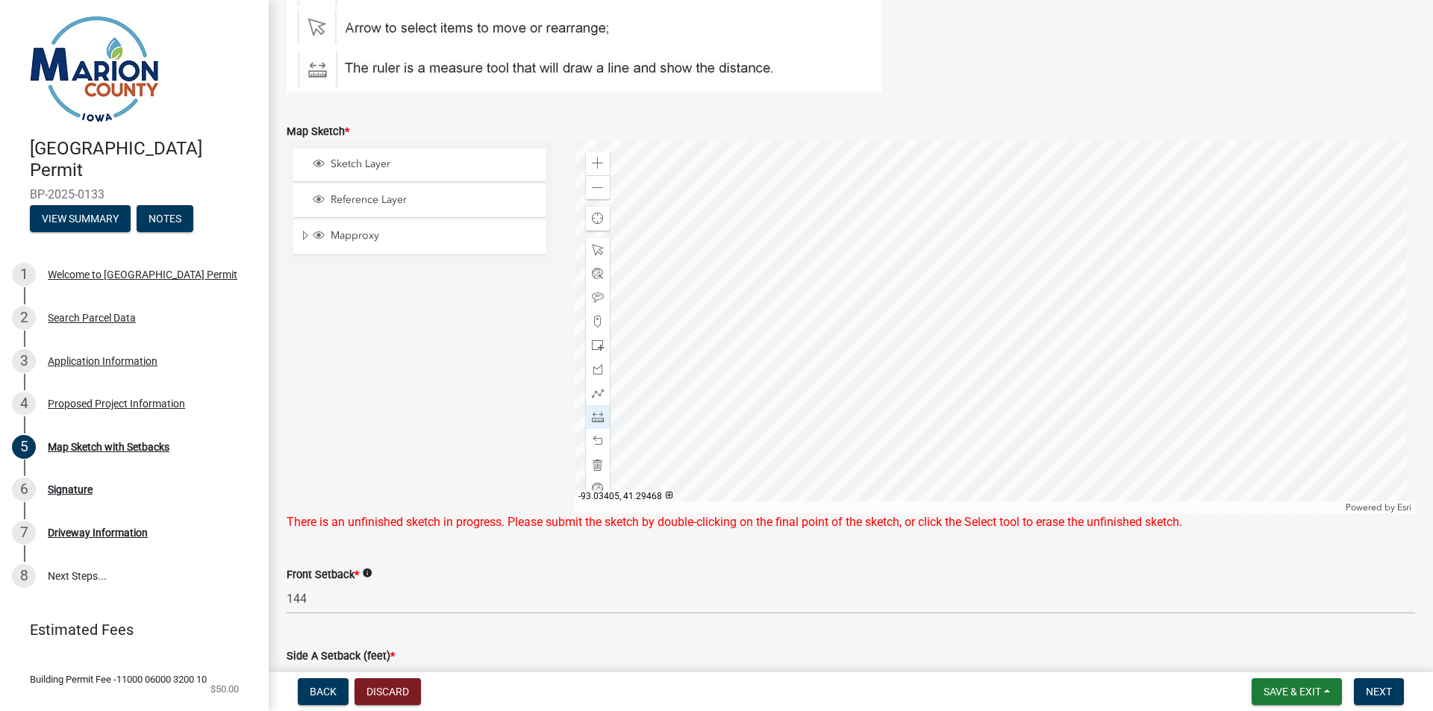
scroll to position [266, 0]
click at [594, 249] on span at bounding box center [598, 252] width 12 height 12
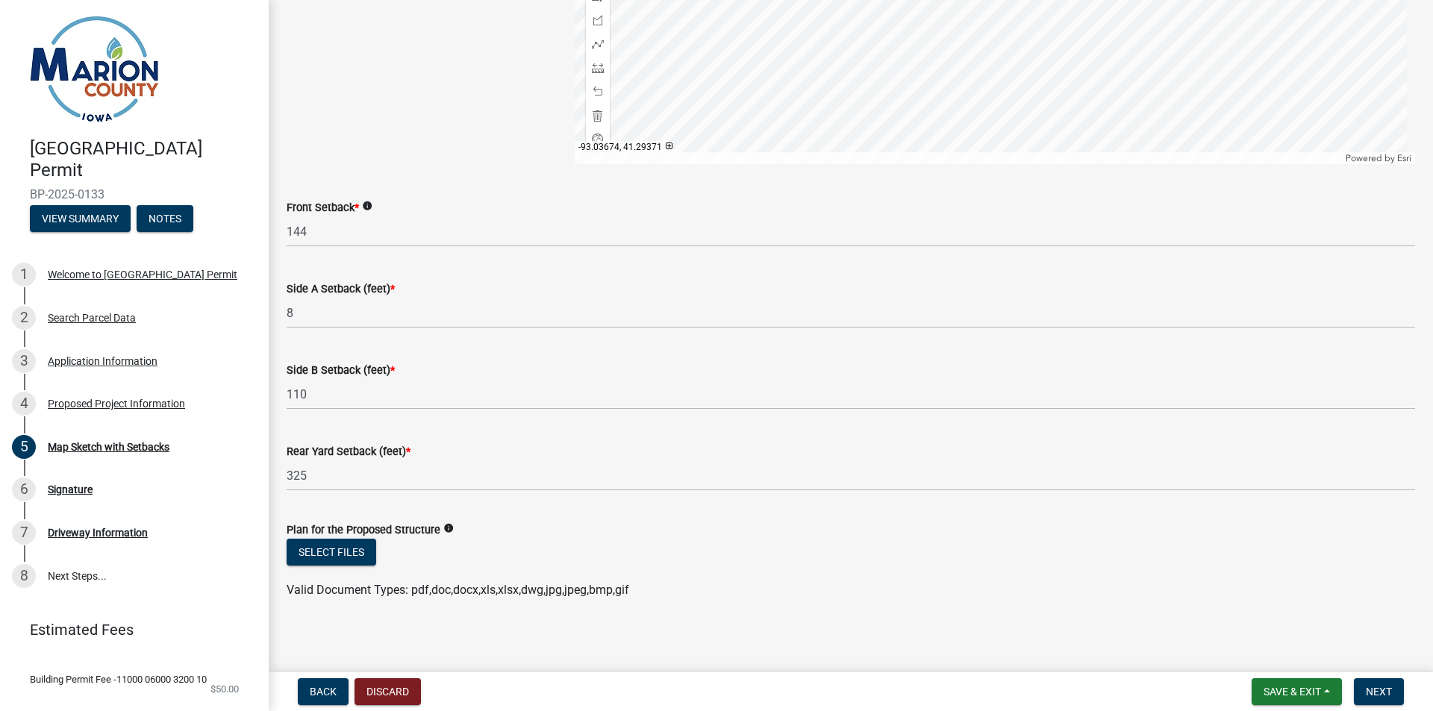
scroll to position [621, 0]
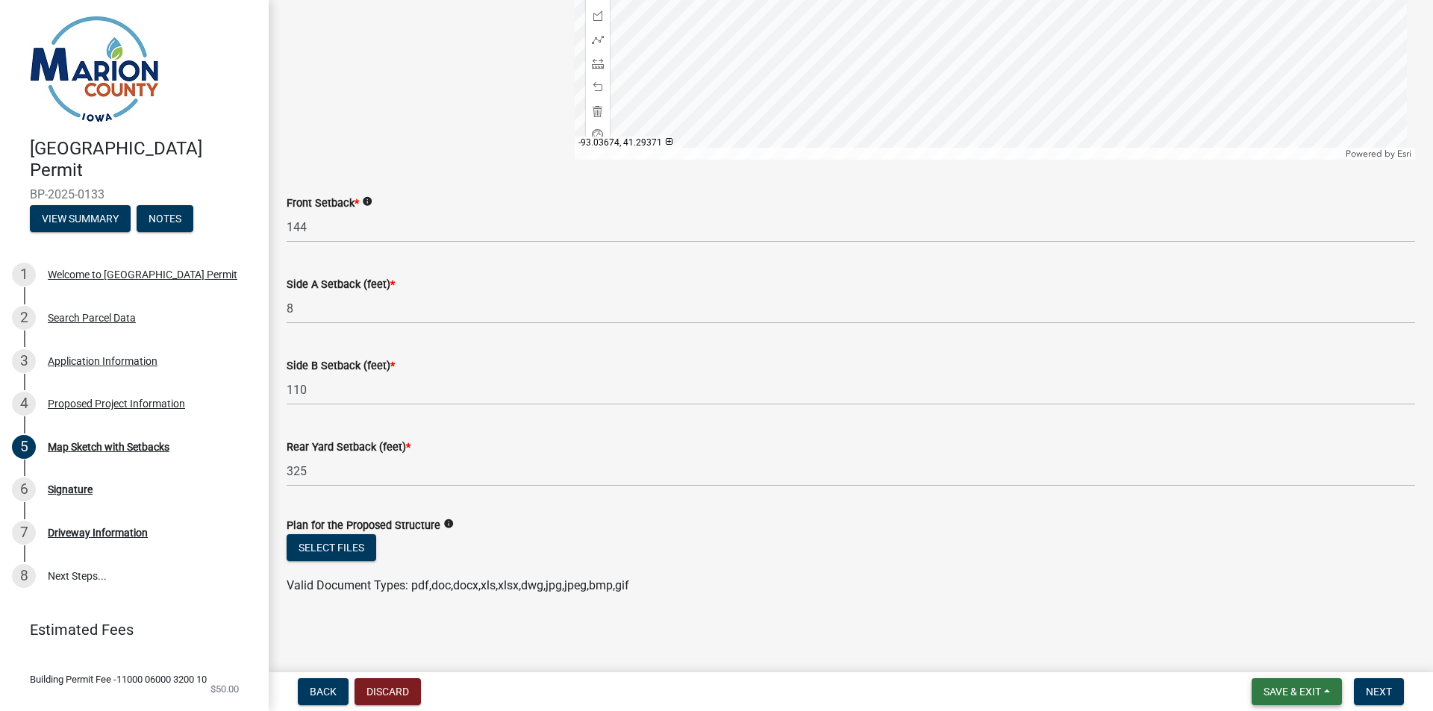
click at [1279, 693] on span "Save & Exit" at bounding box center [1292, 692] width 57 height 12
click at [1262, 650] on button "Save & Exit" at bounding box center [1282, 653] width 119 height 36
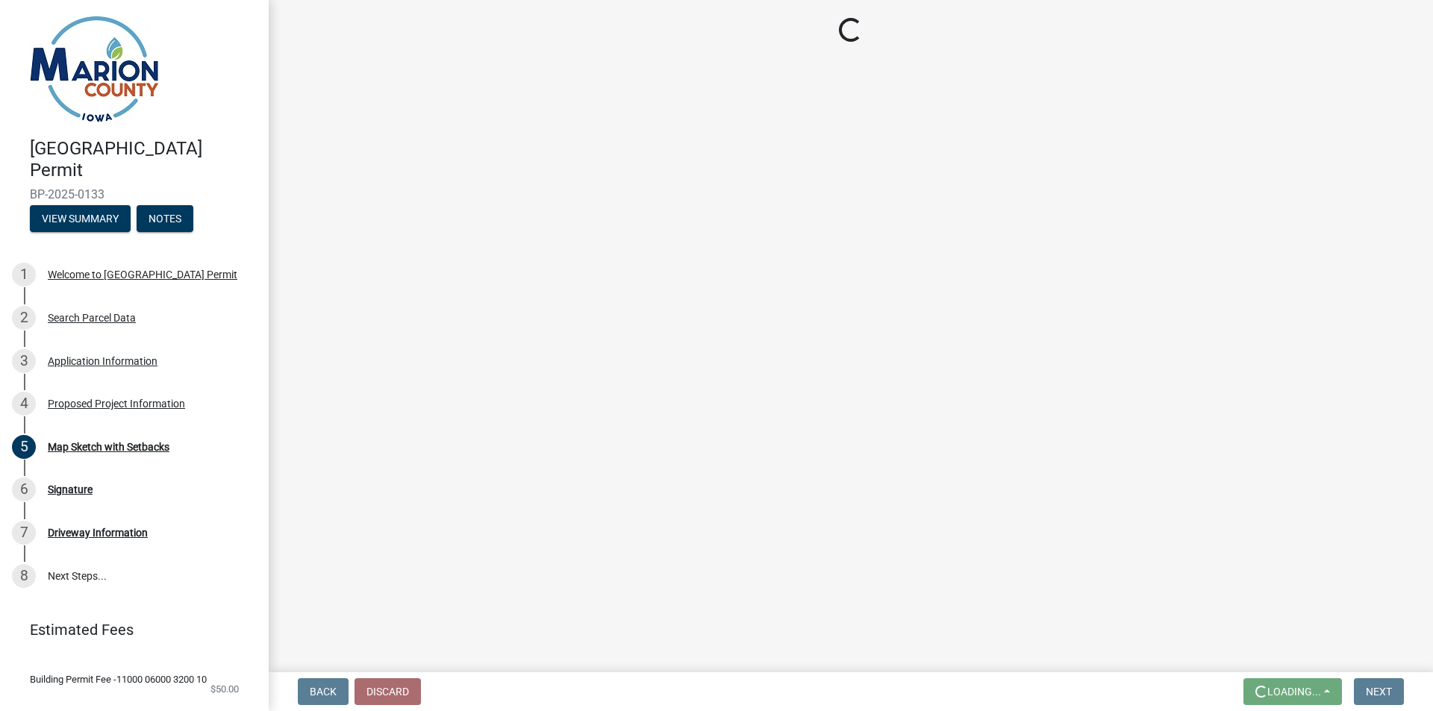
scroll to position [0, 0]
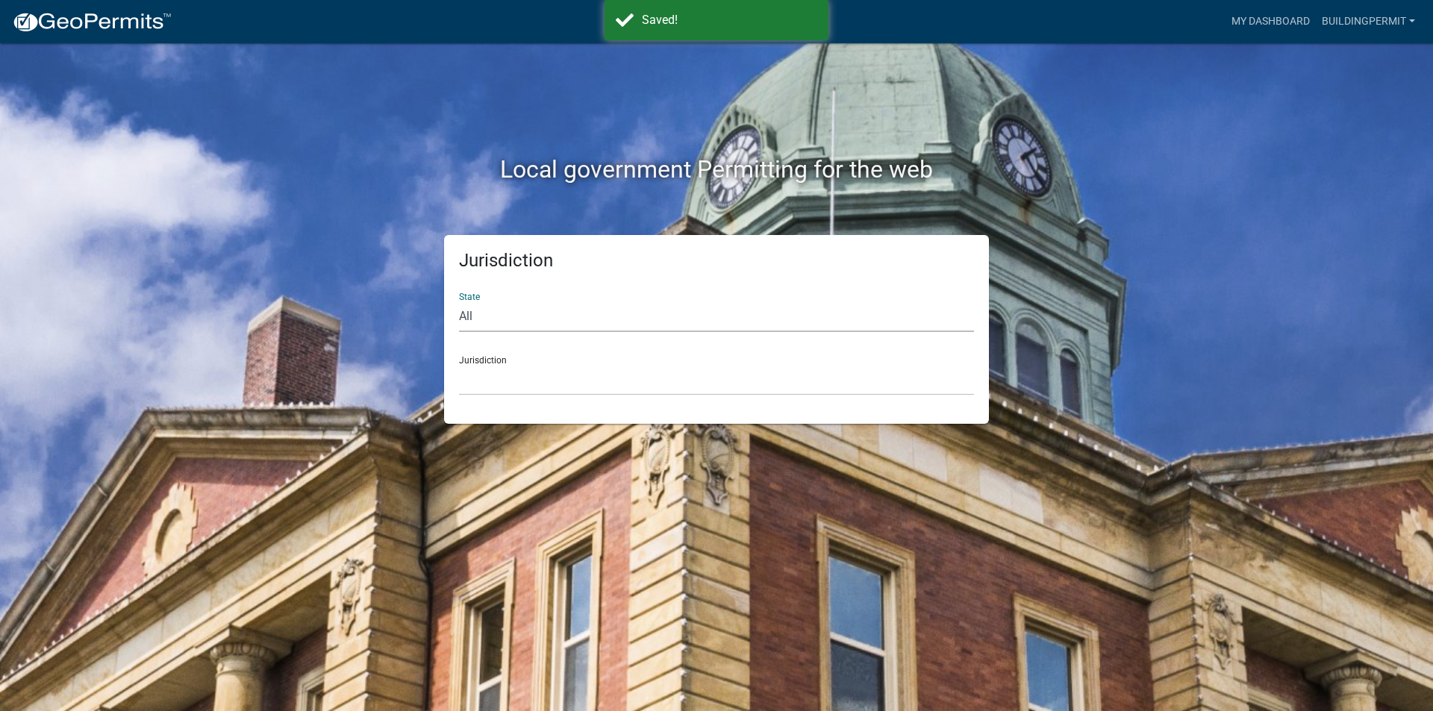
click at [551, 320] on select "All [US_STATE] [US_STATE] [US_STATE] [US_STATE] [US_STATE] [US_STATE] [US_STATE…" at bounding box center [716, 317] width 515 height 31
select select "[US_STATE]"
click at [459, 302] on select "All [US_STATE] [US_STATE] [US_STATE] [US_STATE] [US_STATE] [US_STATE] [US_STATE…" at bounding box center [716, 317] width 515 height 31
click at [531, 386] on select "[GEOGRAPHIC_DATA], [US_STATE] [GEOGRAPHIC_DATA], [US_STATE] [GEOGRAPHIC_DATA], …" at bounding box center [716, 380] width 515 height 31
click at [469, 372] on select "[GEOGRAPHIC_DATA], [US_STATE] [GEOGRAPHIC_DATA], [US_STATE][PERSON_NAME][GEOGRA…" at bounding box center [716, 380] width 515 height 31
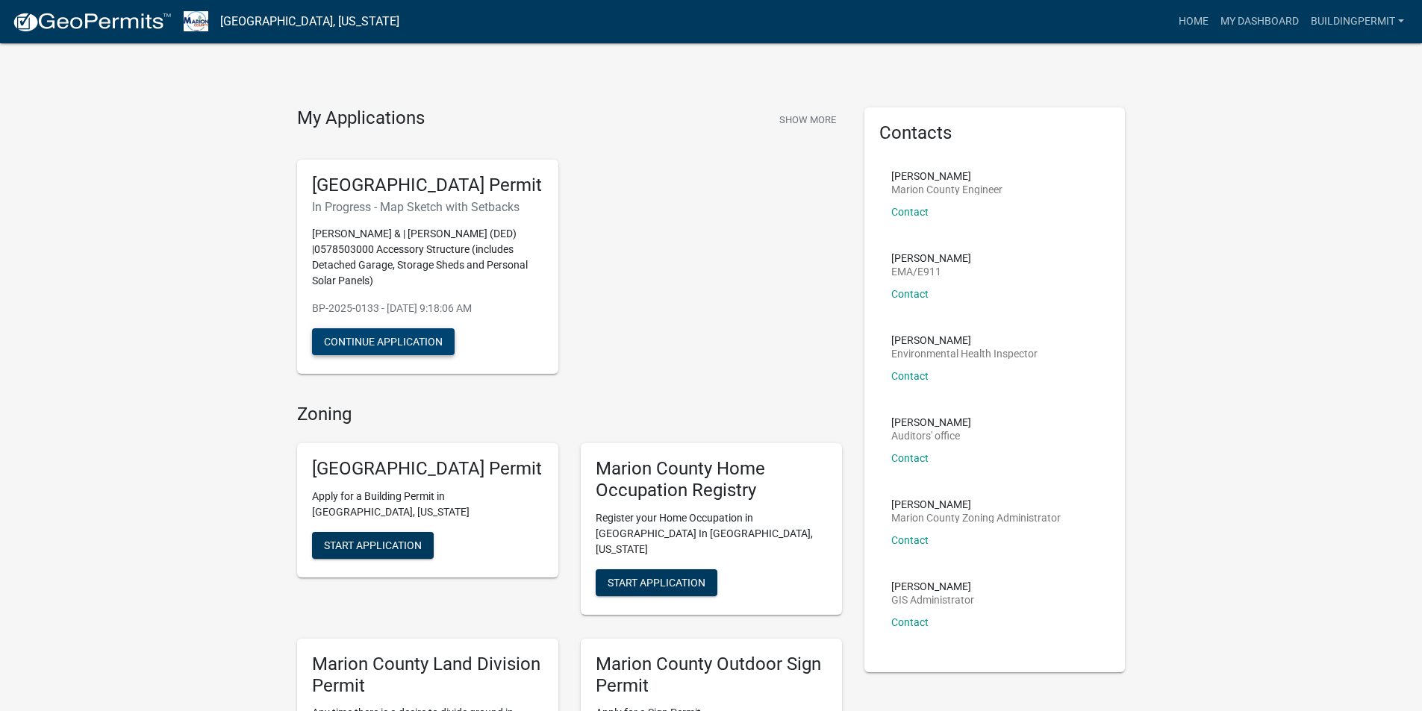
click at [384, 355] on button "Continue Application" at bounding box center [383, 341] width 143 height 27
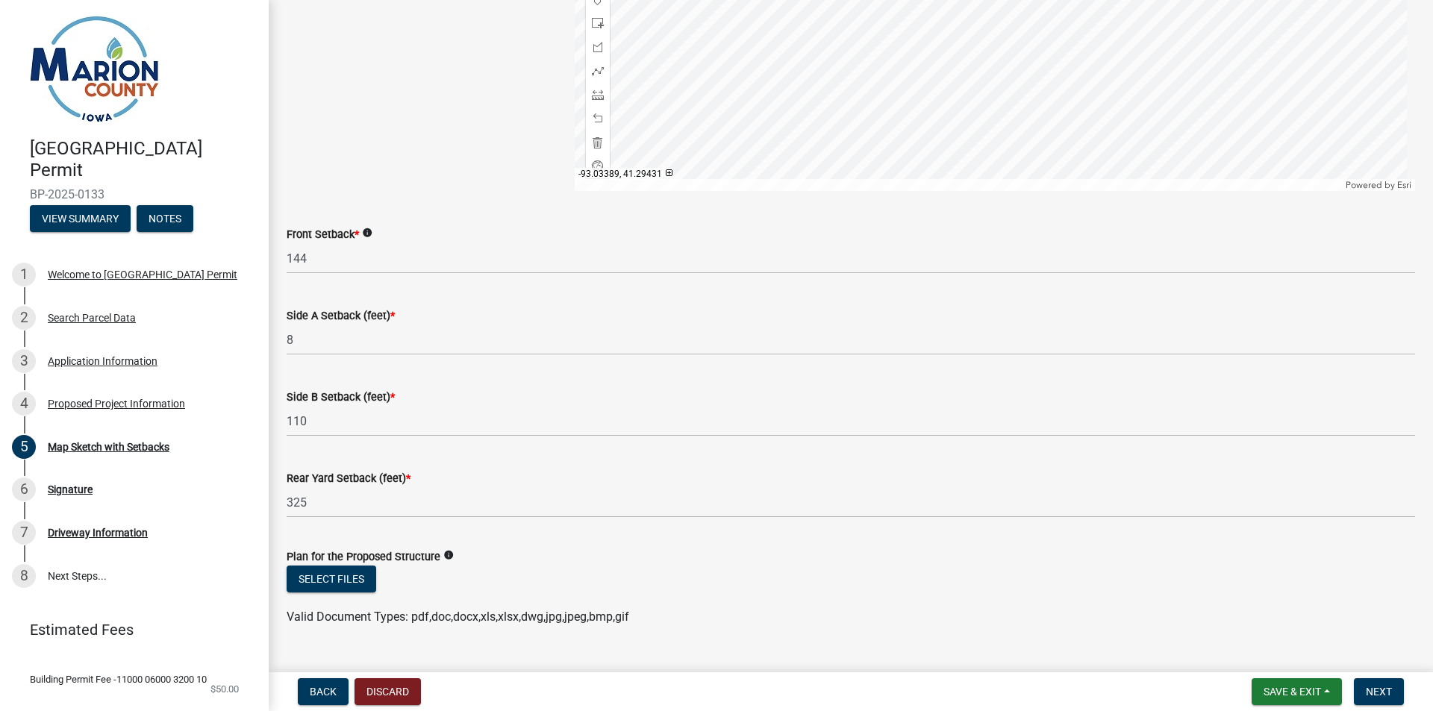
scroll to position [621, 0]
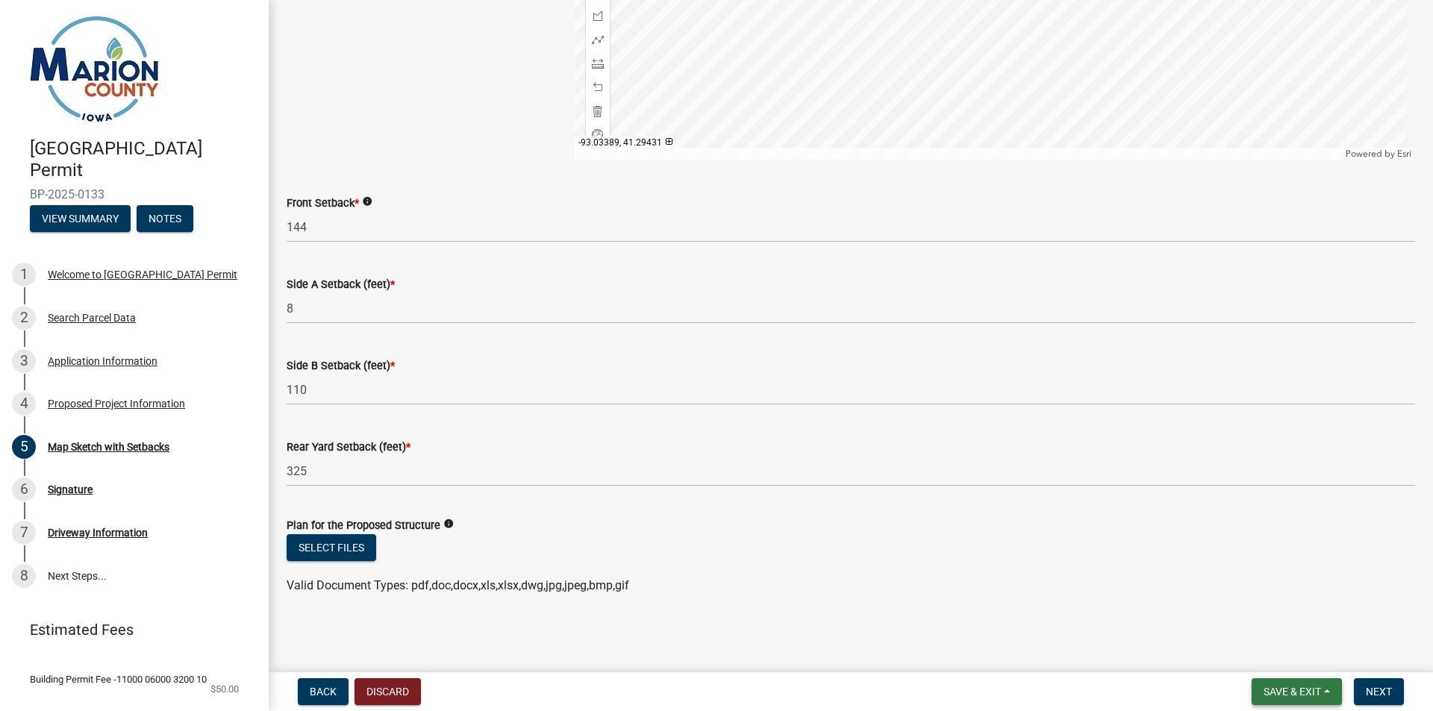
click at [1292, 691] on span "Save & Exit" at bounding box center [1292, 692] width 57 height 12
click at [1252, 649] on button "Save & Exit" at bounding box center [1282, 653] width 119 height 36
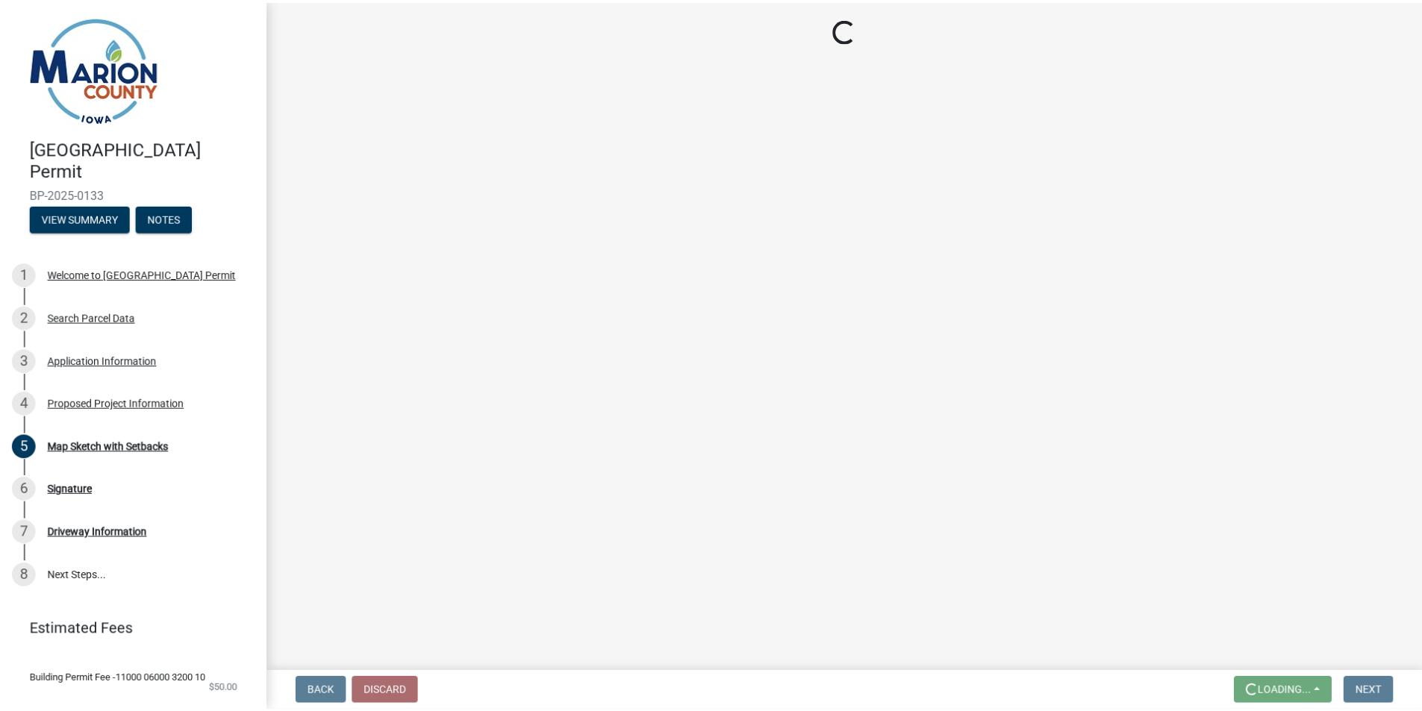
scroll to position [0, 0]
